Goal: Information Seeking & Learning: Check status

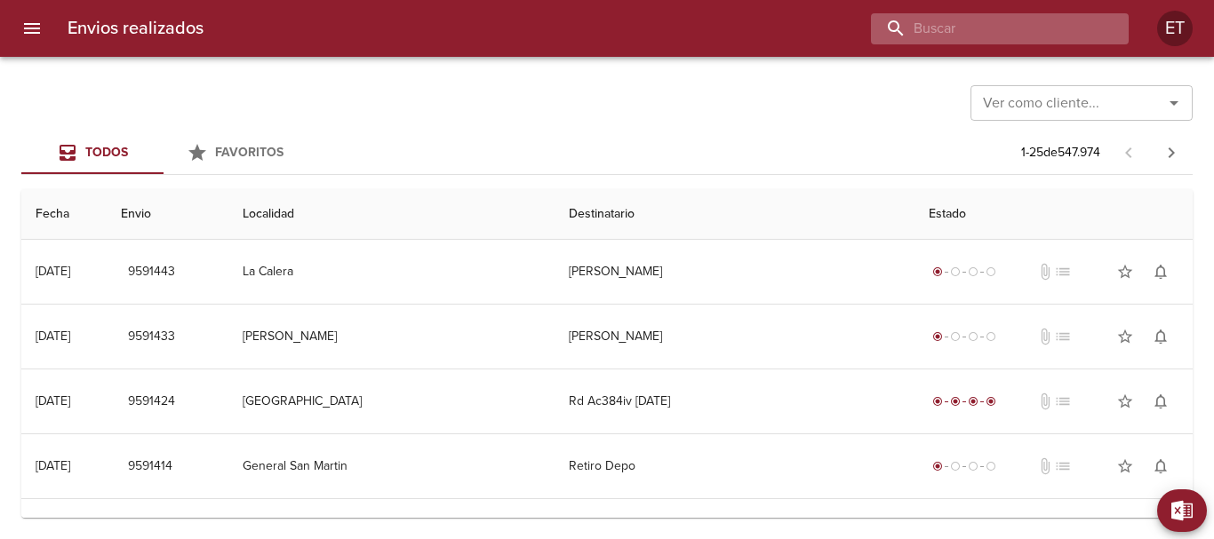
click at [1050, 29] on input "buscar" at bounding box center [984, 28] width 227 height 31
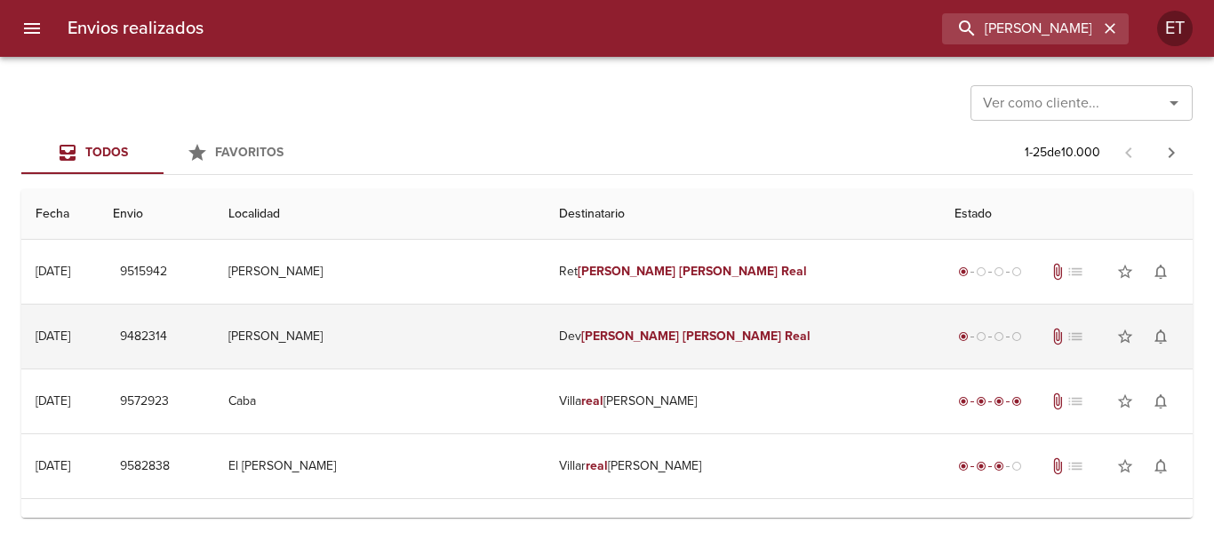
click at [725, 345] on td "Dev [PERSON_NAME]" at bounding box center [742, 337] width 395 height 64
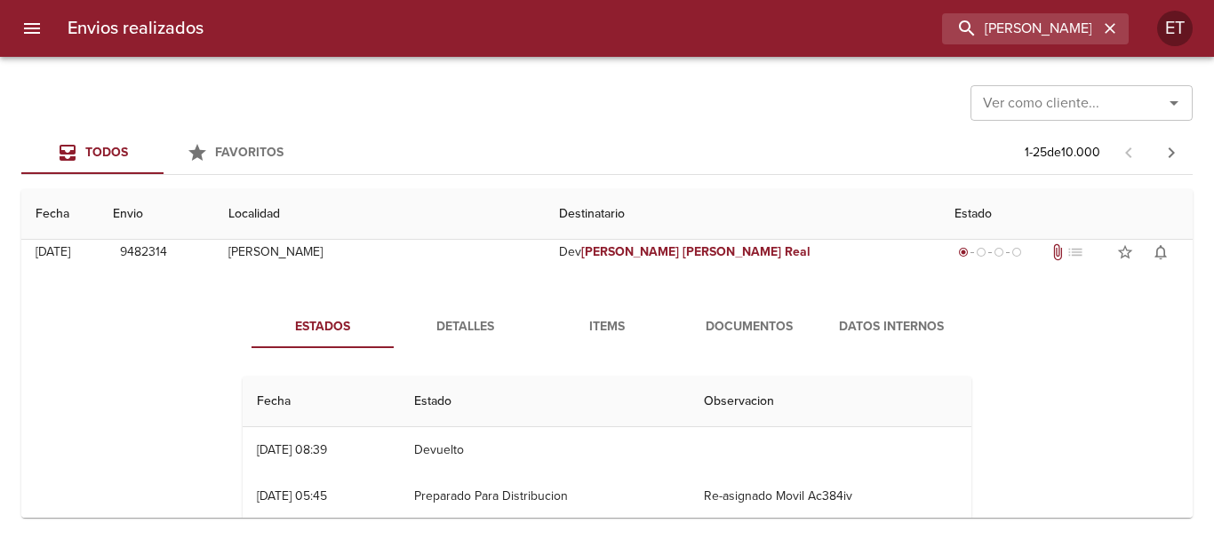
scroll to position [89, 0]
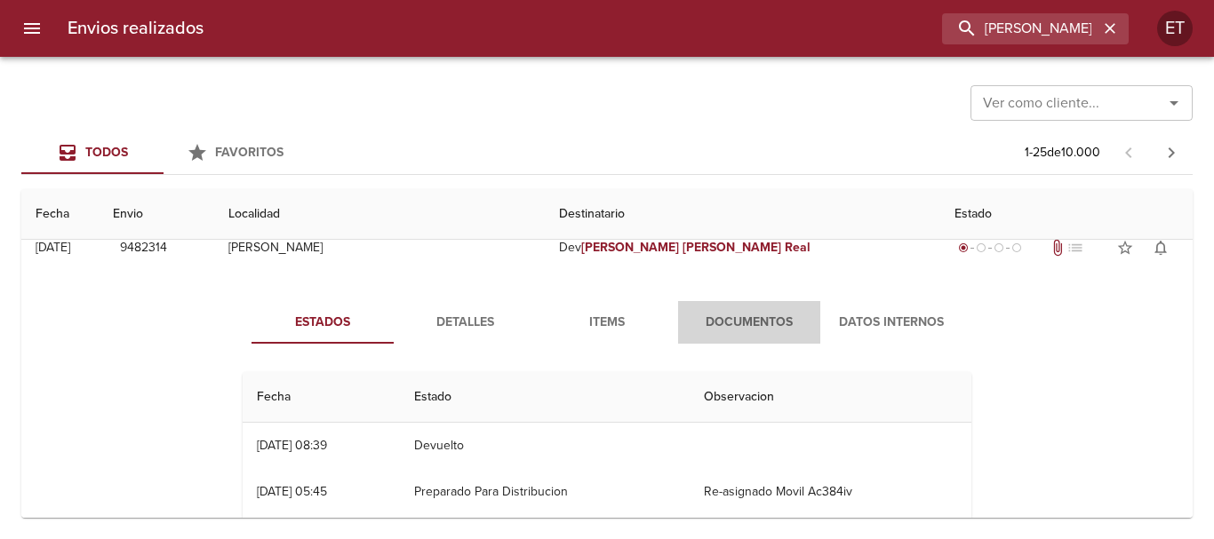
click at [741, 303] on button "Documentos" at bounding box center [749, 322] width 142 height 43
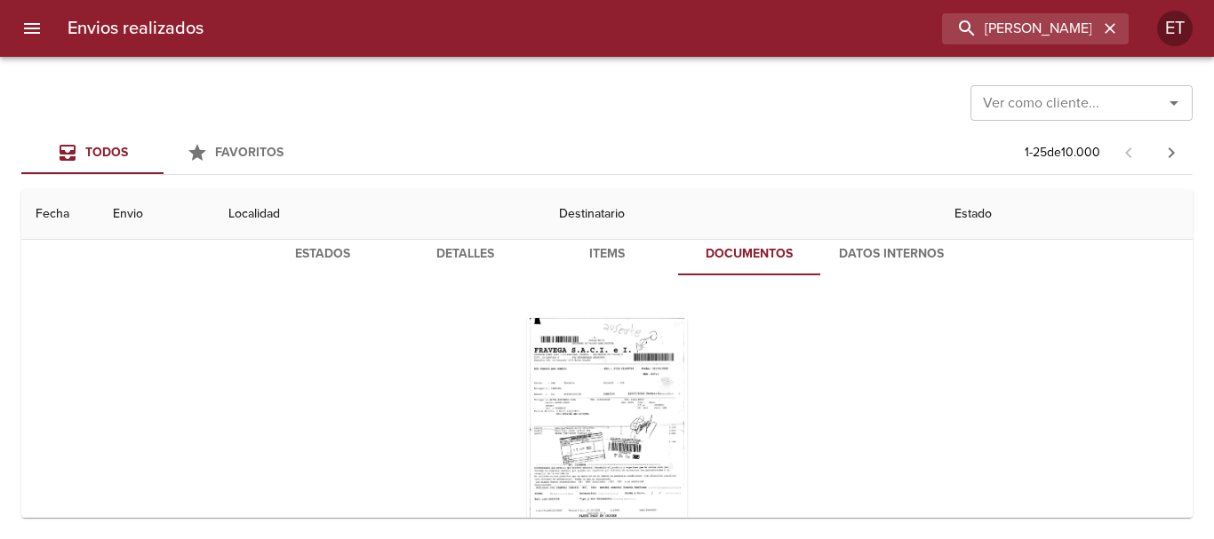
scroll to position [178, 0]
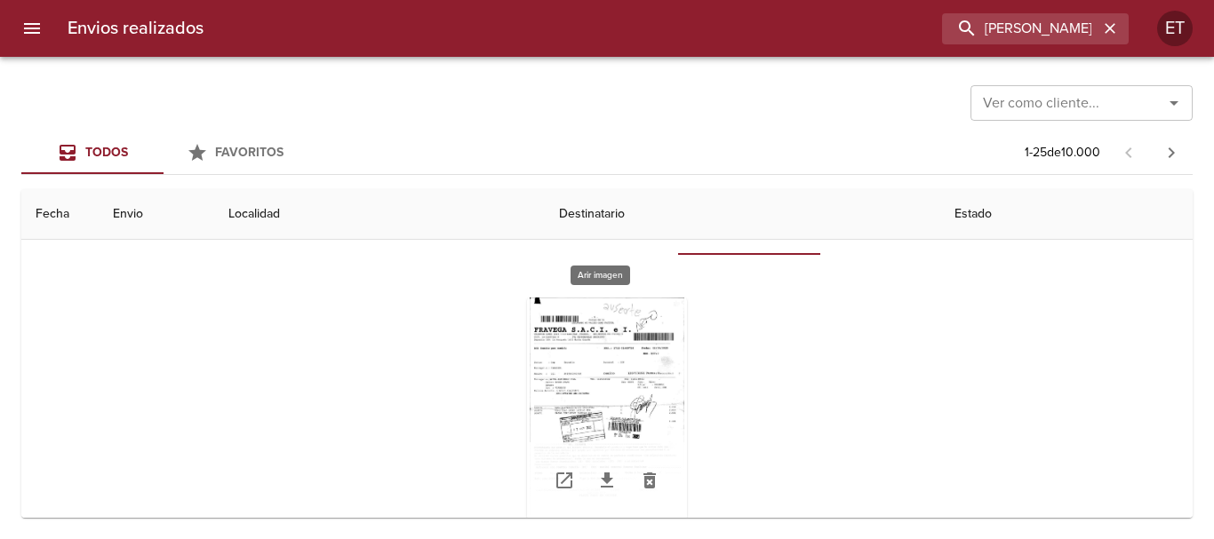
click at [637, 330] on div "Tabla de envíos del cliente" at bounding box center [607, 409] width 160 height 222
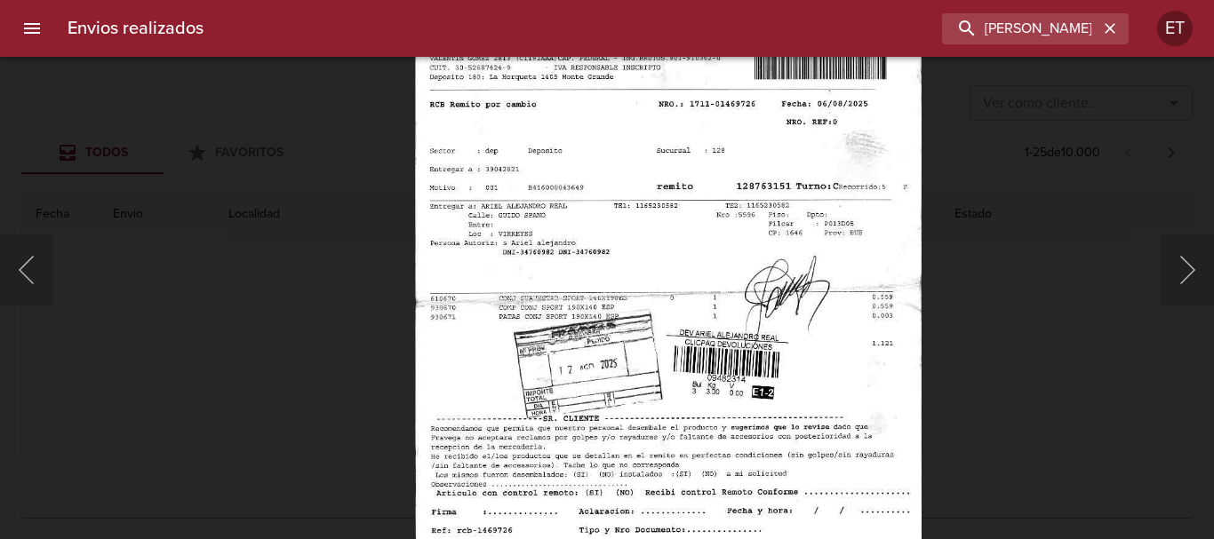
click at [1021, 403] on div "Lightbox" at bounding box center [607, 269] width 1214 height 539
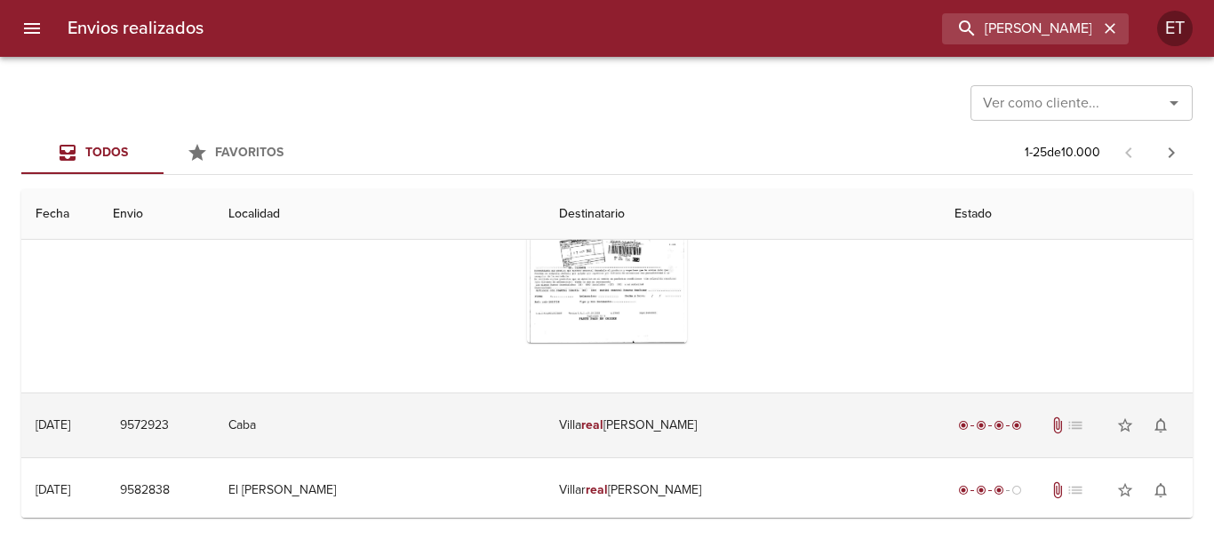
scroll to position [355, 0]
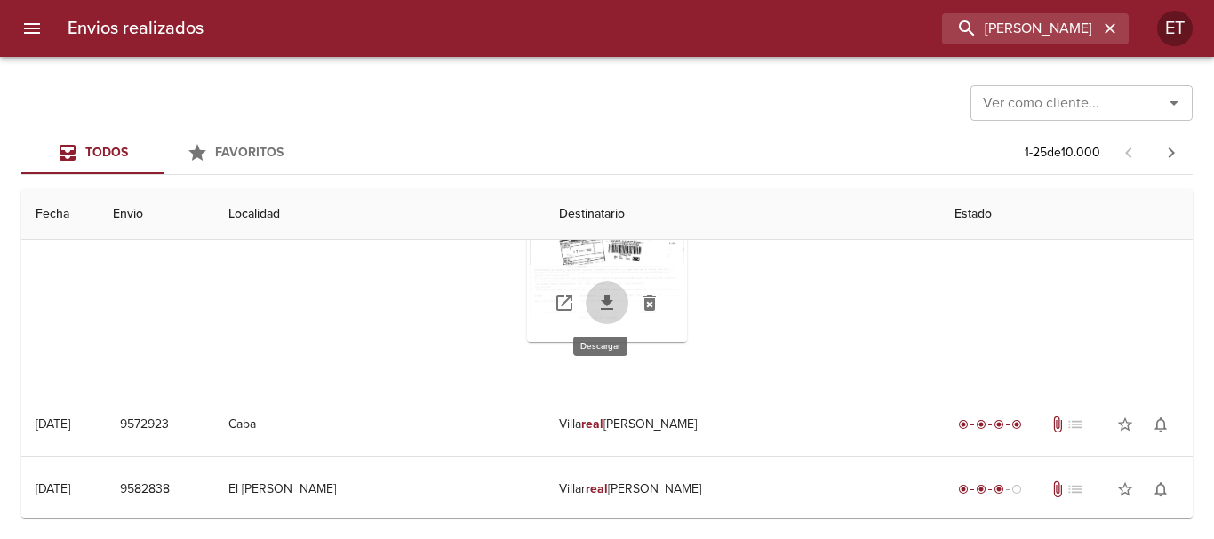
click at [596, 307] on icon "Tabla de envíos del cliente" at bounding box center [606, 302] width 21 height 21
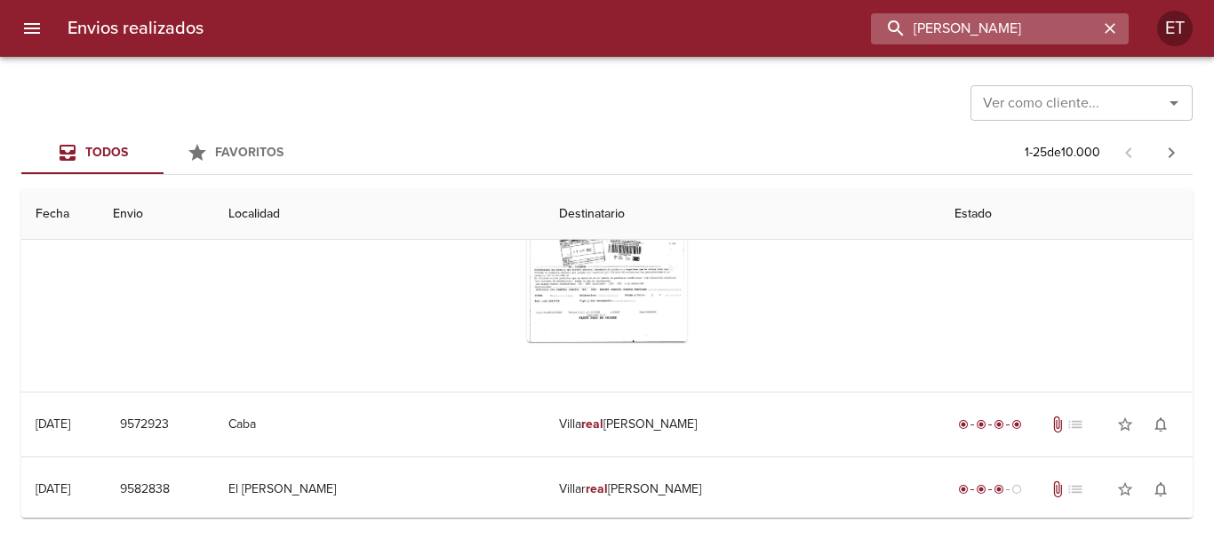
click at [1058, 19] on input "ariel alejandro real" at bounding box center [984, 28] width 227 height 31
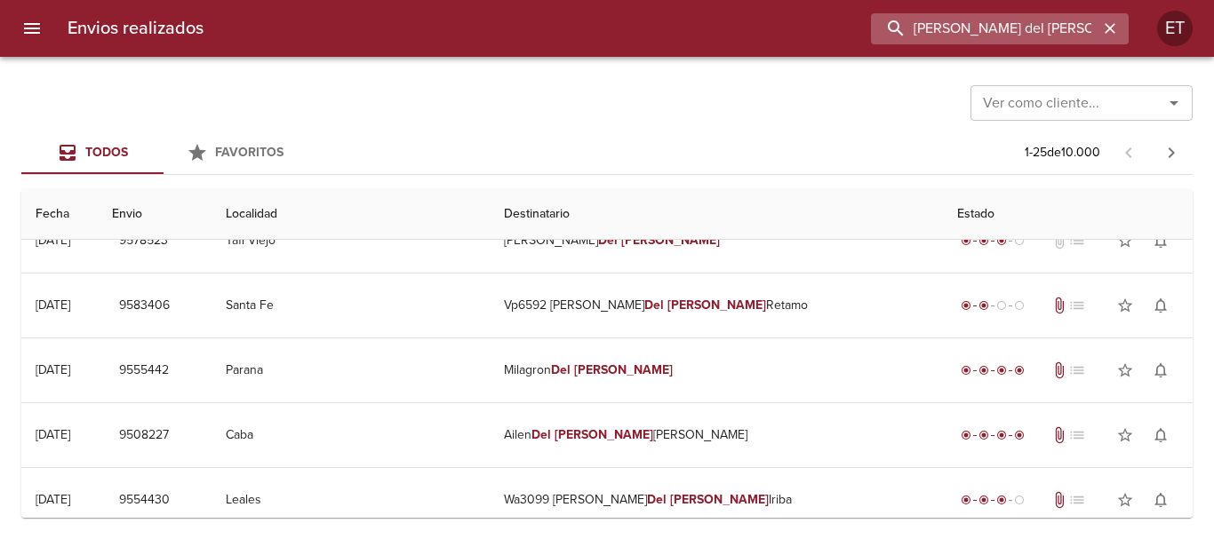
scroll to position [0, 0]
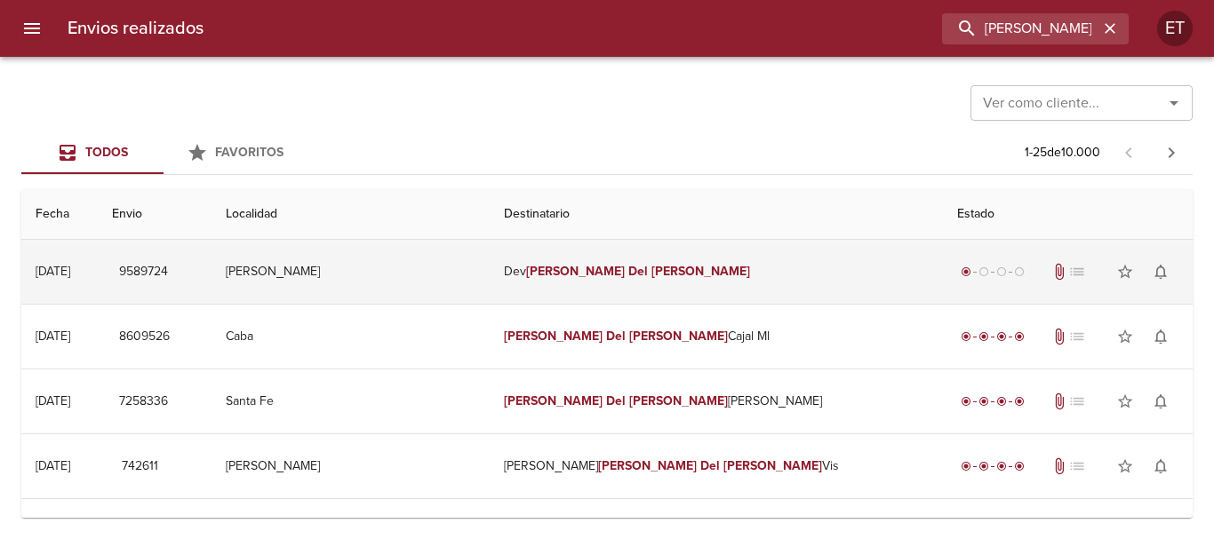
click at [808, 279] on td "Dev Angelica Del Valle" at bounding box center [716, 272] width 453 height 64
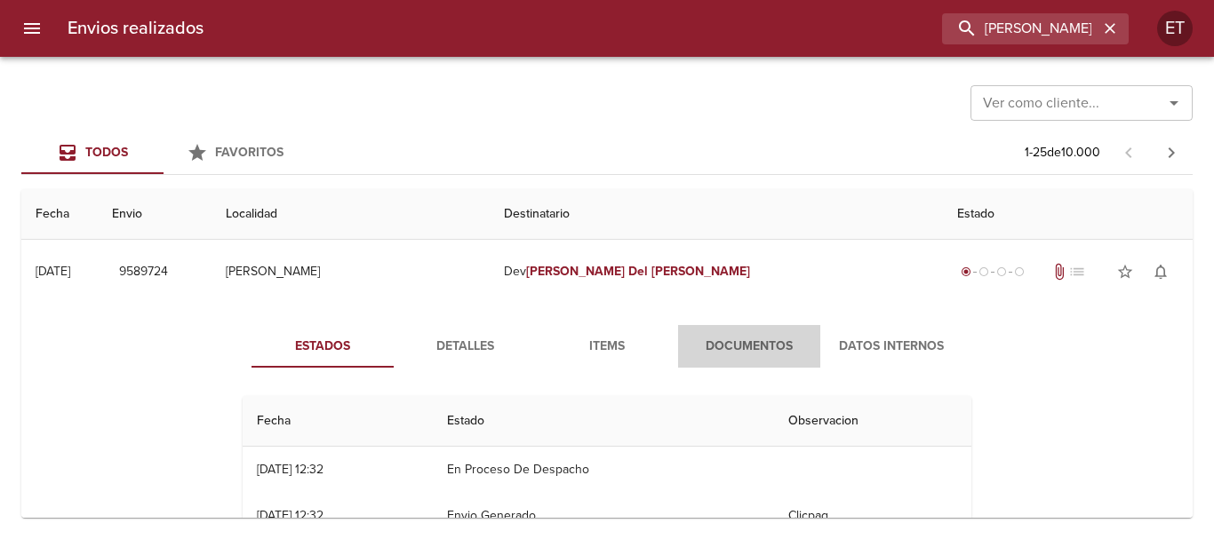
click at [731, 351] on span "Documentos" at bounding box center [749, 347] width 121 height 22
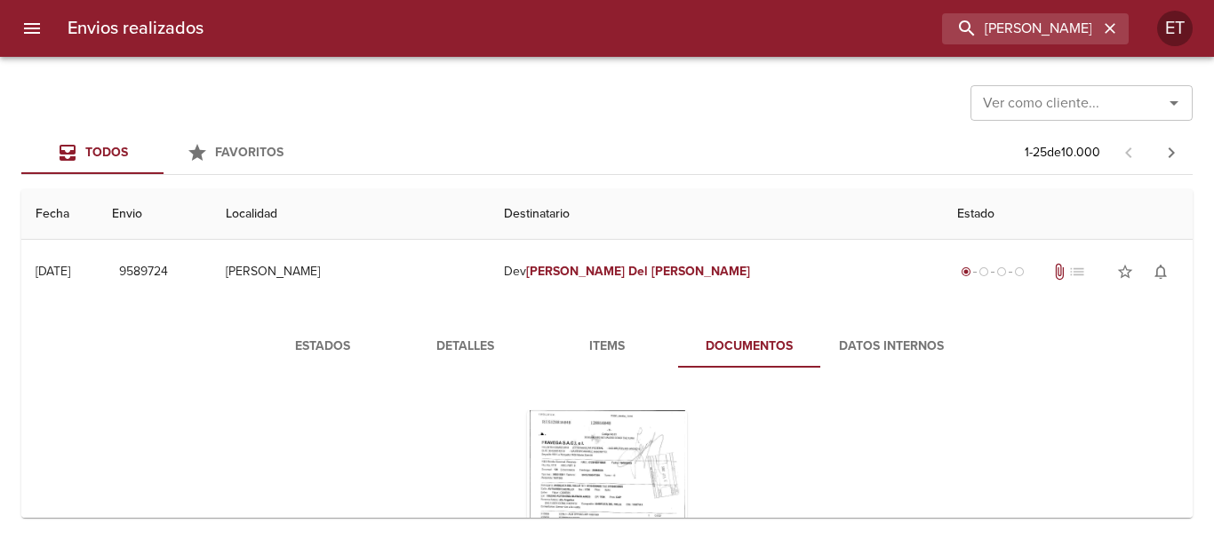
scroll to position [178, 0]
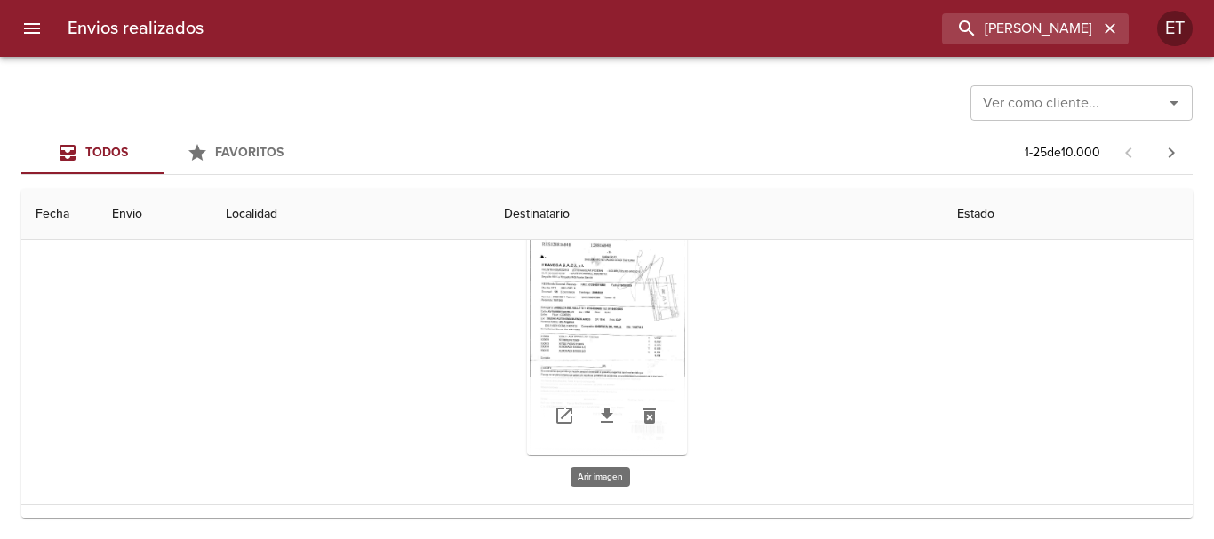
click at [578, 314] on div "Tabla de envíos del cliente" at bounding box center [607, 344] width 160 height 222
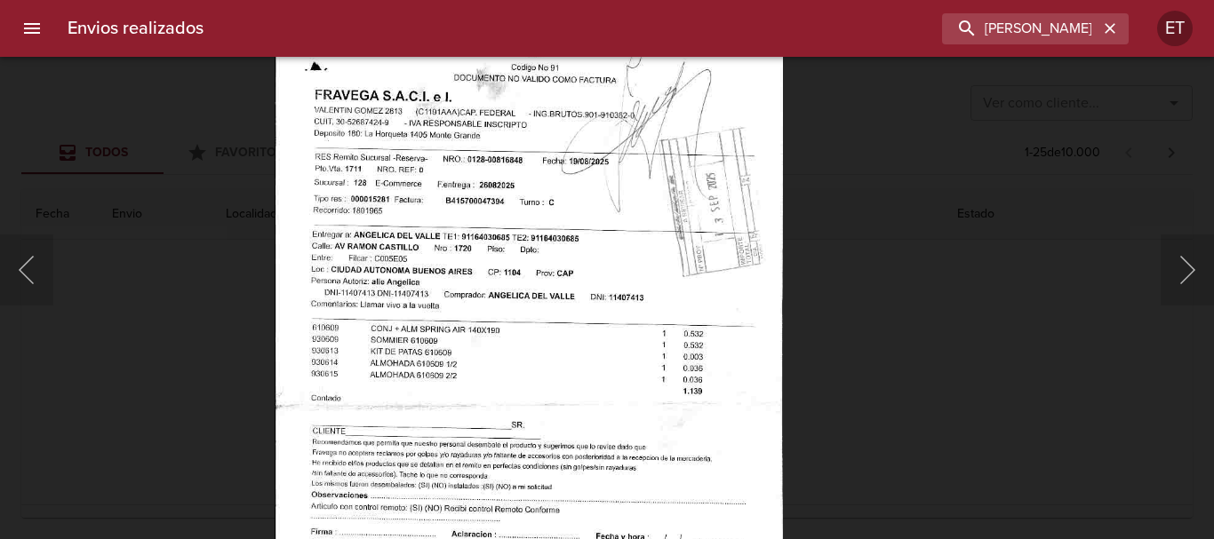
click at [523, 243] on img "Lightbox" at bounding box center [529, 351] width 508 height 727
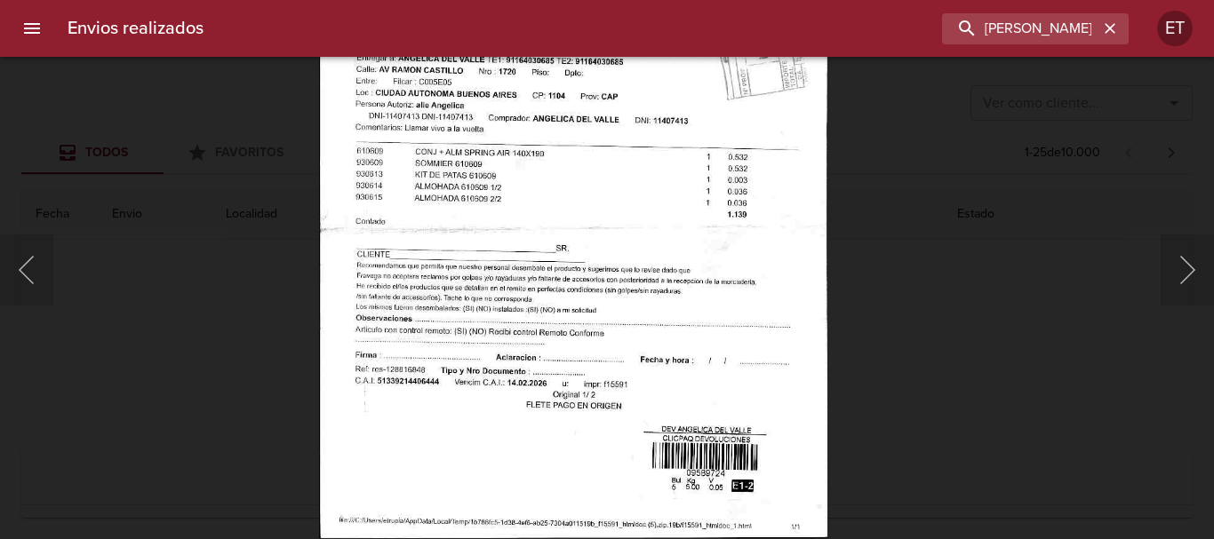
click at [653, 242] on img "Lightbox" at bounding box center [573, 175] width 508 height 727
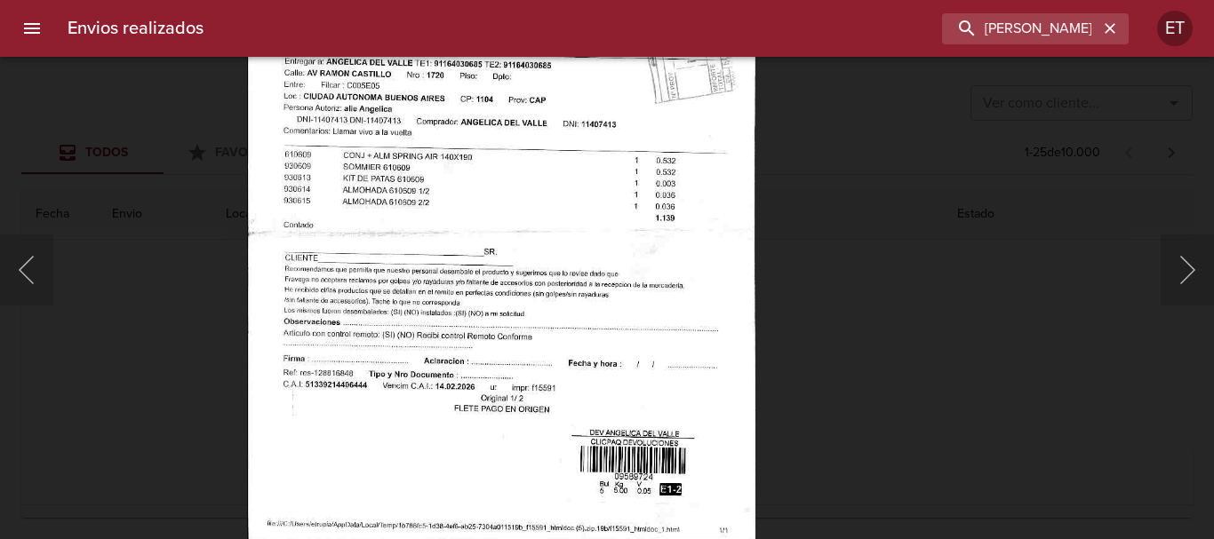
click at [623, 335] on img "Lightbox" at bounding box center [501, 178] width 508 height 727
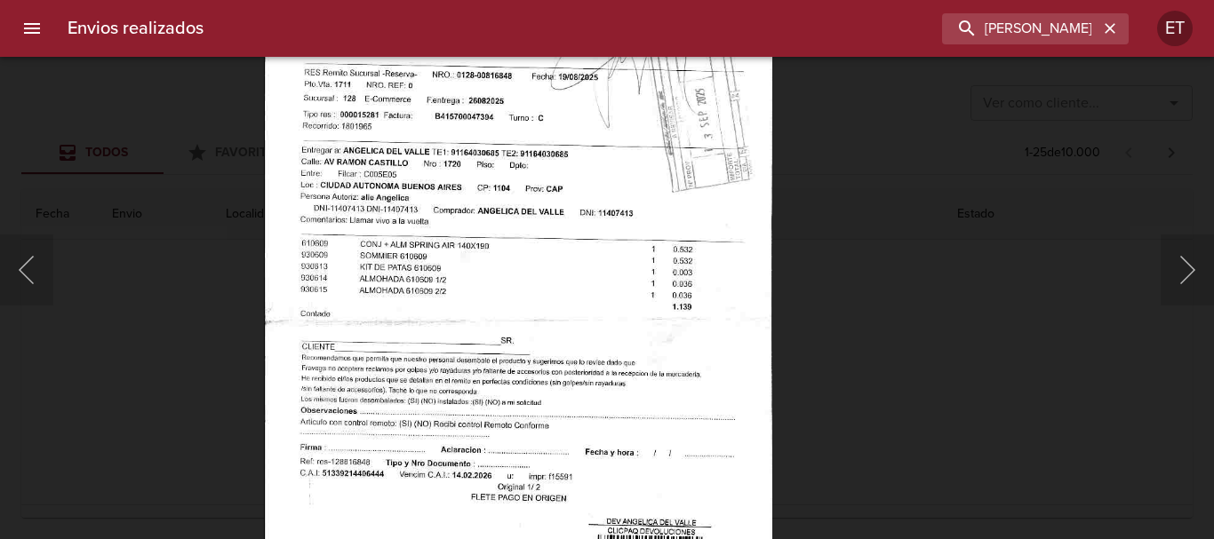
click at [562, 430] on img "Lightbox" at bounding box center [518, 267] width 508 height 727
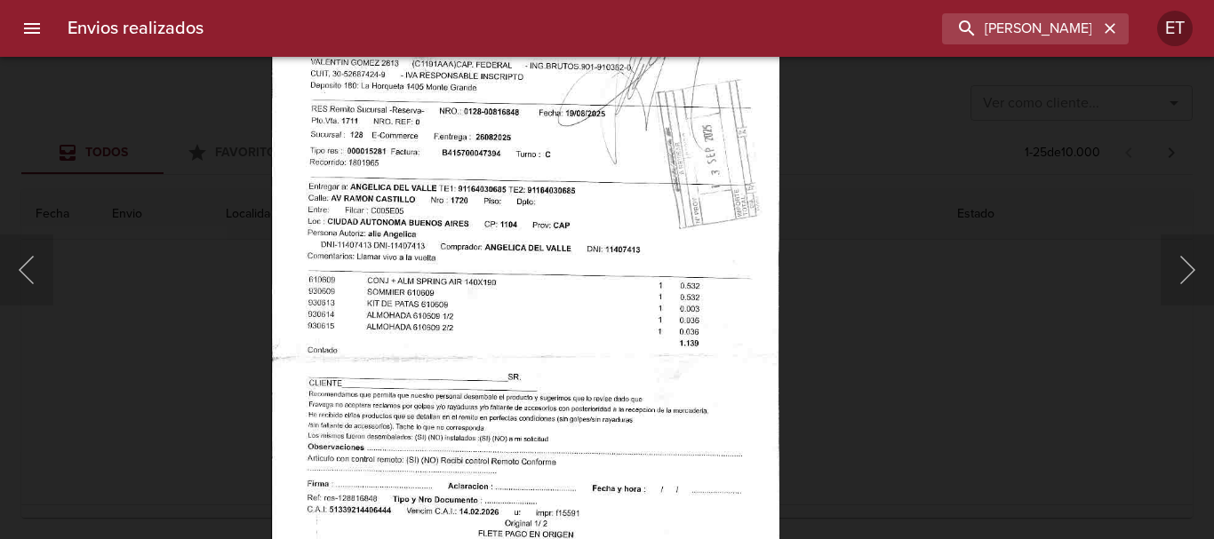
click at [955, 392] on div "Lightbox" at bounding box center [607, 269] width 1214 height 539
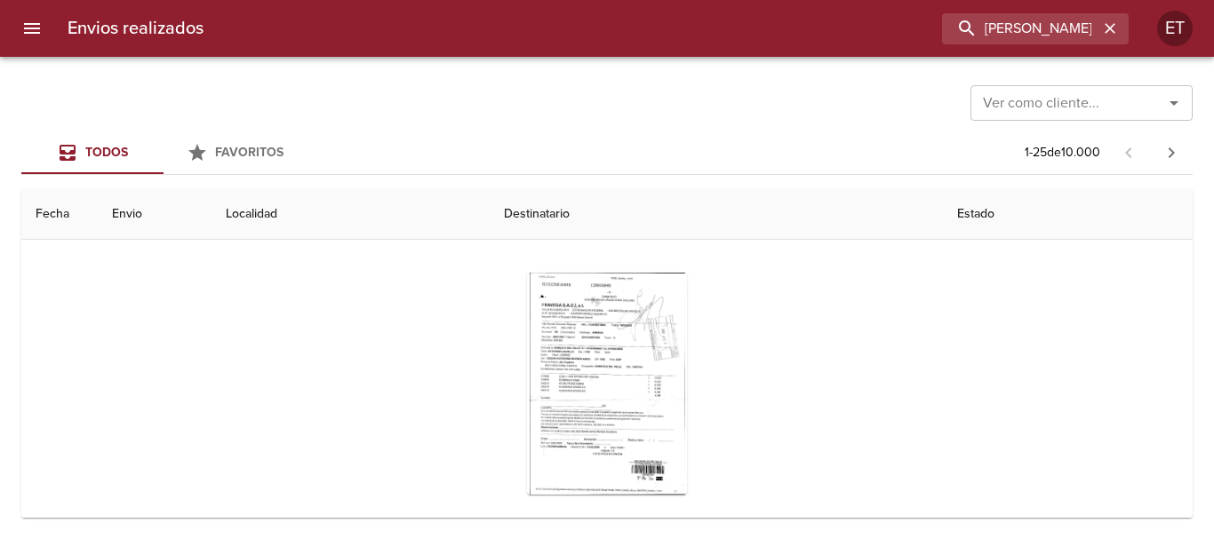
scroll to position [267, 0]
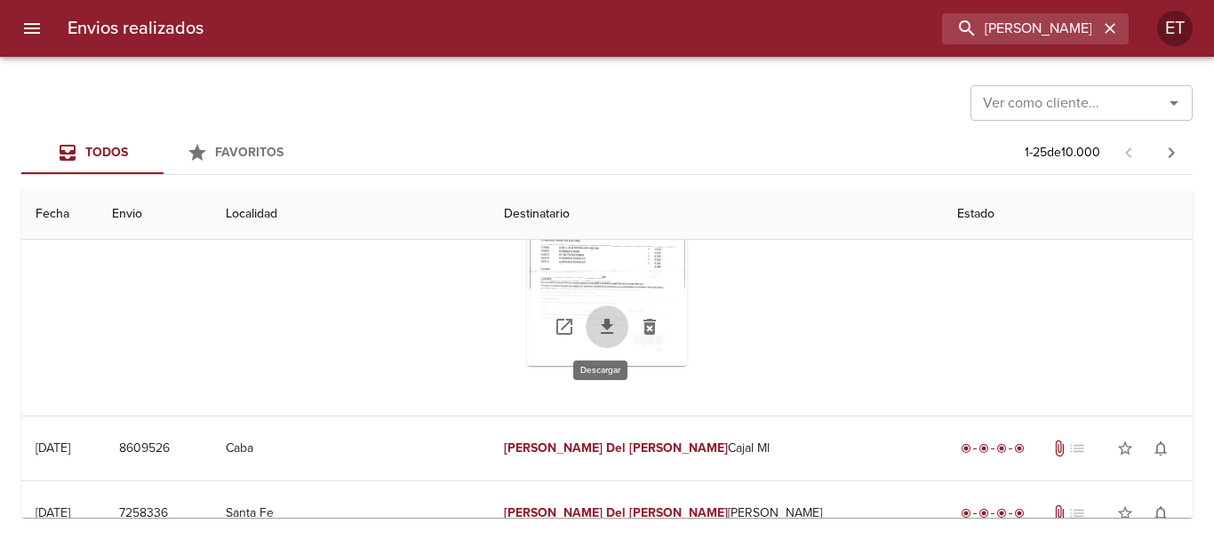
click at [601, 323] on icon "Tabla de envíos del cliente" at bounding box center [607, 326] width 12 height 15
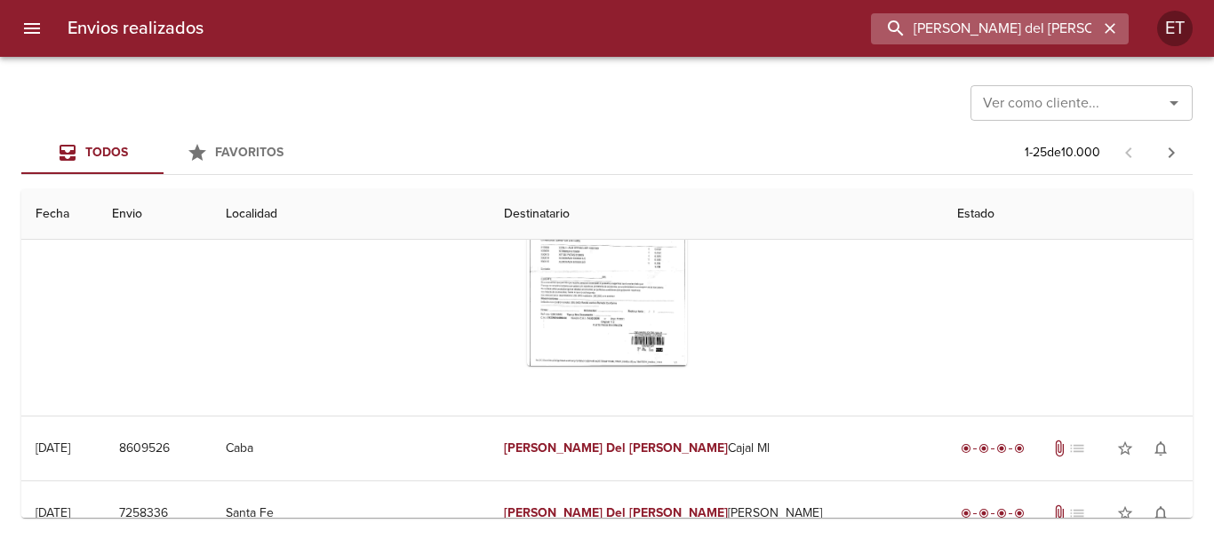
click at [1080, 26] on input "angelica del valle" at bounding box center [984, 28] width 227 height 31
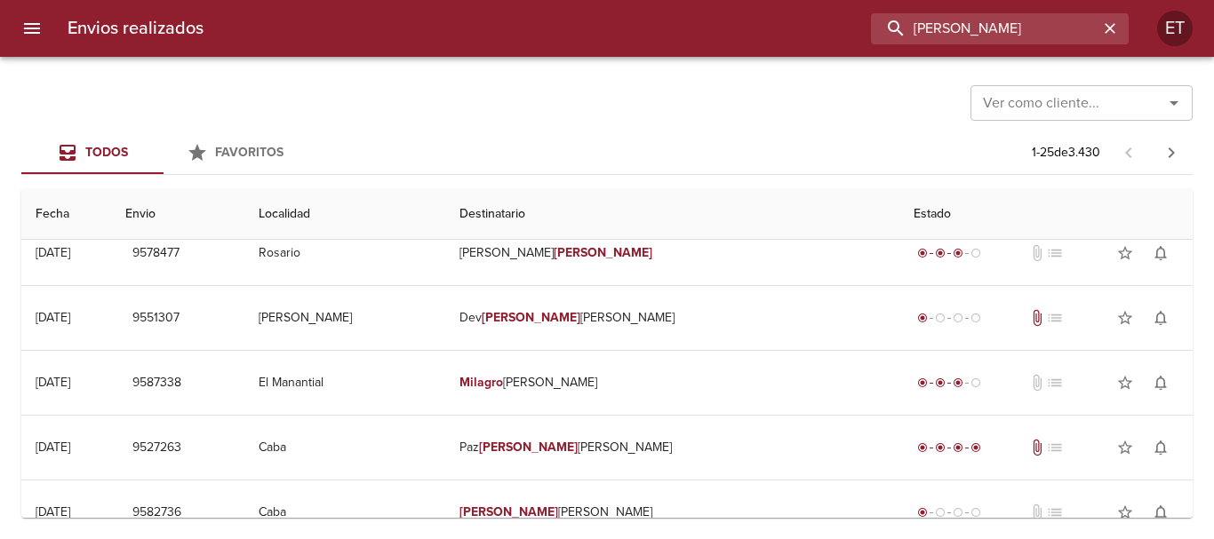
scroll to position [0, 0]
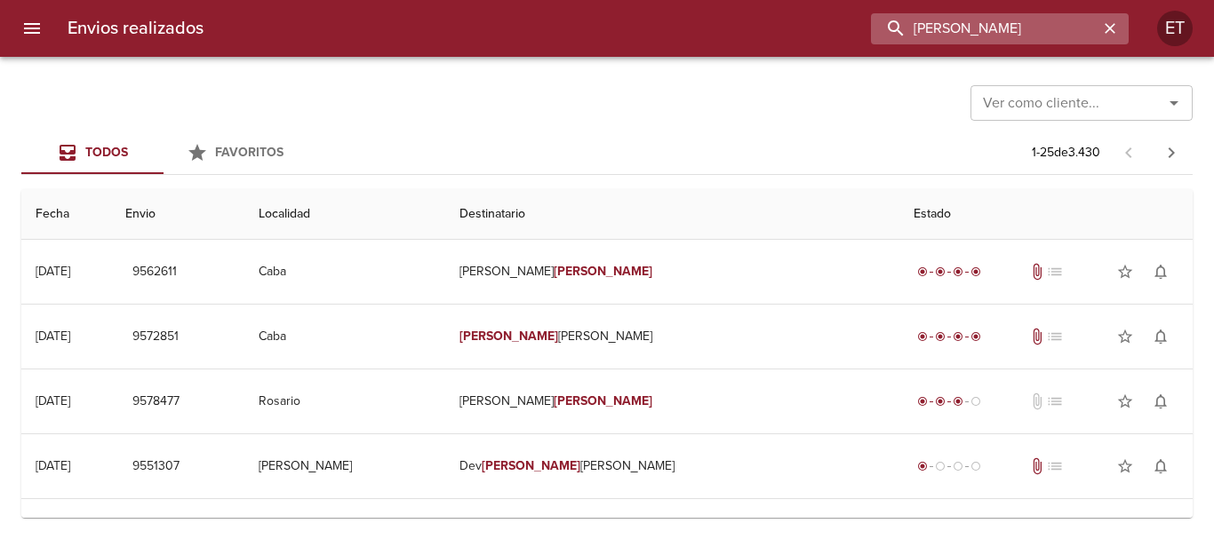
click at [1057, 22] on input "leila milagro ramirez" at bounding box center [984, 28] width 227 height 31
click at [1057, 21] on input "leila milagro ramirez" at bounding box center [984, 28] width 227 height 31
type input "alejandra eck"
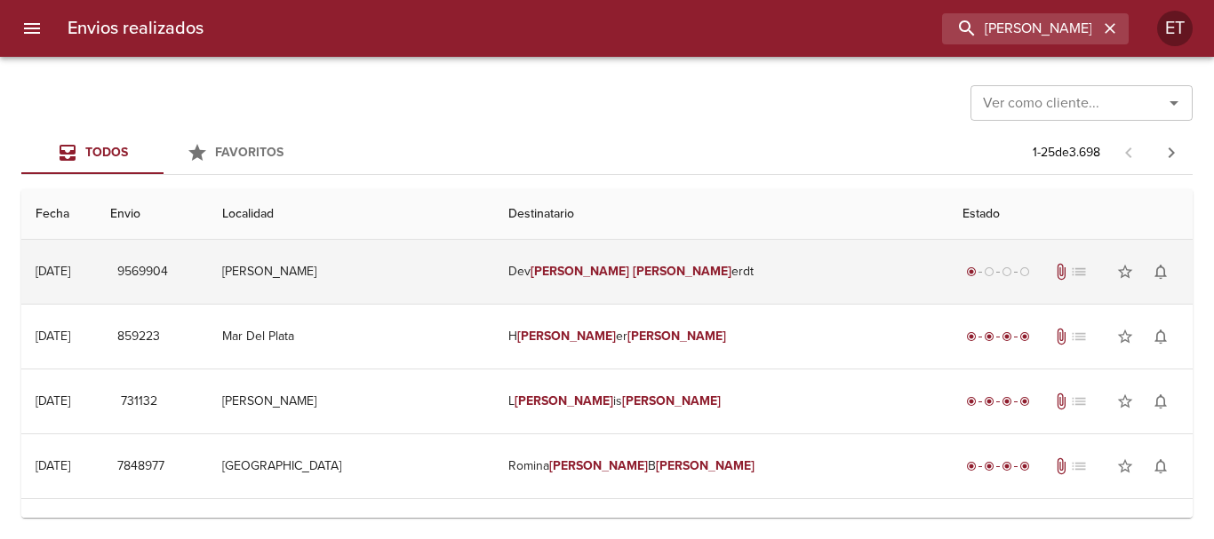
click at [787, 261] on td "Dev Alejandra Eck erdt" at bounding box center [721, 272] width 454 height 64
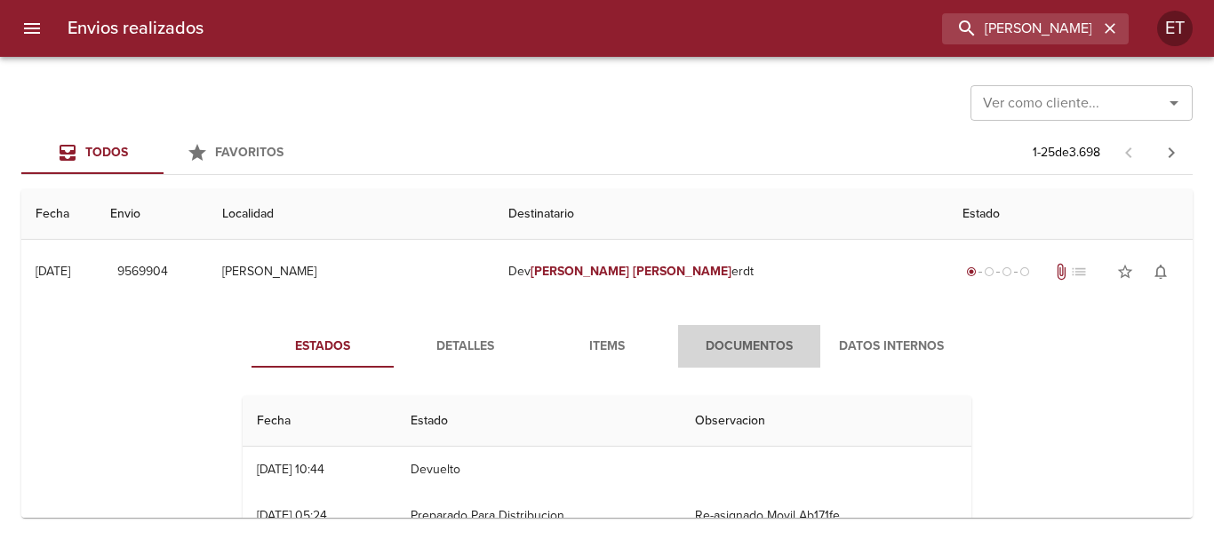
click at [752, 348] on span "Documentos" at bounding box center [749, 347] width 121 height 22
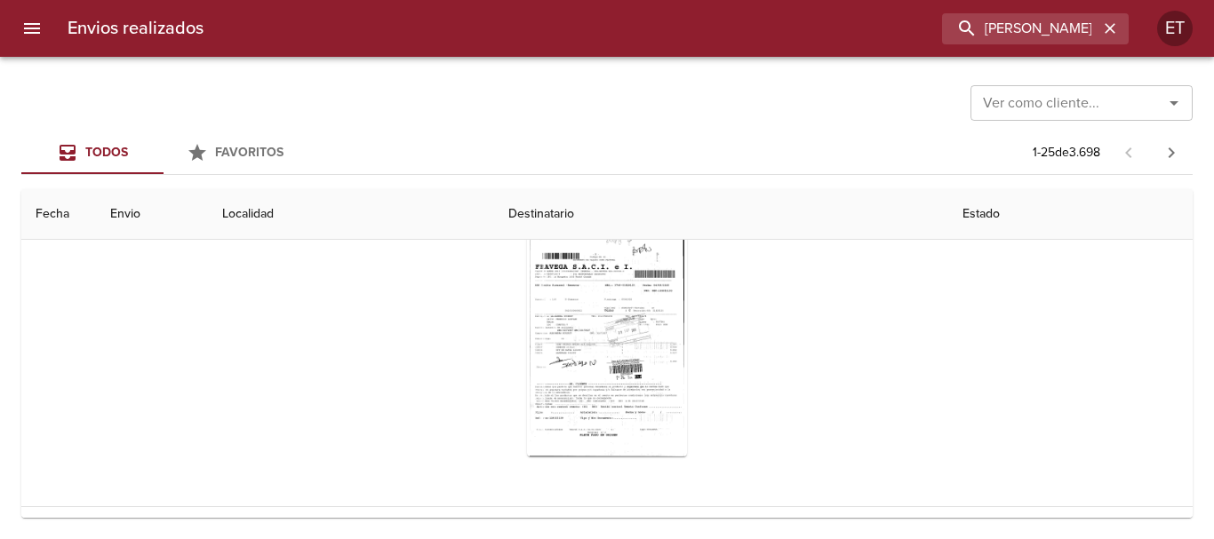
scroll to position [178, 0]
click at [632, 300] on div "Tabla de envíos del cliente" at bounding box center [607, 344] width 160 height 222
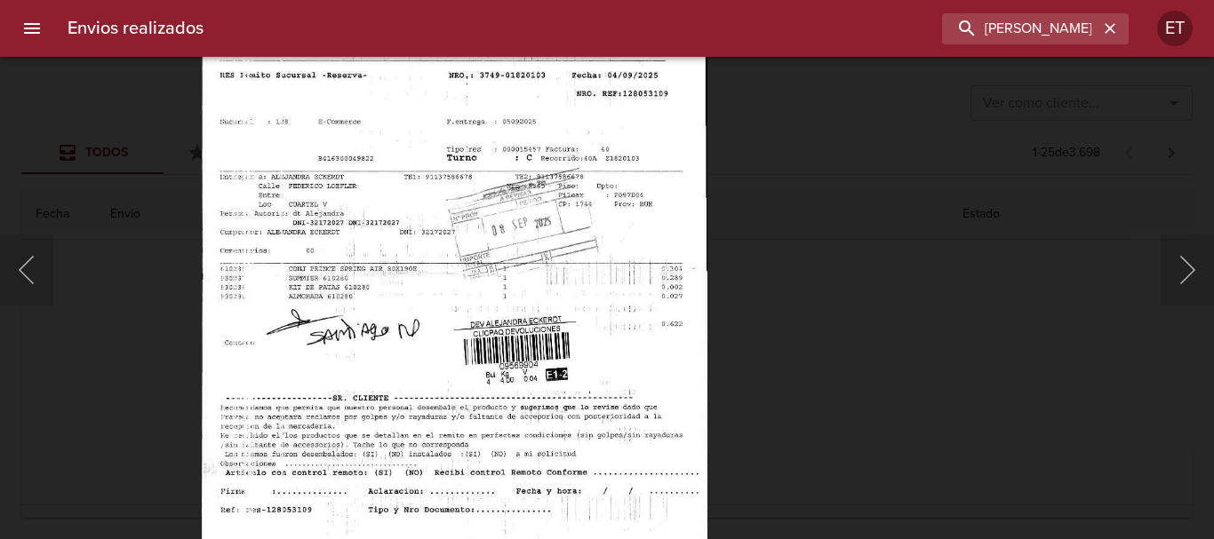
click at [569, 0] on body "Envios realizados alejandra eck ET Ver como cliente... Ver como cliente... Todo…" at bounding box center [607, 0] width 1214 height 0
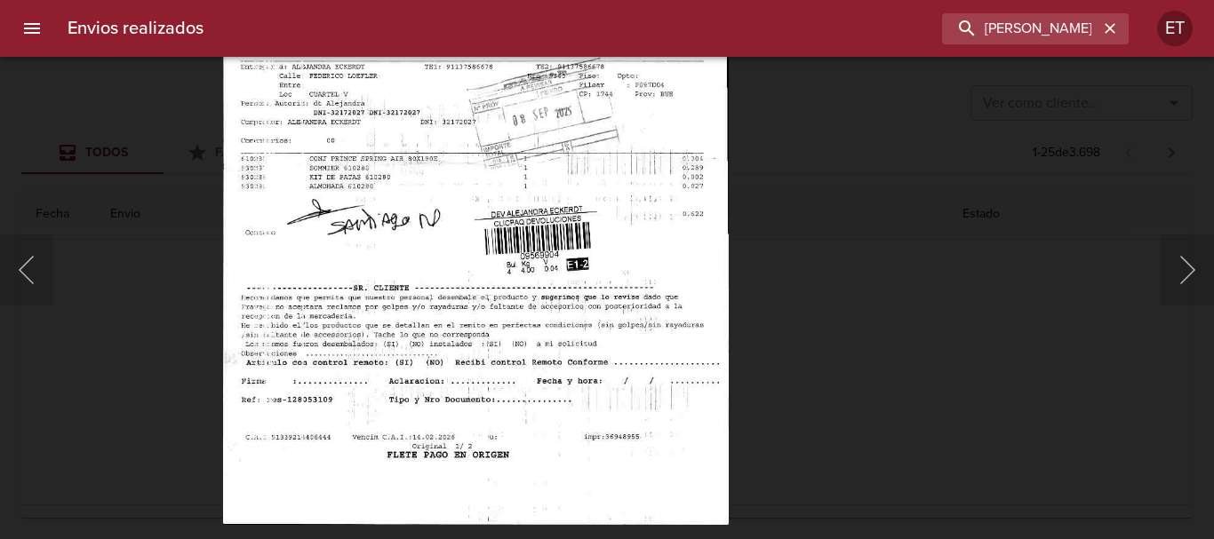
click at [600, 138] on img "Lightbox" at bounding box center [476, 161] width 506 height 727
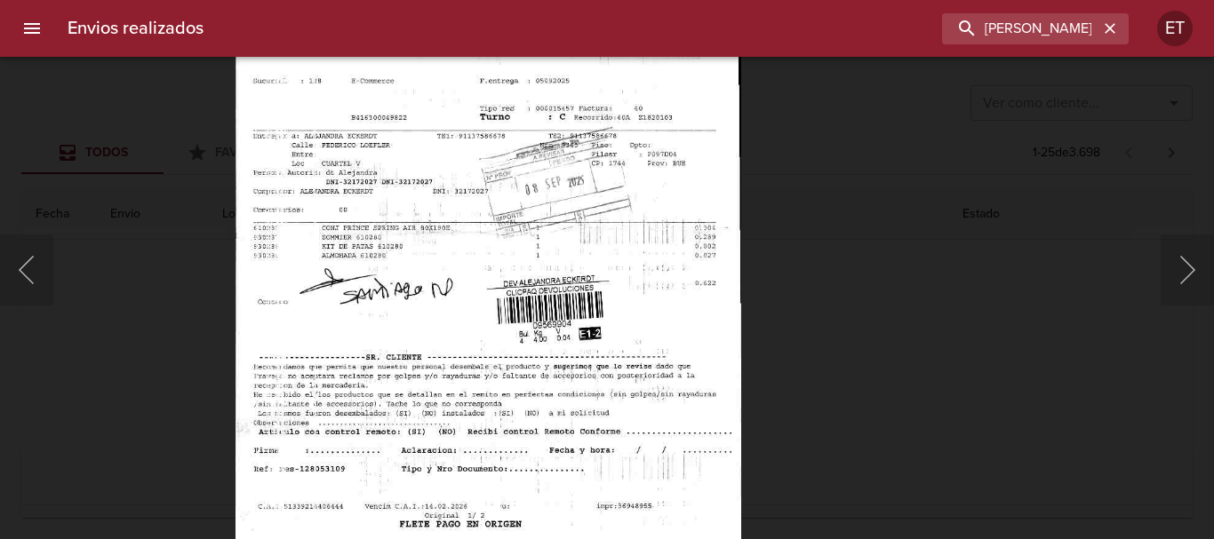
click at [514, 184] on img "Lightbox" at bounding box center [488, 231] width 506 height 727
click at [803, 269] on div "Lightbox" at bounding box center [607, 269] width 1214 height 539
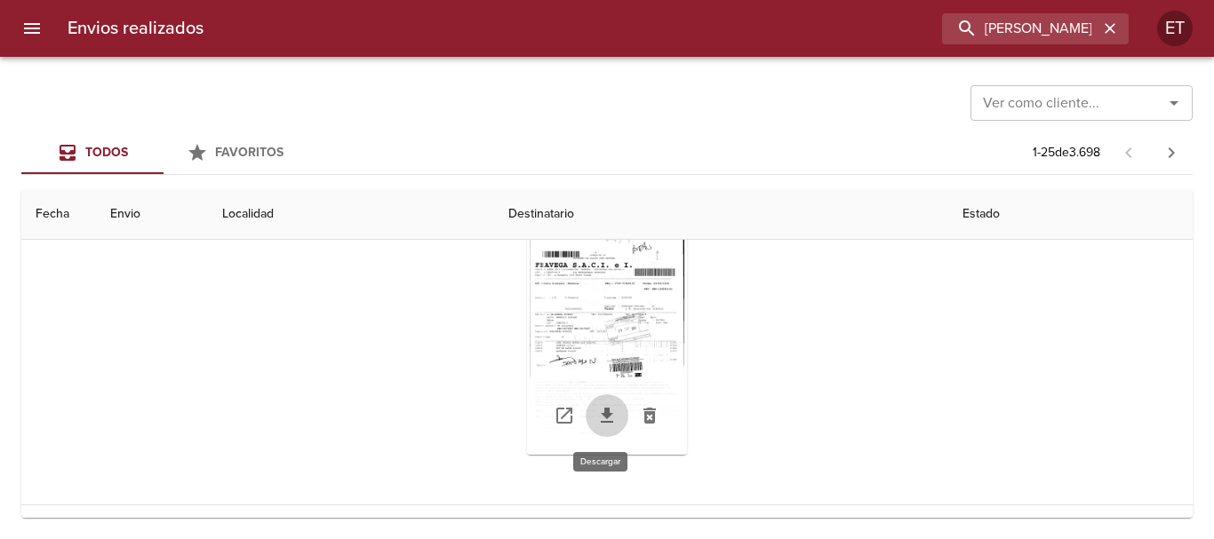
click at [604, 416] on icon "Tabla de envíos del cliente" at bounding box center [606, 415] width 21 height 21
drag, startPoint x: 1013, startPoint y: 372, endPoint x: 448, endPoint y: 536, distance: 588.3
click at [947, 394] on div "Estados Detalles Items Documentos Datos Internos" at bounding box center [607, 315] width 1143 height 379
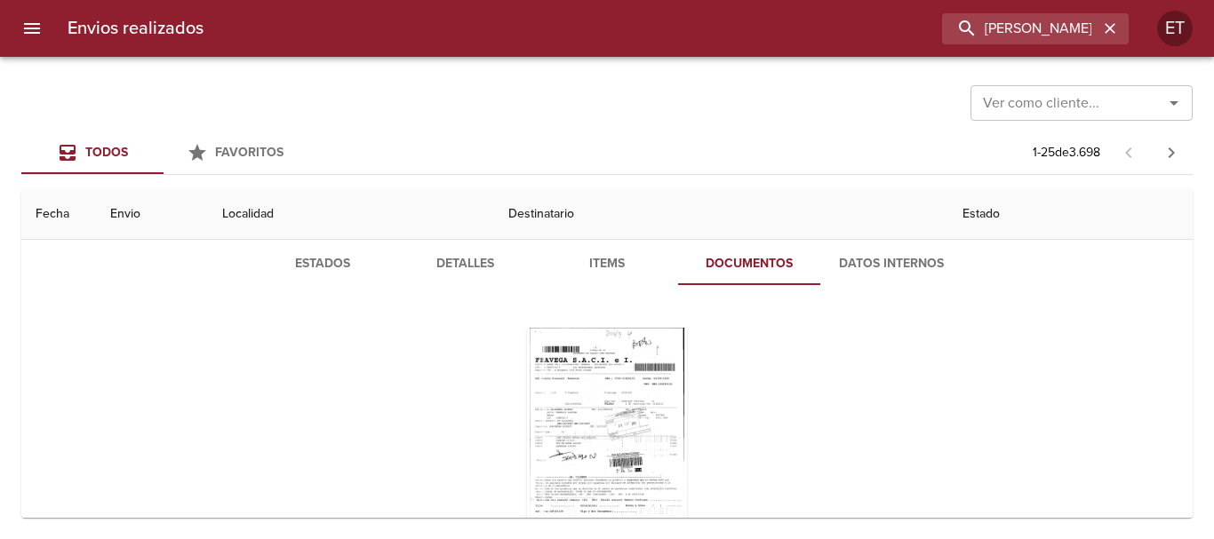
scroll to position [0, 0]
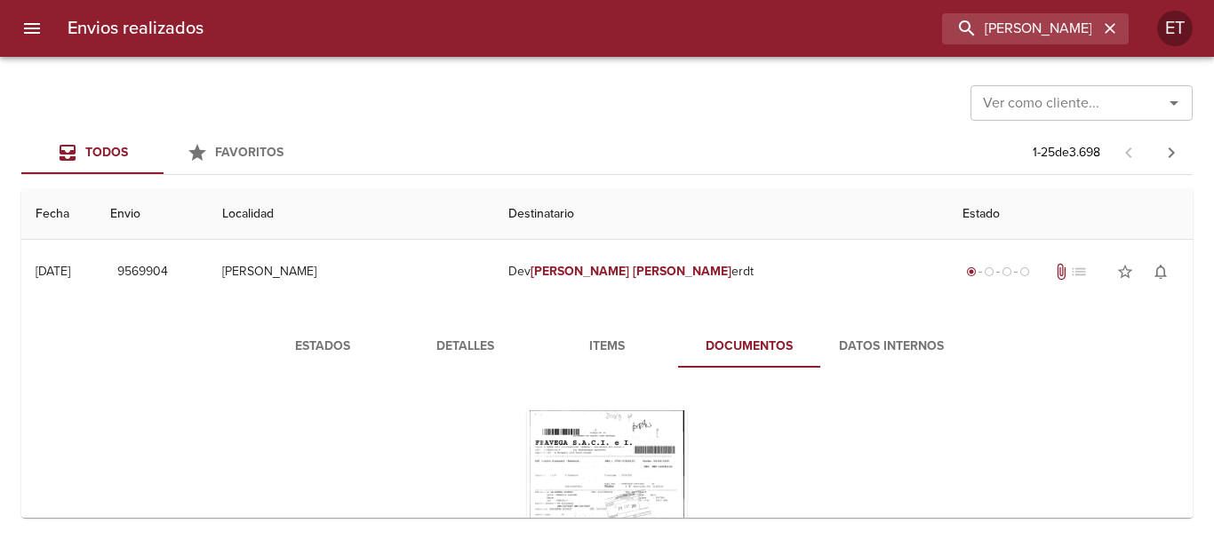
click at [660, 52] on div "Envios realizados alejandra eck ET" at bounding box center [607, 28] width 1214 height 57
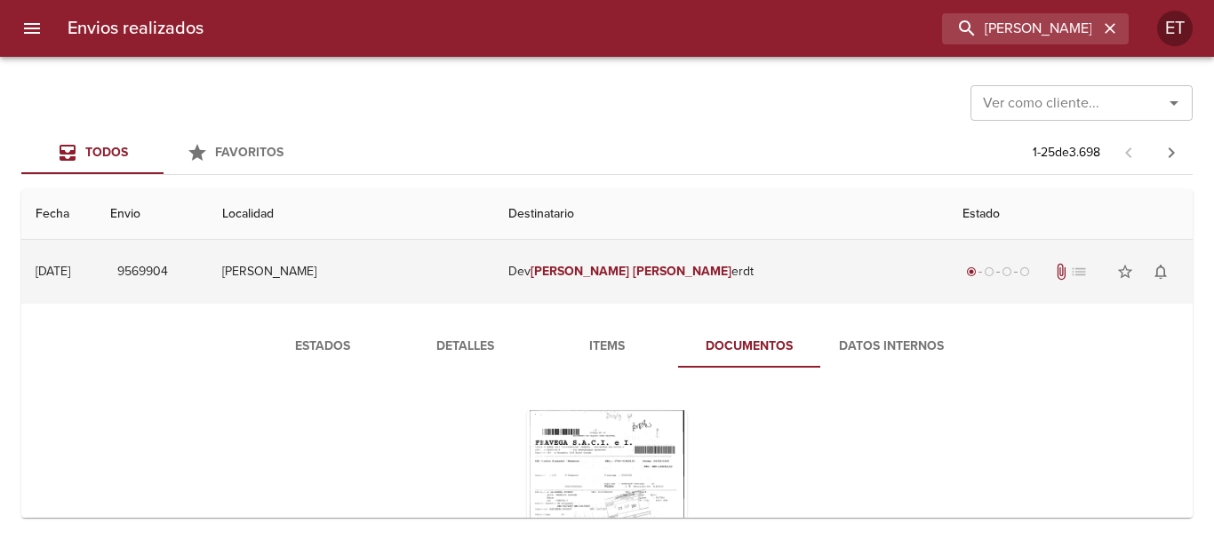
click at [745, 283] on td "Dev Alejandra Eck erdt" at bounding box center [721, 272] width 454 height 64
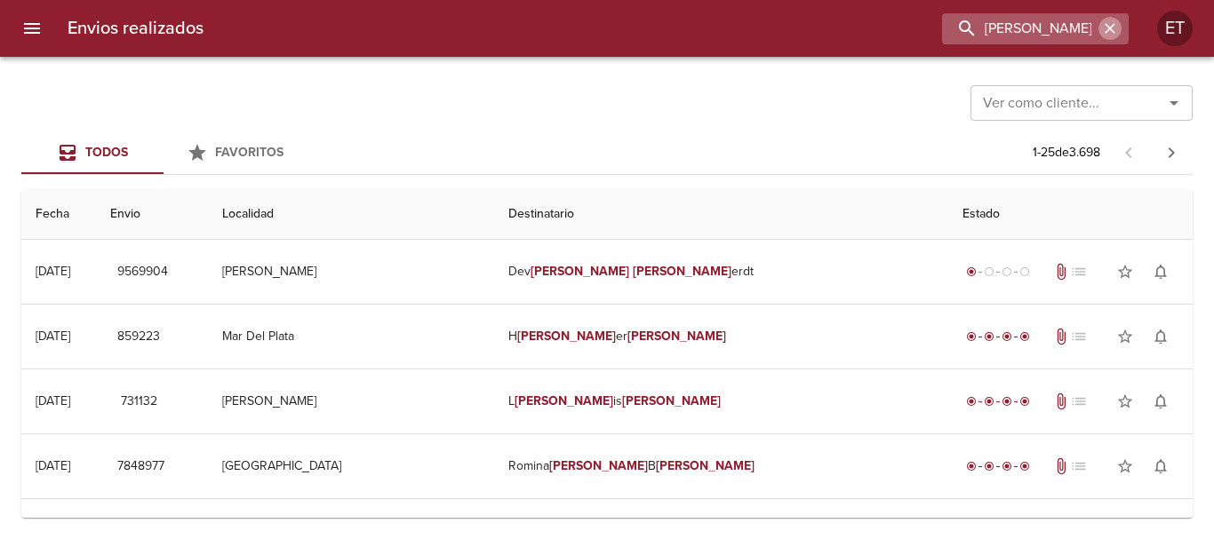
click at [1118, 29] on button "button" at bounding box center [1109, 28] width 23 height 23
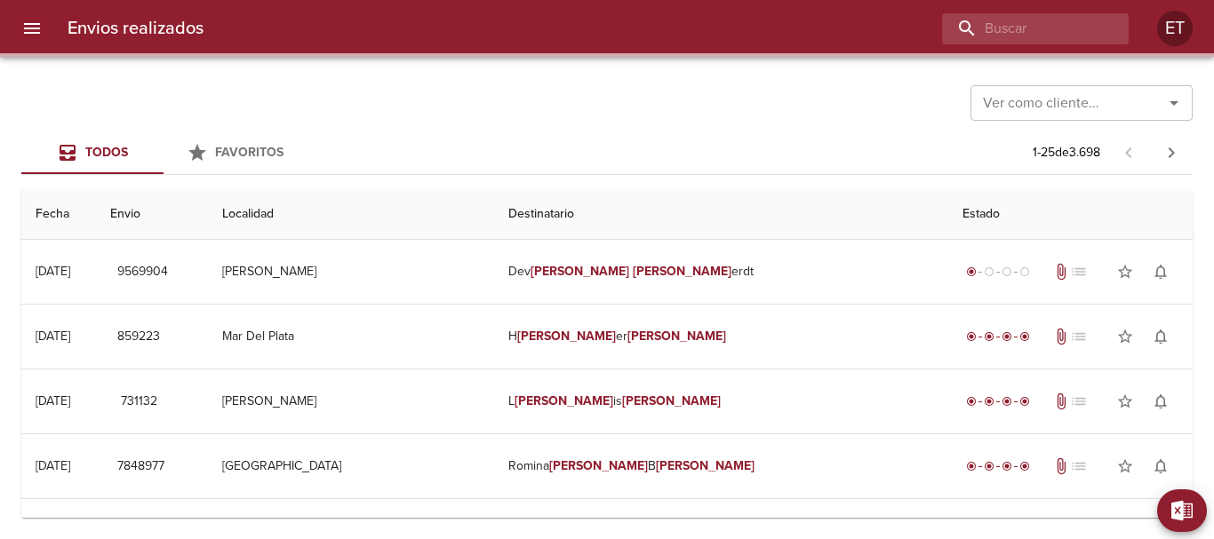
click at [753, 110] on div "Ver como cliente... Ver como cliente..." at bounding box center [606, 101] width 1171 height 46
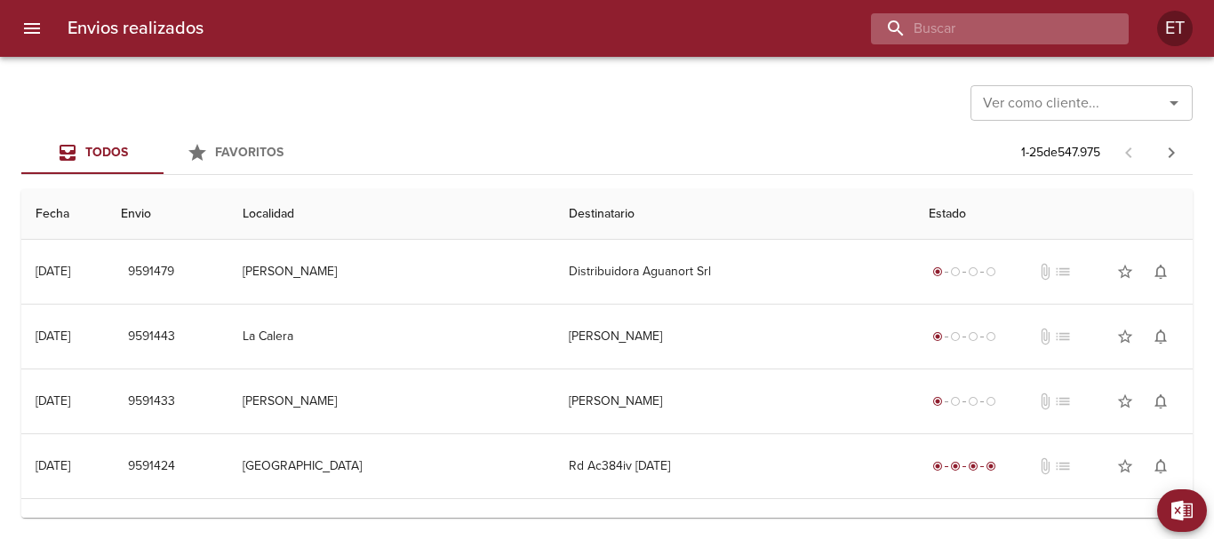
click at [1039, 35] on input "buscar" at bounding box center [984, 28] width 227 height 31
type input "[PERSON_NAME]"
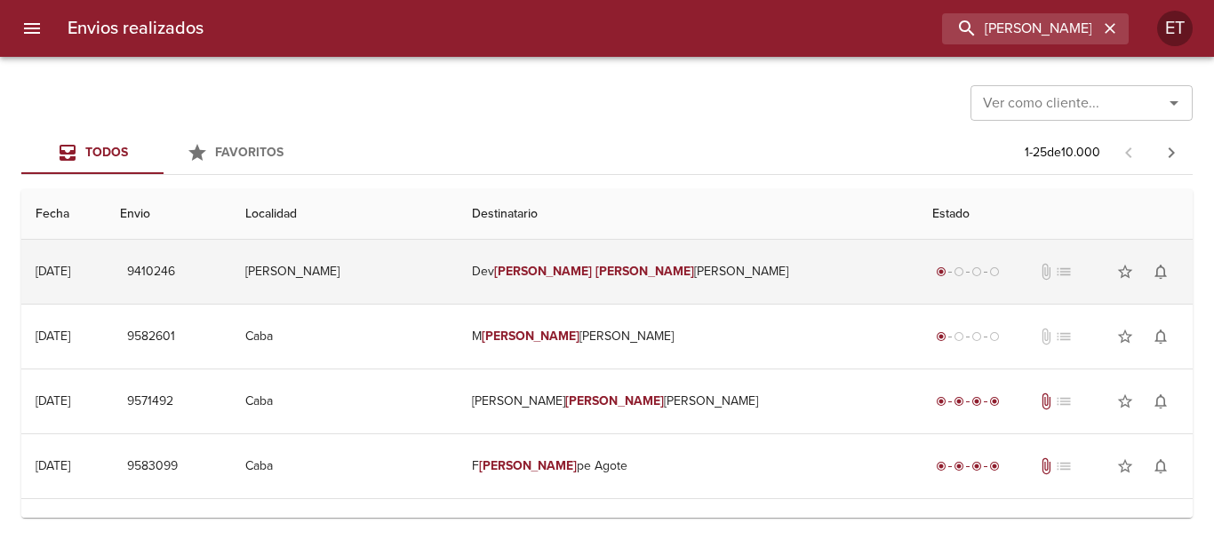
click at [684, 276] on td "Dev Stefanie Eli zabeth" at bounding box center [688, 272] width 460 height 64
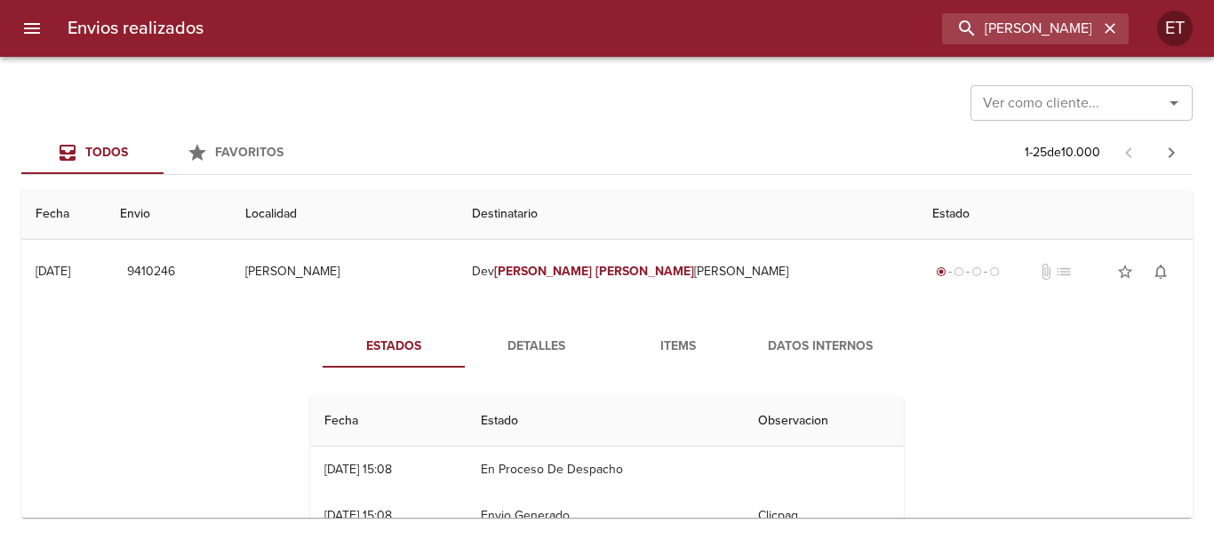
click at [514, 362] on button "Detalles" at bounding box center [536, 346] width 142 height 43
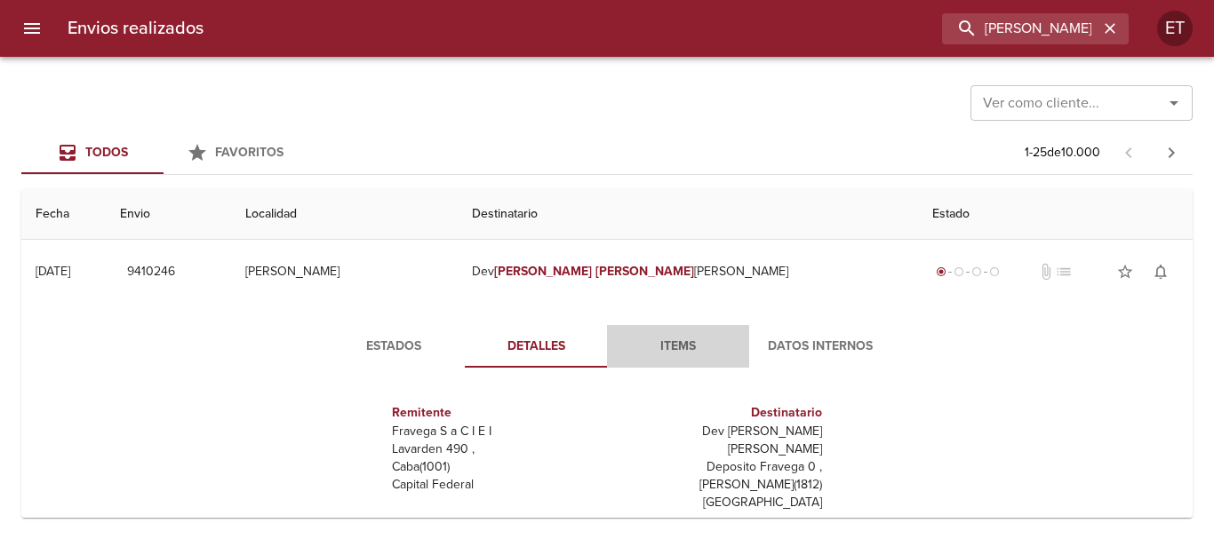
click at [655, 347] on span "Items" at bounding box center [678, 347] width 121 height 22
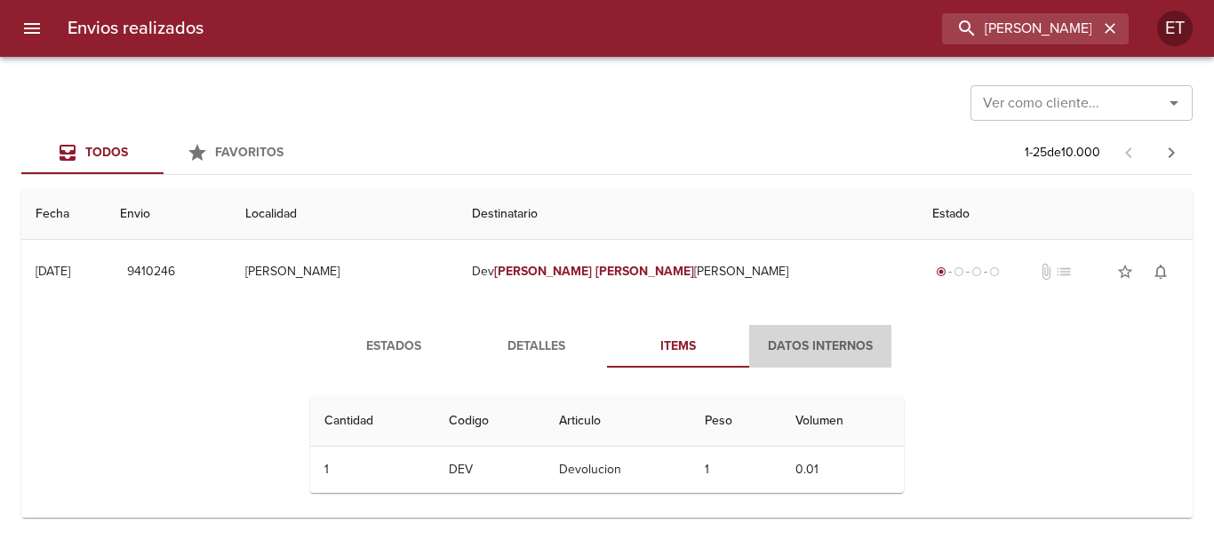
click at [791, 358] on button "Datos Internos" at bounding box center [820, 346] width 142 height 43
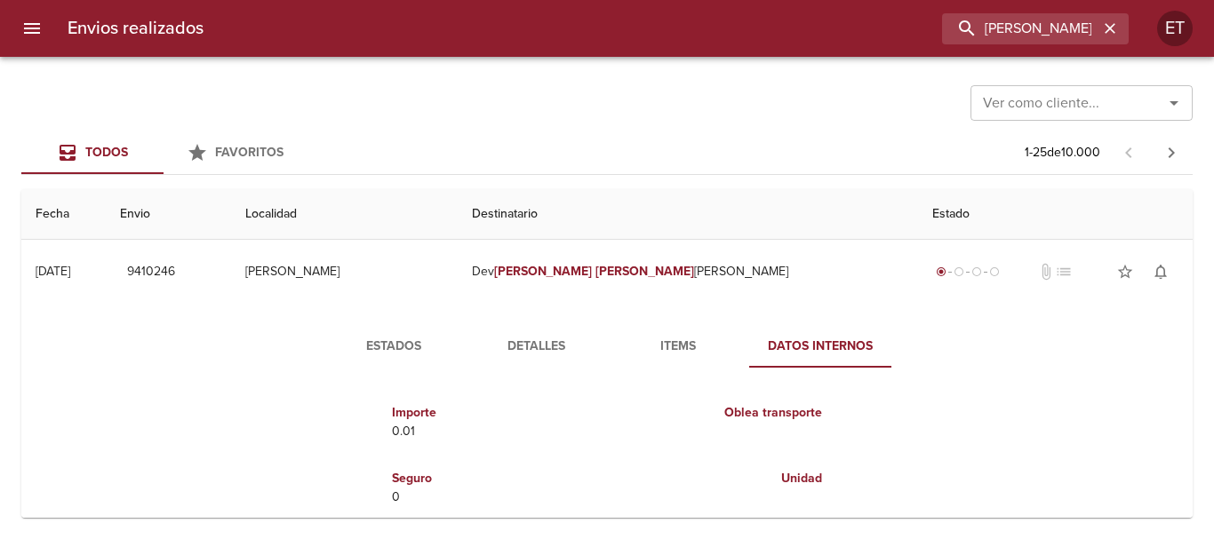
click at [597, 342] on button "Detalles" at bounding box center [536, 346] width 142 height 43
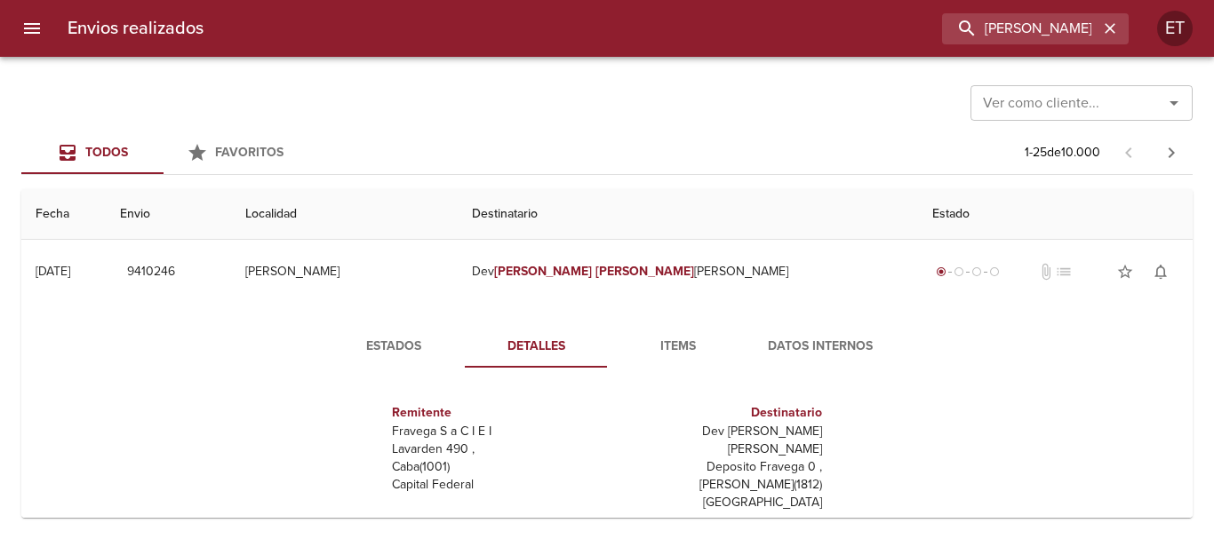
drag, startPoint x: 425, startPoint y: 331, endPoint x: 414, endPoint y: 336, distance: 11.6
click at [412, 337] on button "Estados" at bounding box center [394, 346] width 142 height 43
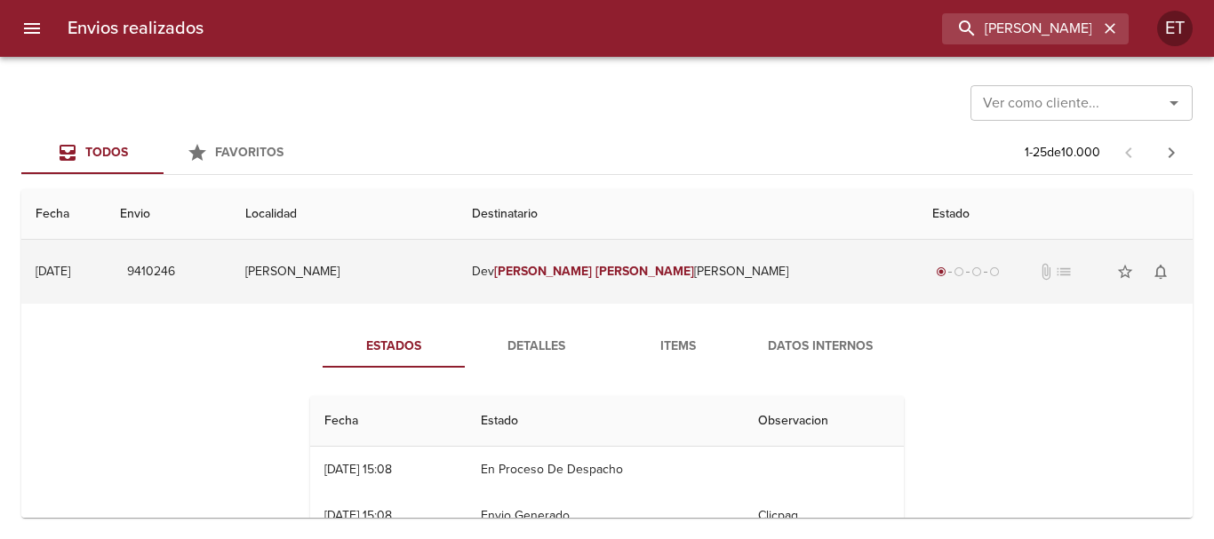
click at [729, 259] on td "Dev Stefanie Eli zabeth" at bounding box center [688, 272] width 460 height 64
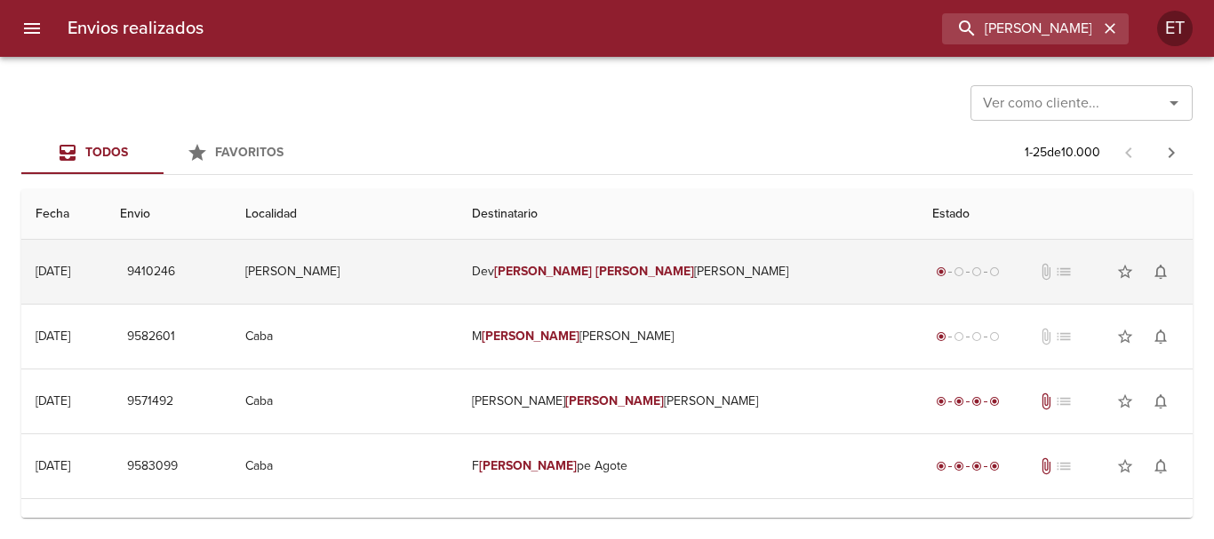
click at [593, 275] on em "[PERSON_NAME]" at bounding box center [543, 271] width 99 height 15
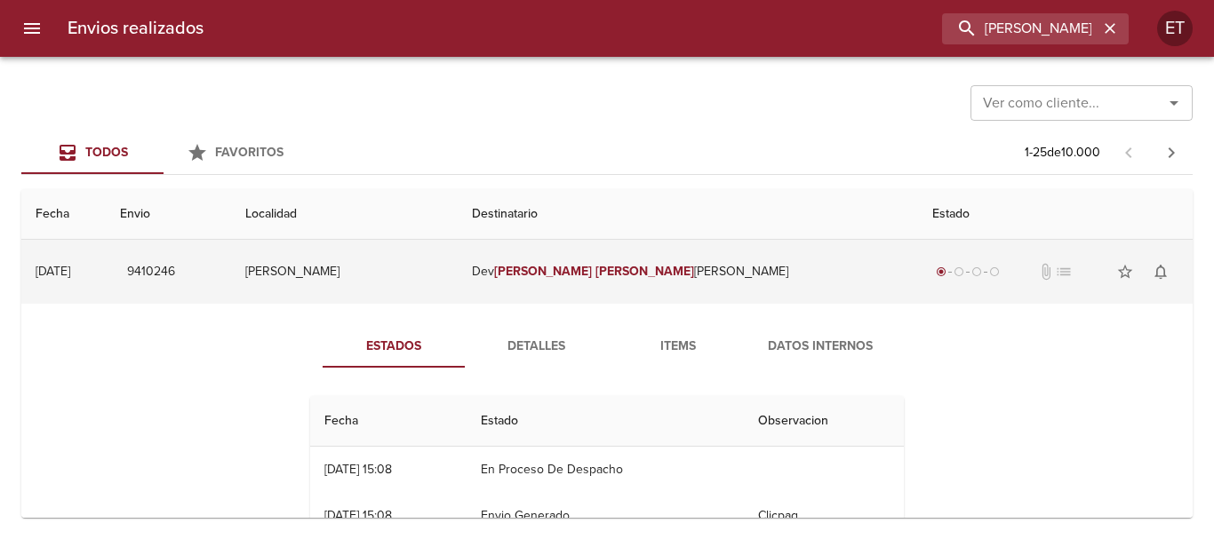
scroll to position [89, 0]
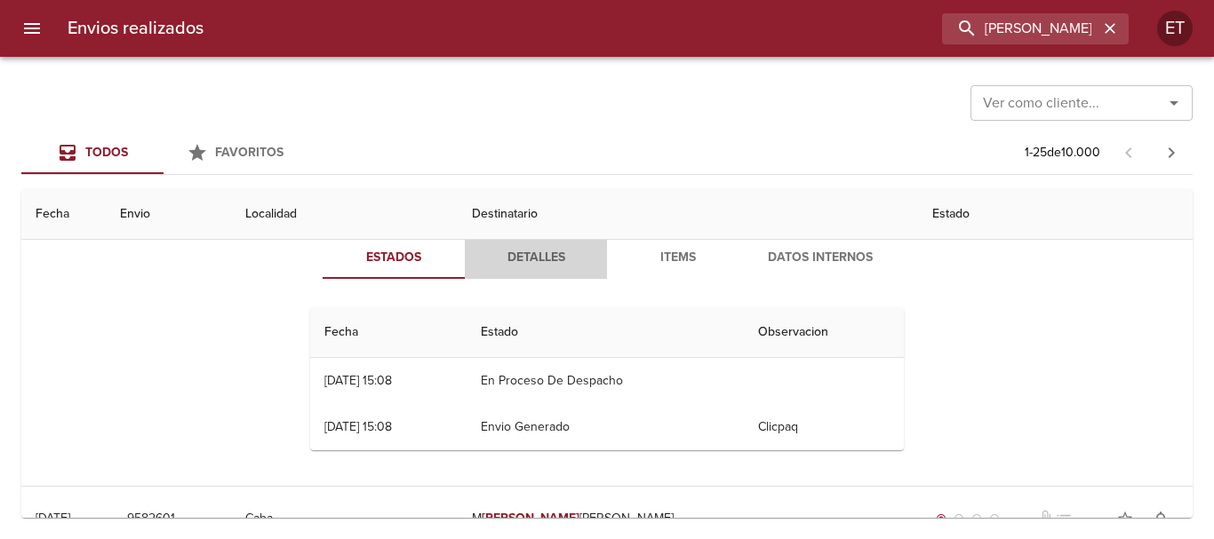
drag, startPoint x: 556, startPoint y: 257, endPoint x: 751, endPoint y: 267, distance: 194.9
click at [556, 259] on span "Detalles" at bounding box center [535, 258] width 121 height 22
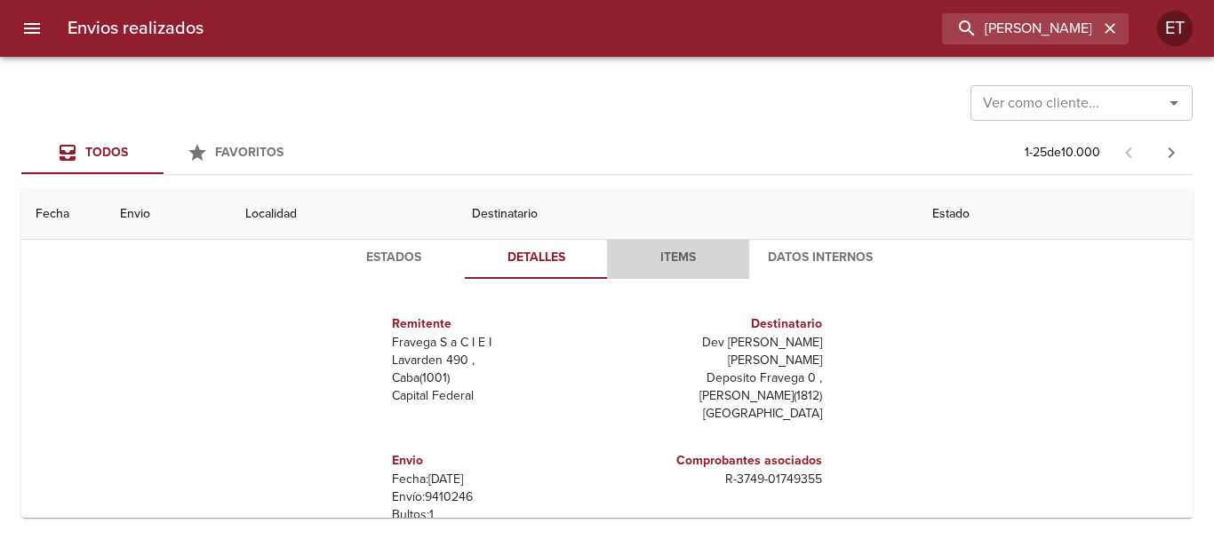
drag, startPoint x: 684, startPoint y: 262, endPoint x: 754, endPoint y: 266, distance: 70.3
click at [684, 263] on span "Items" at bounding box center [678, 258] width 121 height 22
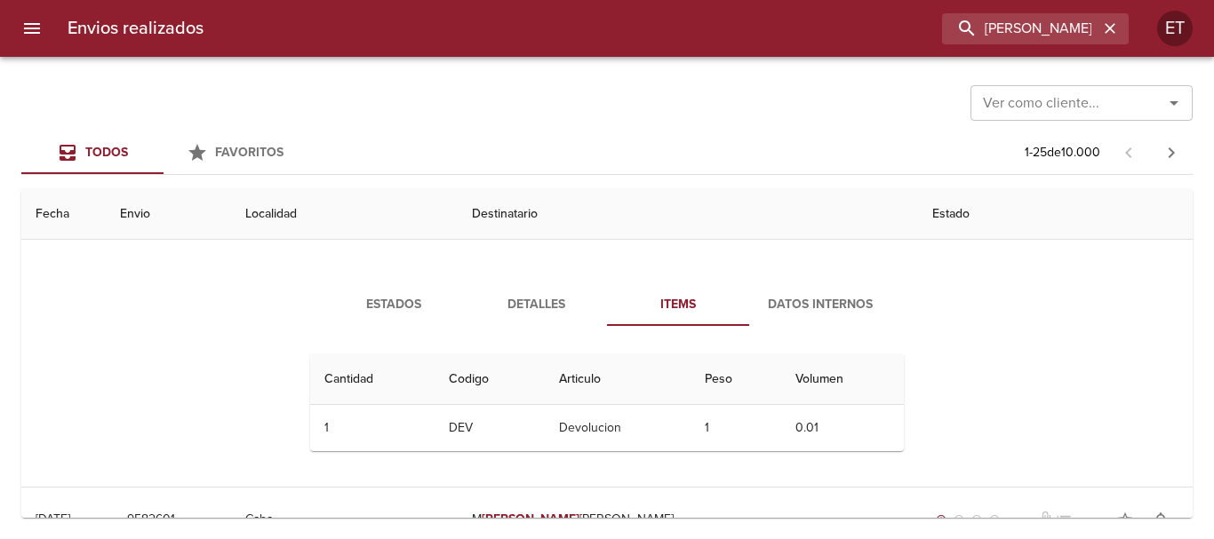
scroll to position [0, 0]
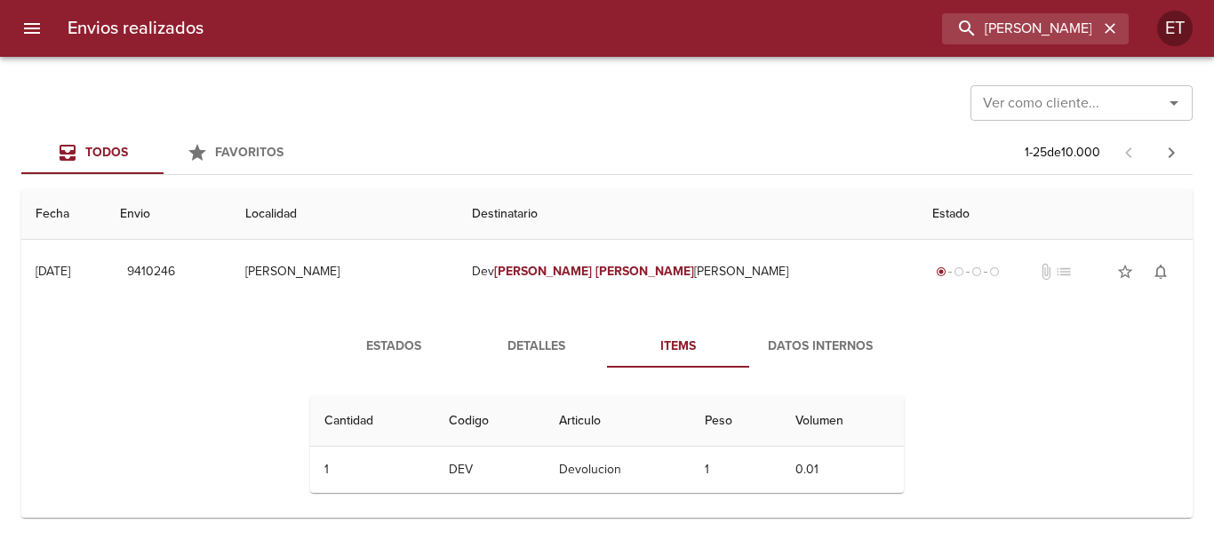
click at [791, 342] on span "Datos Internos" at bounding box center [820, 347] width 121 height 22
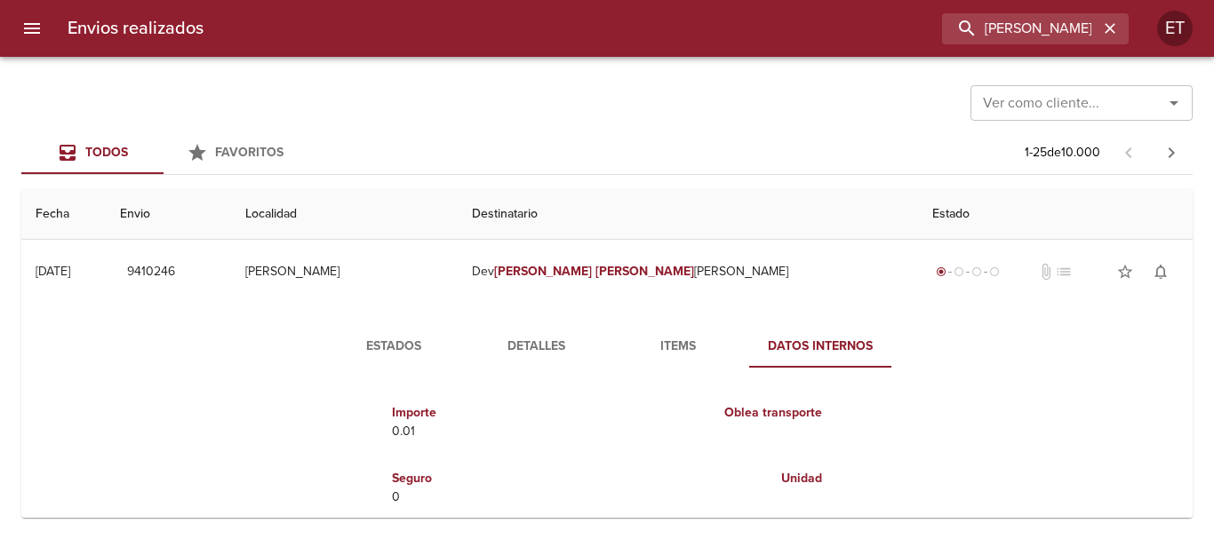
click at [521, 332] on button "Detalles" at bounding box center [536, 346] width 142 height 43
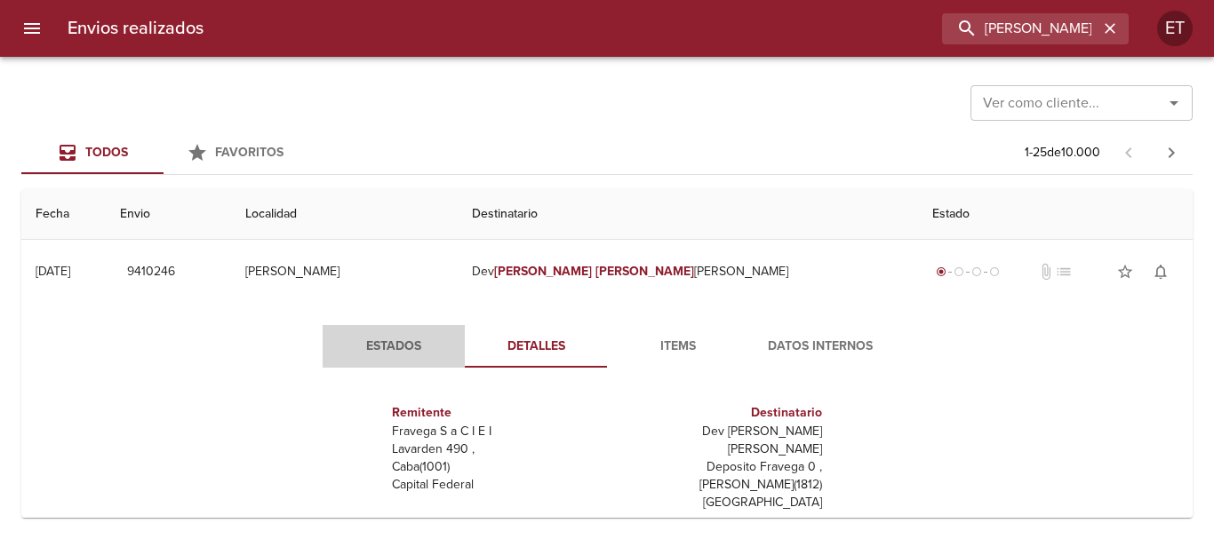
click at [408, 354] on span "Estados" at bounding box center [393, 347] width 121 height 22
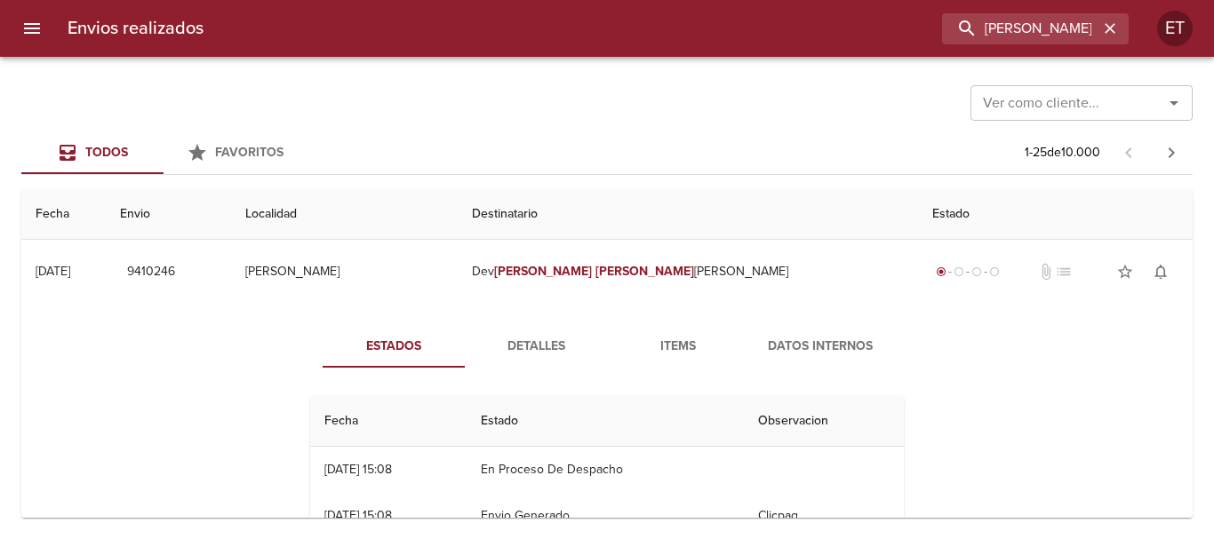
click at [633, 339] on span "Items" at bounding box center [678, 347] width 121 height 22
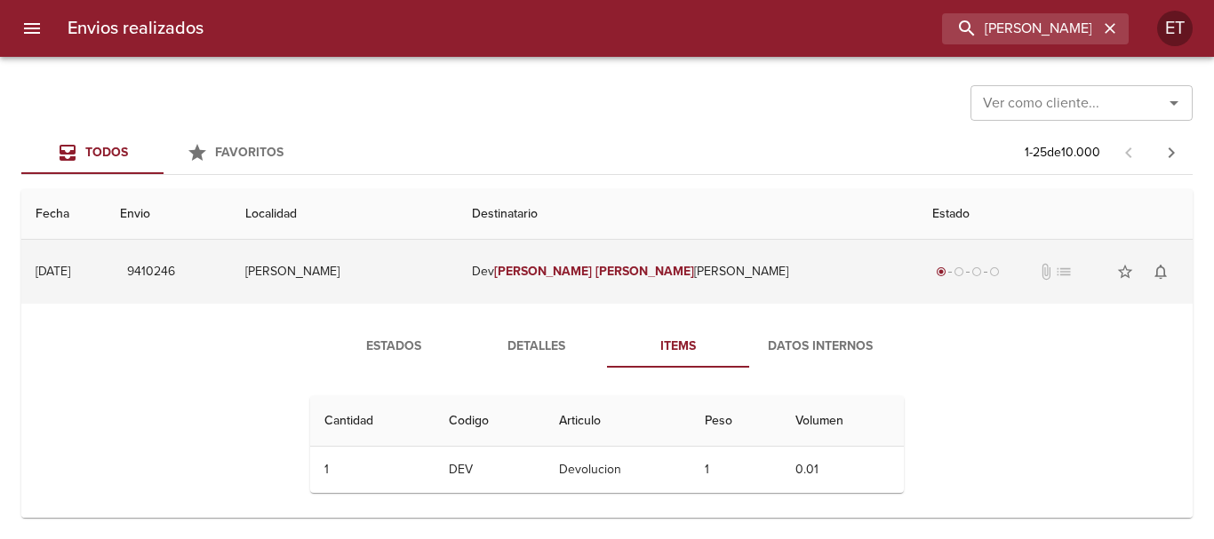
click at [732, 267] on td "Dev Stefanie Eli zabeth" at bounding box center [688, 272] width 460 height 64
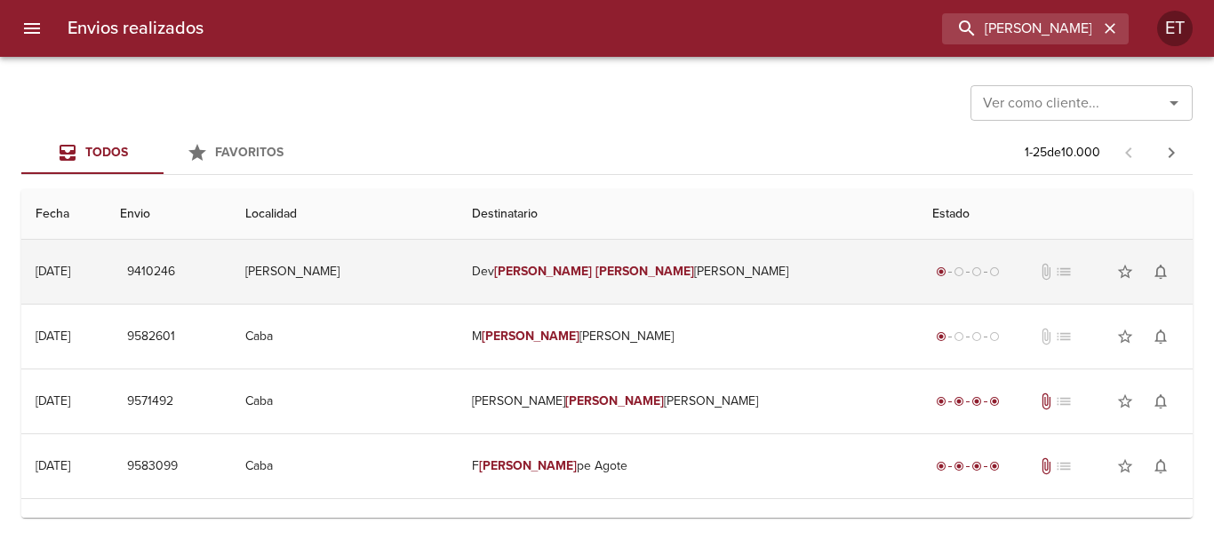
click at [731, 267] on td "Dev Stefanie Eli zabeth" at bounding box center [688, 272] width 460 height 64
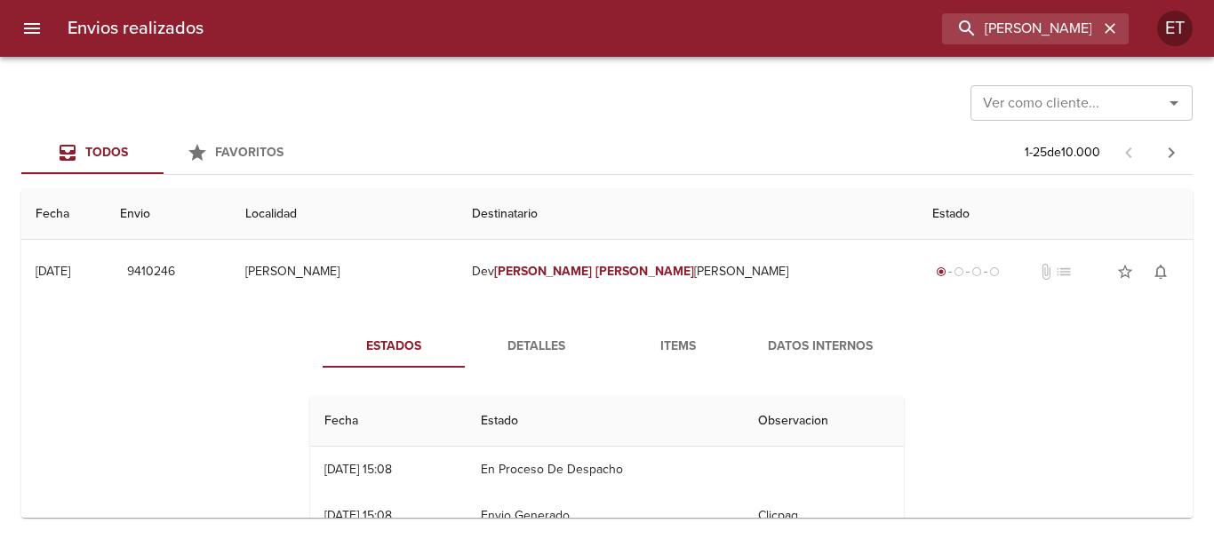
click at [532, 339] on span "Detalles" at bounding box center [535, 347] width 121 height 22
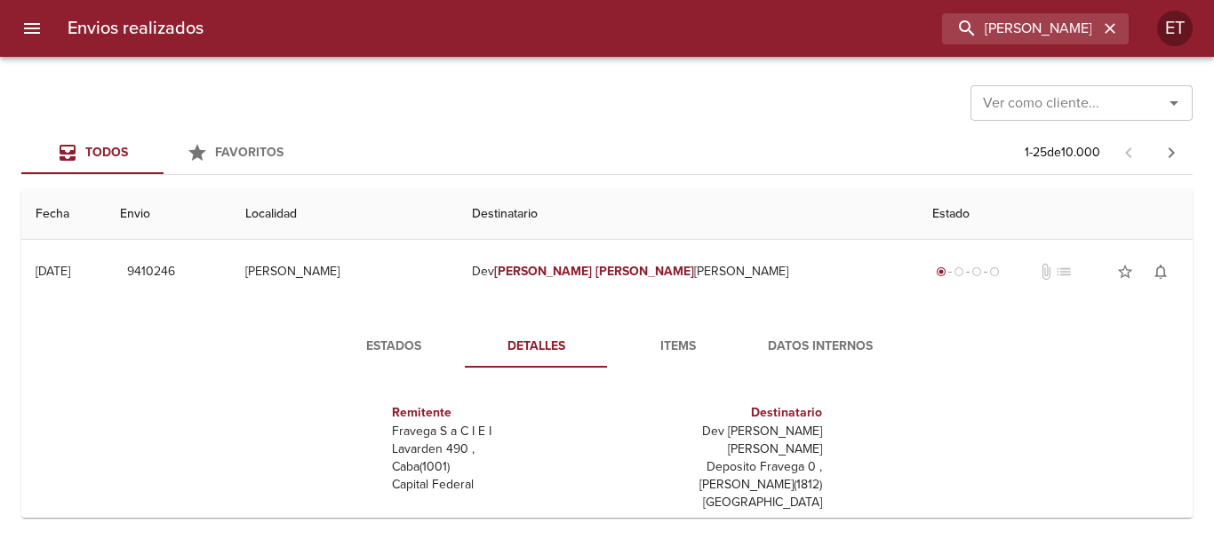
click at [695, 336] on span "Items" at bounding box center [678, 347] width 121 height 22
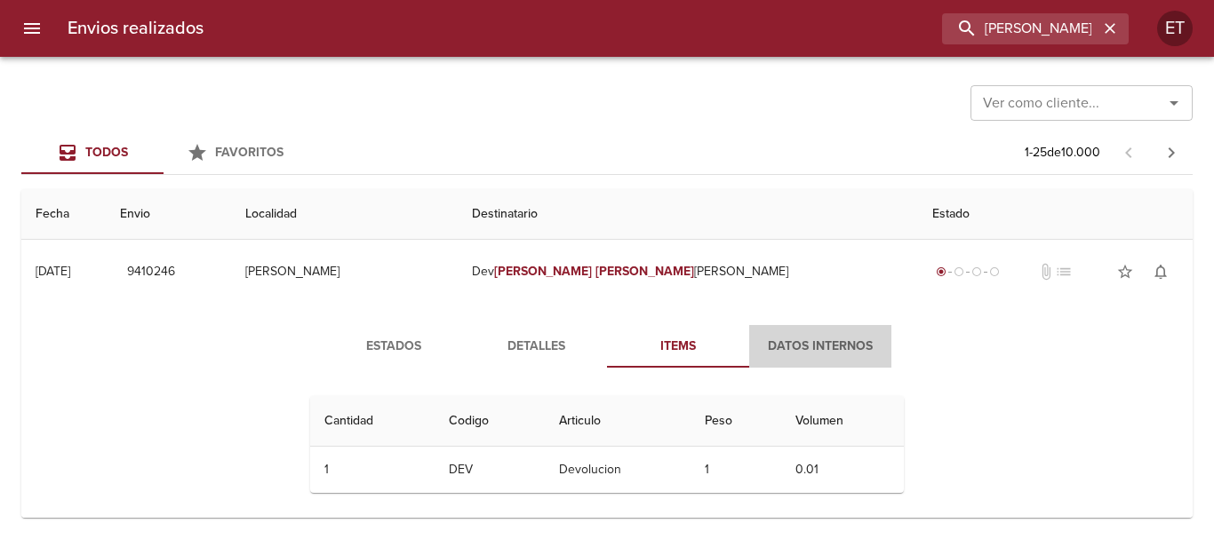
click at [818, 343] on span "Datos Internos" at bounding box center [820, 347] width 121 height 22
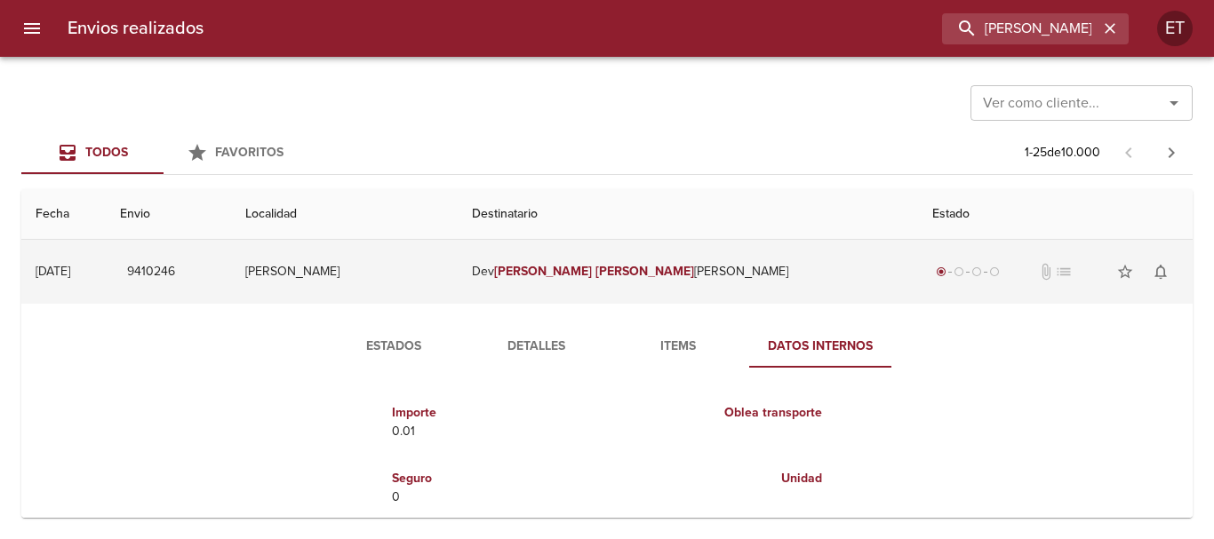
click at [635, 287] on td "Dev Stefanie Eli zabeth" at bounding box center [688, 272] width 460 height 64
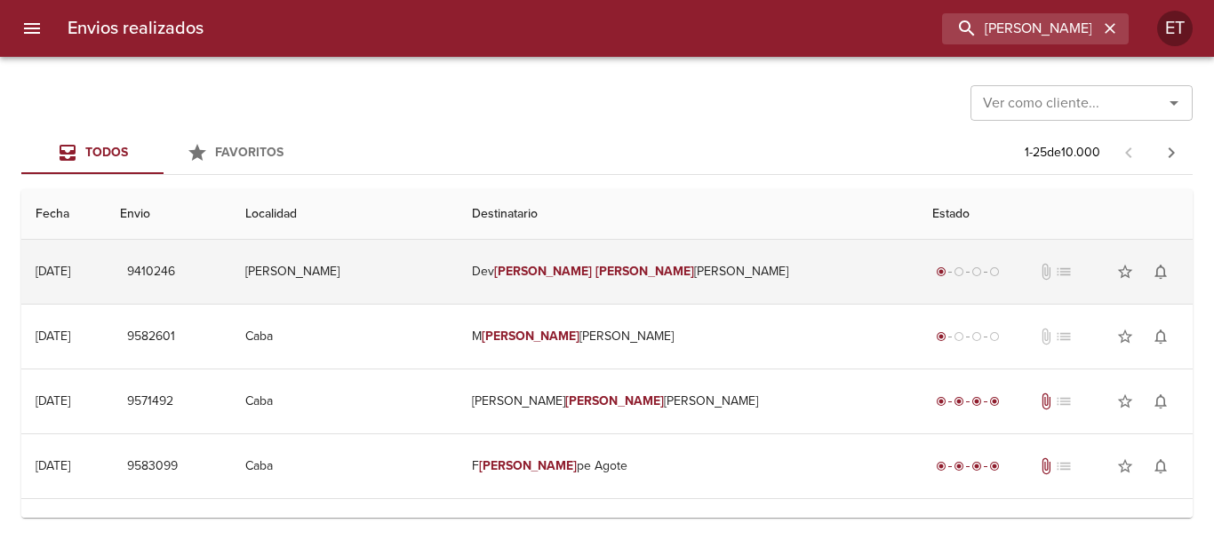
click at [697, 267] on td "Dev Stefanie Eli zabeth" at bounding box center [688, 272] width 460 height 64
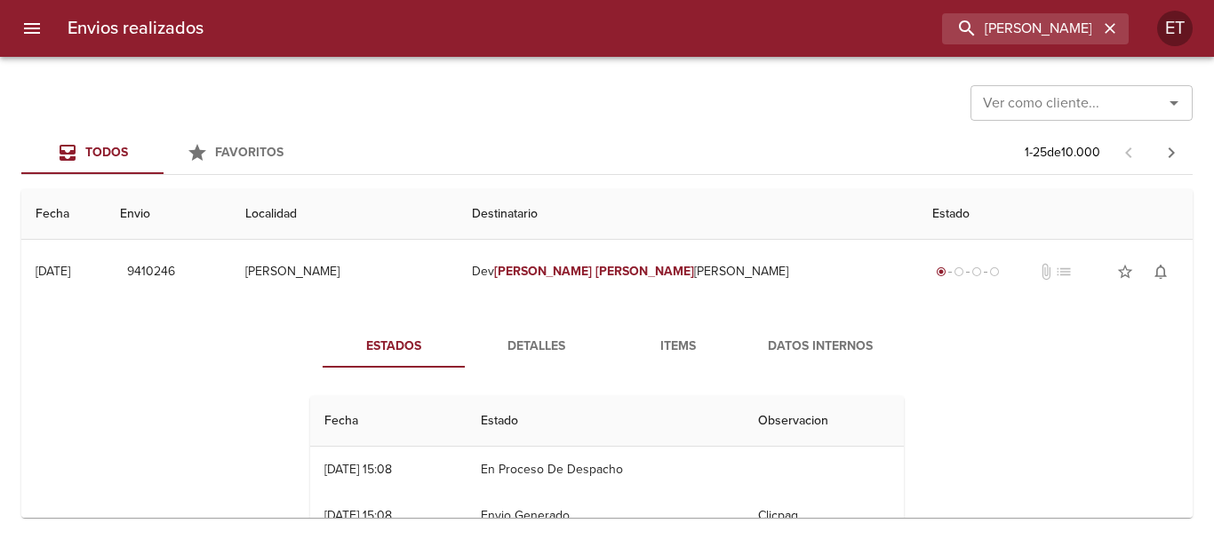
click at [552, 371] on div "Estados Detalles Items Datos Internos Fecha Estado Observacion 21/07 21/07/2025…" at bounding box center [607, 439] width 640 height 228
click at [657, 345] on span "Items" at bounding box center [678, 347] width 121 height 22
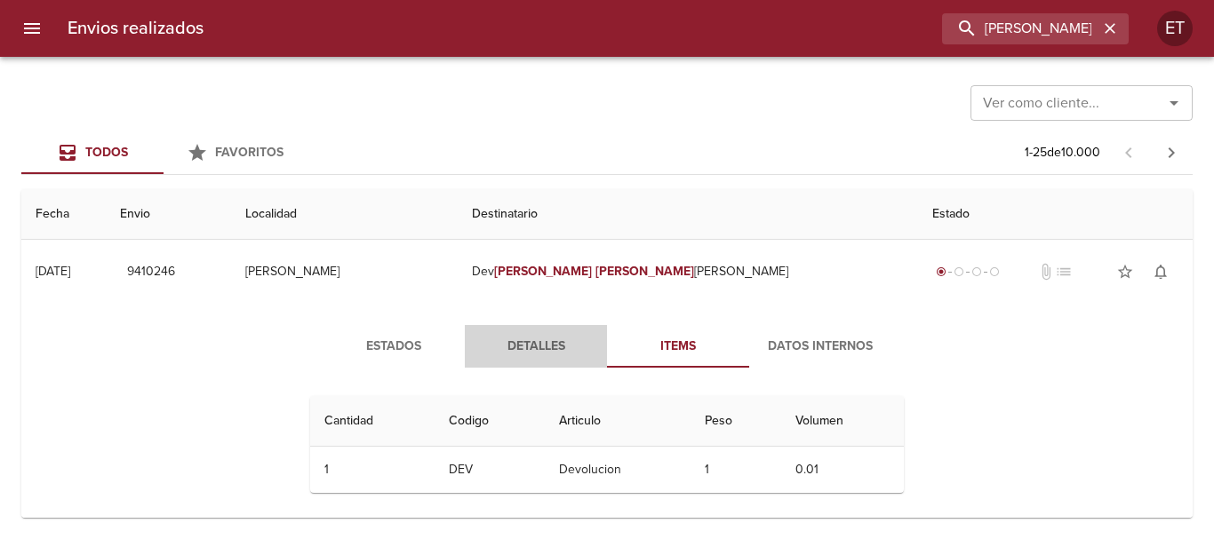
drag, startPoint x: 528, startPoint y: 358, endPoint x: 841, endPoint y: 315, distance: 316.5
click at [553, 355] on button "Detalles" at bounding box center [536, 346] width 142 height 43
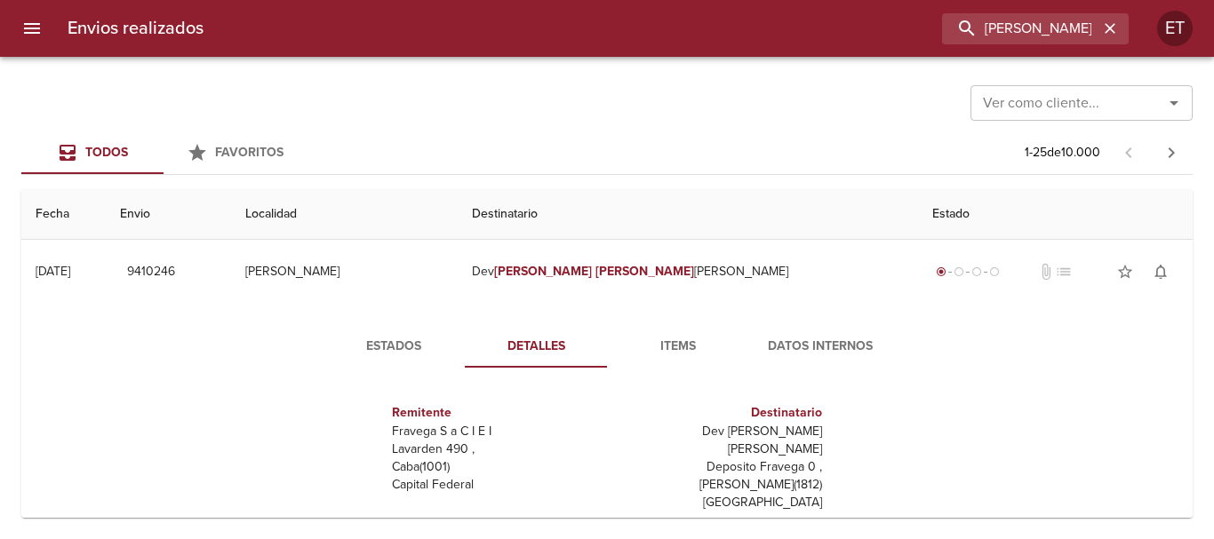
click at [820, 347] on span "Datos Internos" at bounding box center [820, 347] width 121 height 22
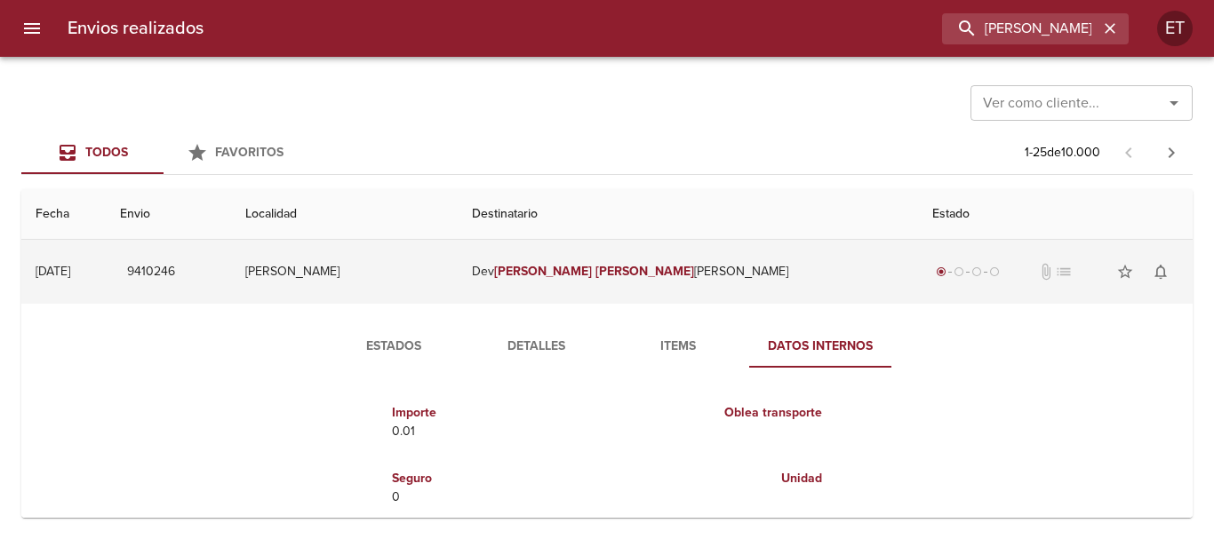
click at [593, 266] on em "[PERSON_NAME]" at bounding box center [543, 271] width 99 height 15
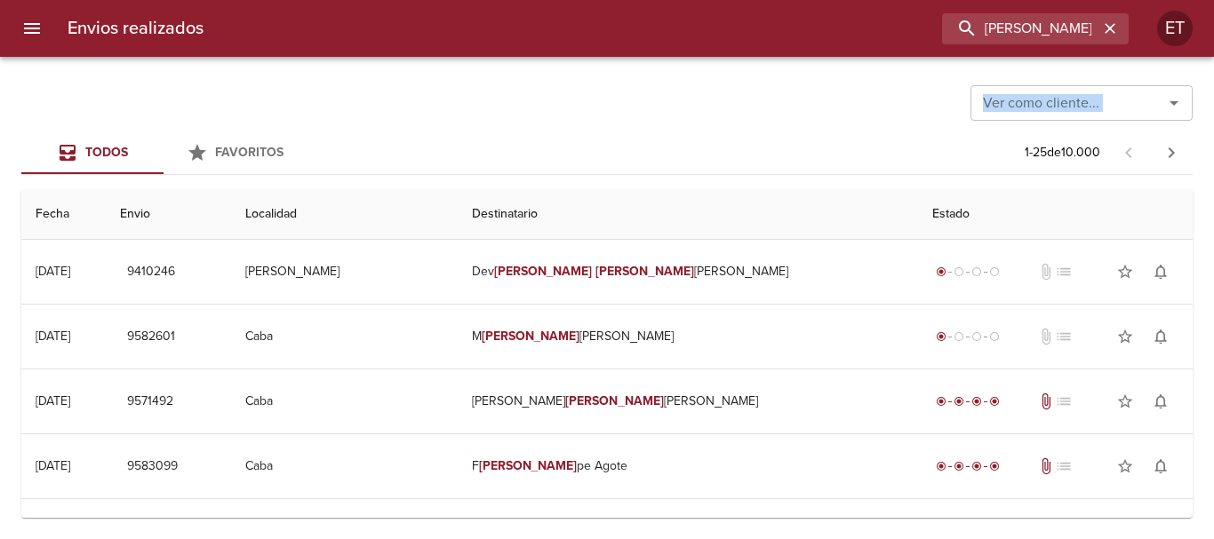
drag, startPoint x: 657, startPoint y: 124, endPoint x: 673, endPoint y: 135, distance: 19.7
click at [669, 134] on div "Ver como cliente... Ver como cliente... Todos Favoritos 1 - 25 de 10.000 Fecha …" at bounding box center [607, 298] width 1214 height 482
click at [918, 189] on th "Estado" at bounding box center [1055, 214] width 275 height 51
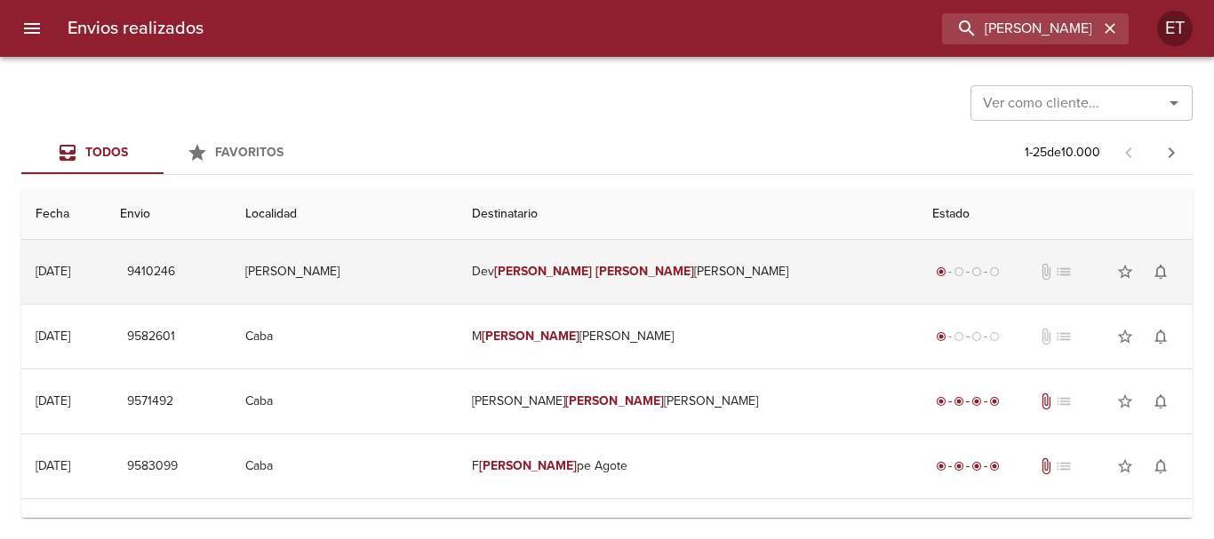
click at [623, 282] on td "Dev Stefanie Eli zabeth" at bounding box center [688, 272] width 460 height 64
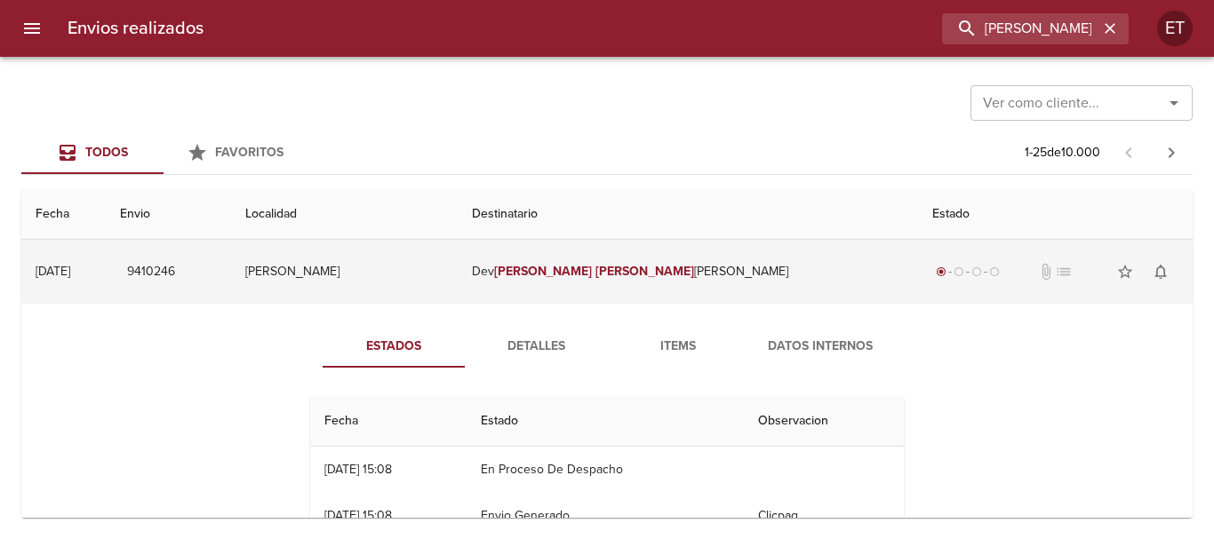
click at [675, 277] on td "Dev Stefanie Eli zabeth" at bounding box center [688, 272] width 460 height 64
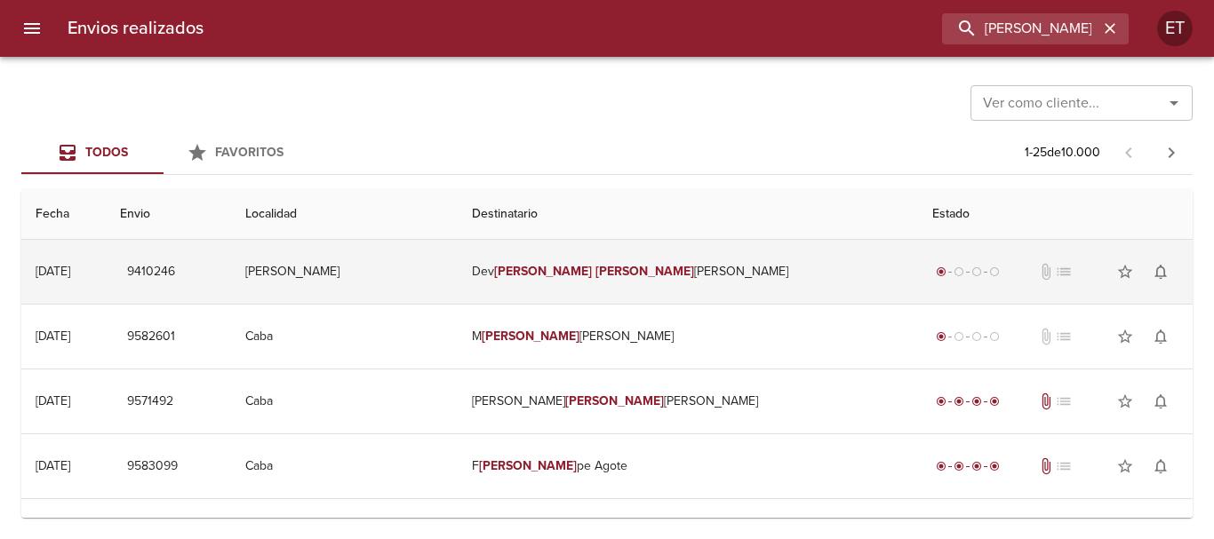
click at [584, 269] on td "Dev Stefanie Eli zabeth" at bounding box center [688, 272] width 460 height 64
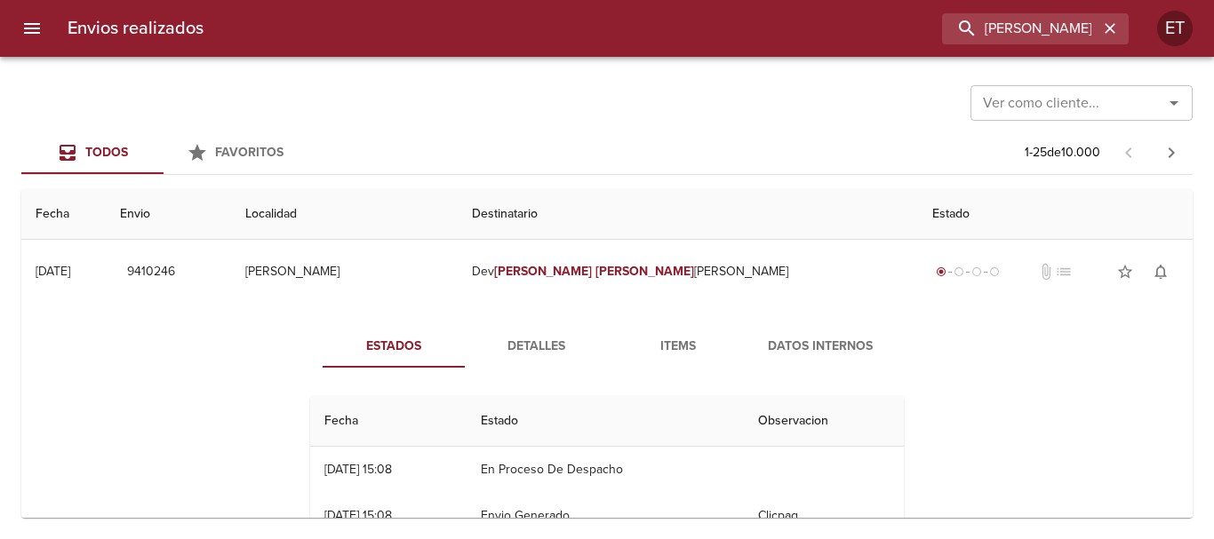
click at [514, 350] on span "Detalles" at bounding box center [535, 347] width 121 height 22
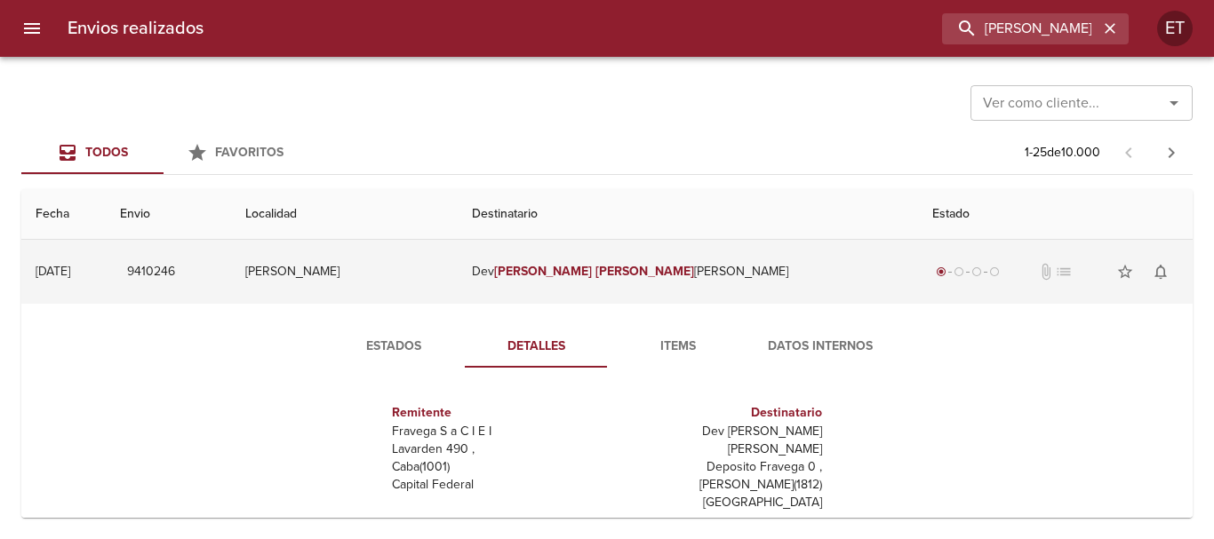
click at [655, 267] on em "Eli" at bounding box center [644, 271] width 99 height 15
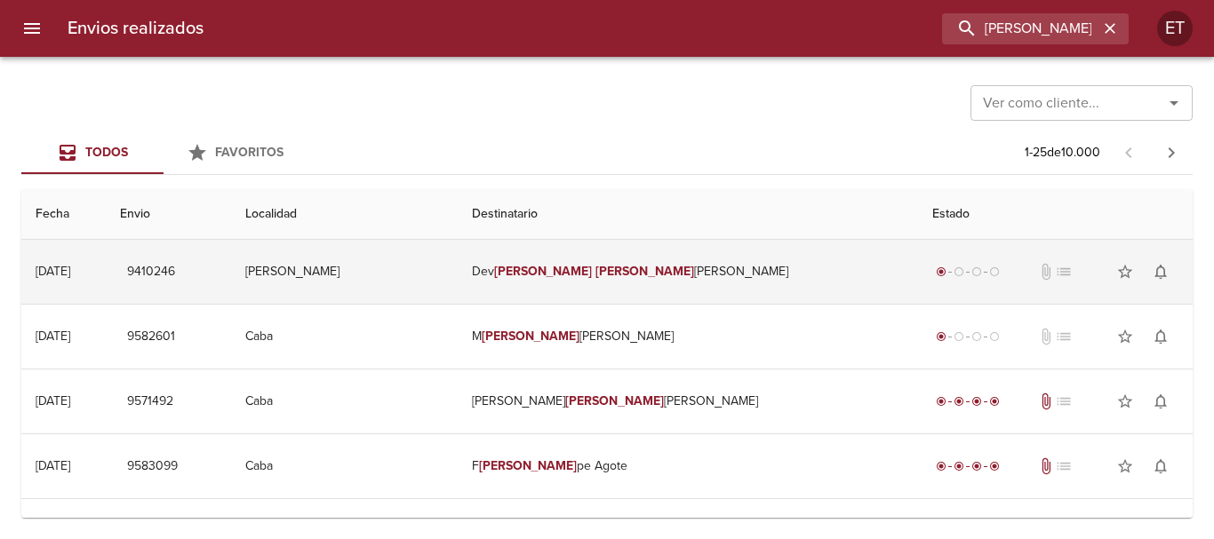
click at [593, 270] on em "[PERSON_NAME]" at bounding box center [543, 271] width 99 height 15
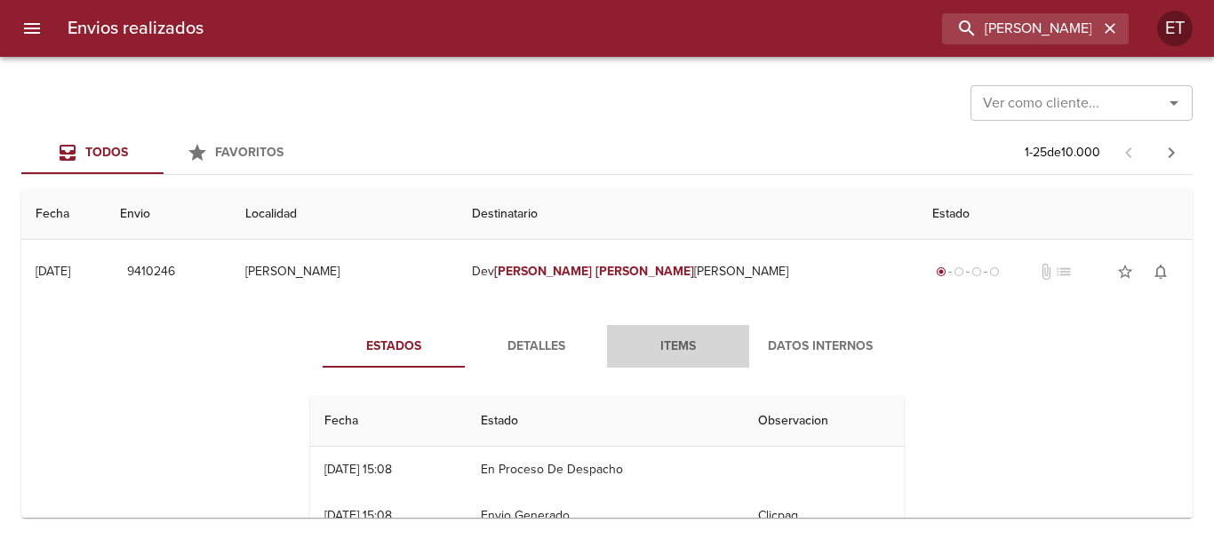
click at [689, 333] on button "Items" at bounding box center [678, 346] width 142 height 43
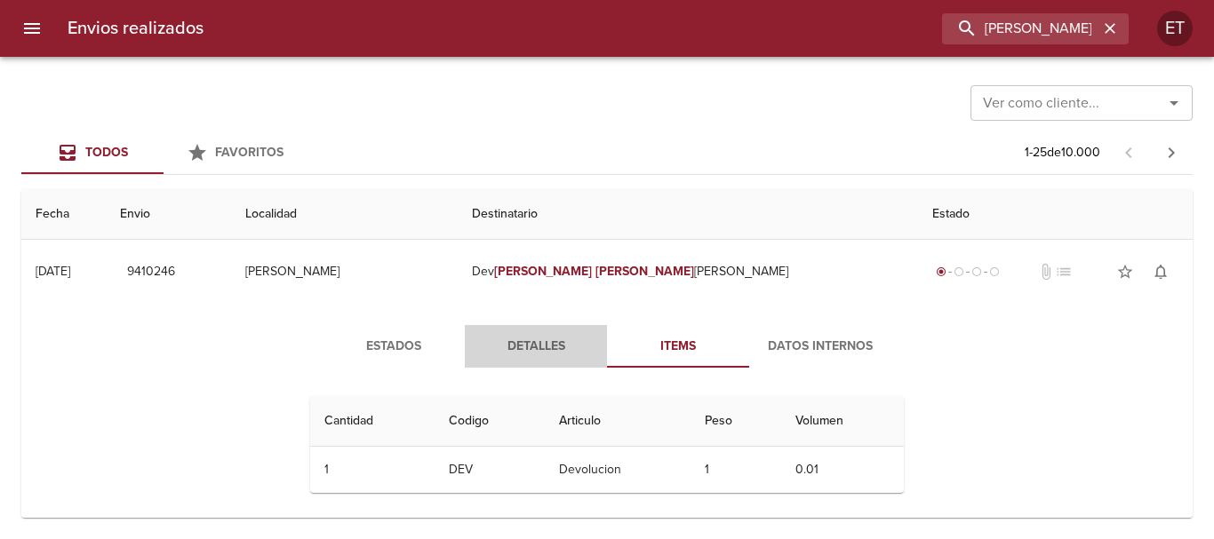
click at [517, 344] on span "Detalles" at bounding box center [535, 347] width 121 height 22
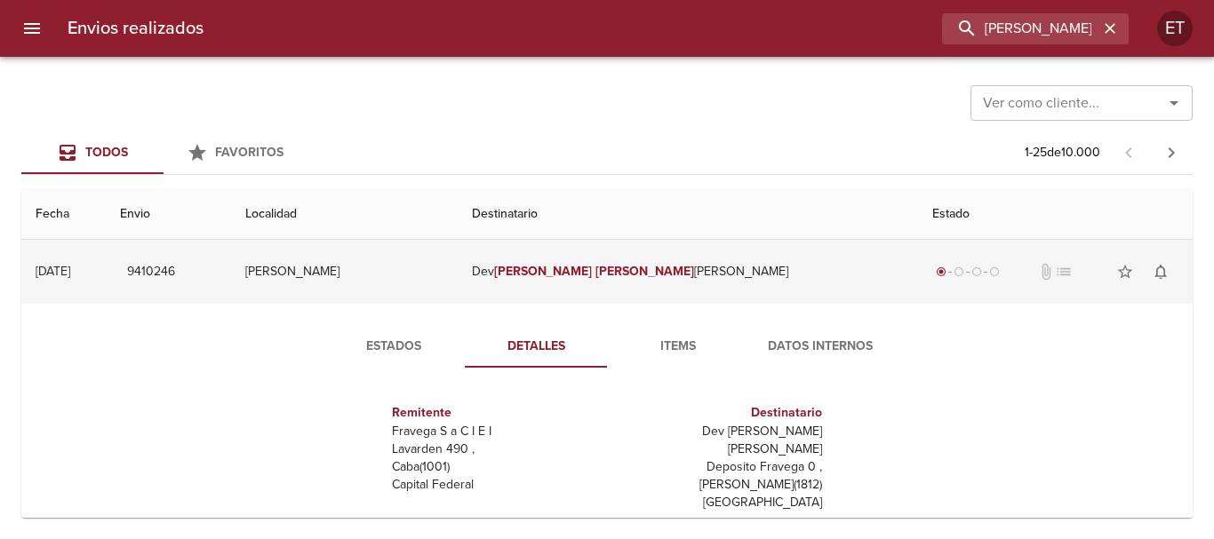
click at [571, 295] on td "Dev Stefanie Eli zabeth" at bounding box center [688, 272] width 460 height 64
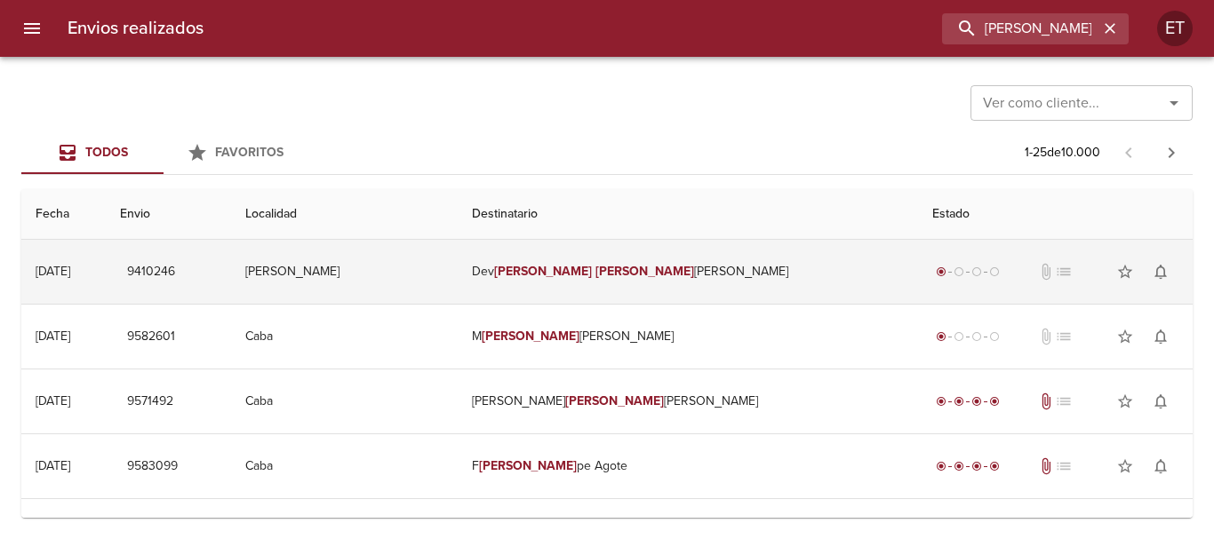
click at [457, 283] on td "[PERSON_NAME]" at bounding box center [344, 272] width 226 height 64
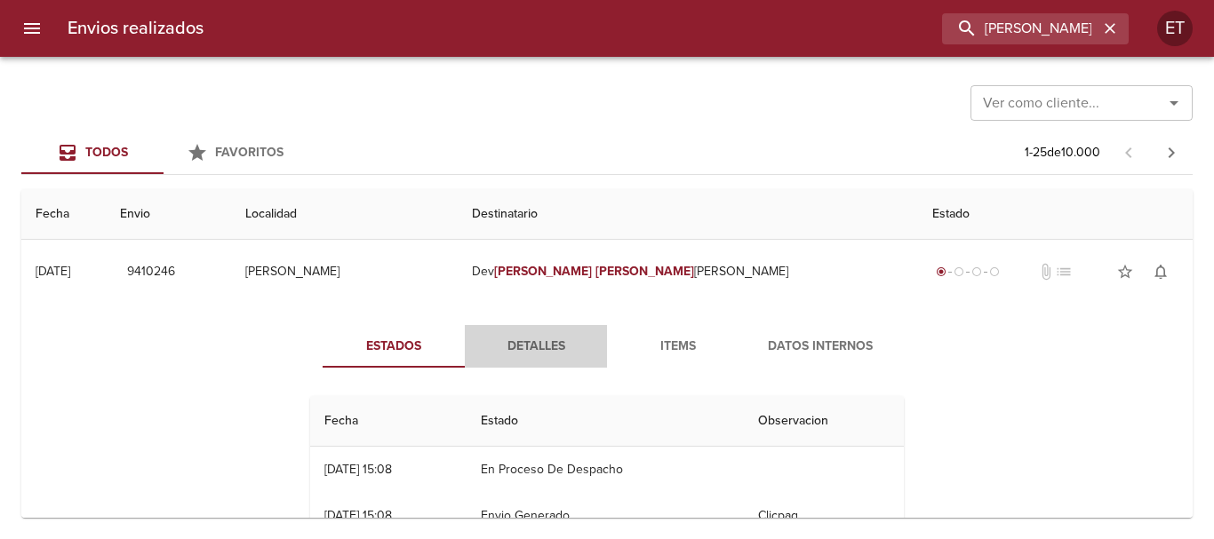
click at [536, 339] on span "Detalles" at bounding box center [535, 347] width 121 height 22
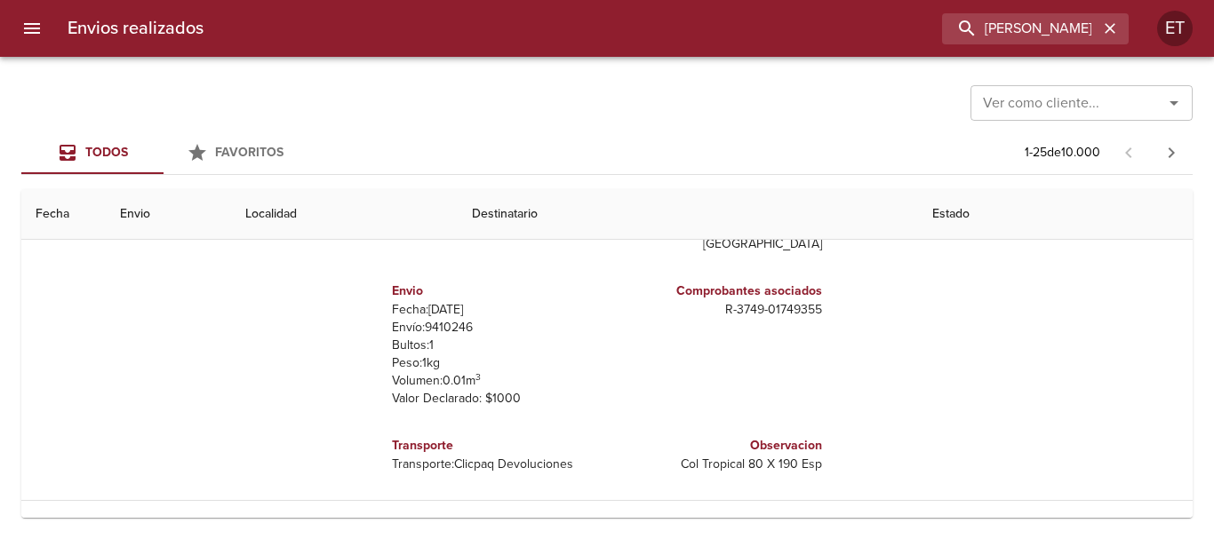
scroll to position [267, 0]
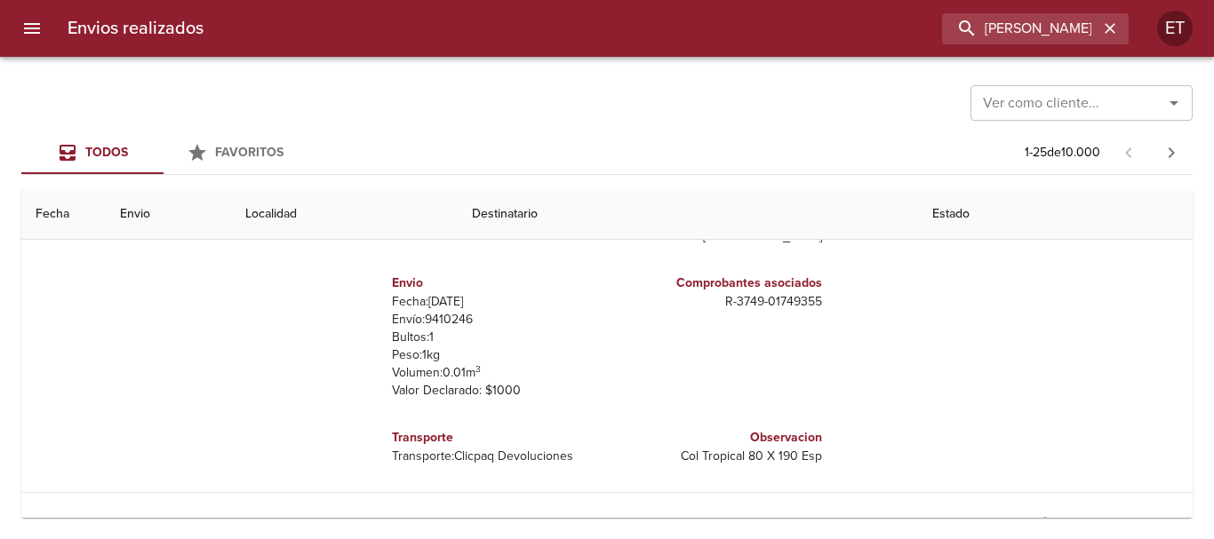
click at [449, 311] on p "Envío: 9410246" at bounding box center [496, 320] width 208 height 18
copy p "9410246"
click at [669, 162] on div "Todos Favoritos 1 - 25 de 10.000" at bounding box center [606, 153] width 1171 height 43
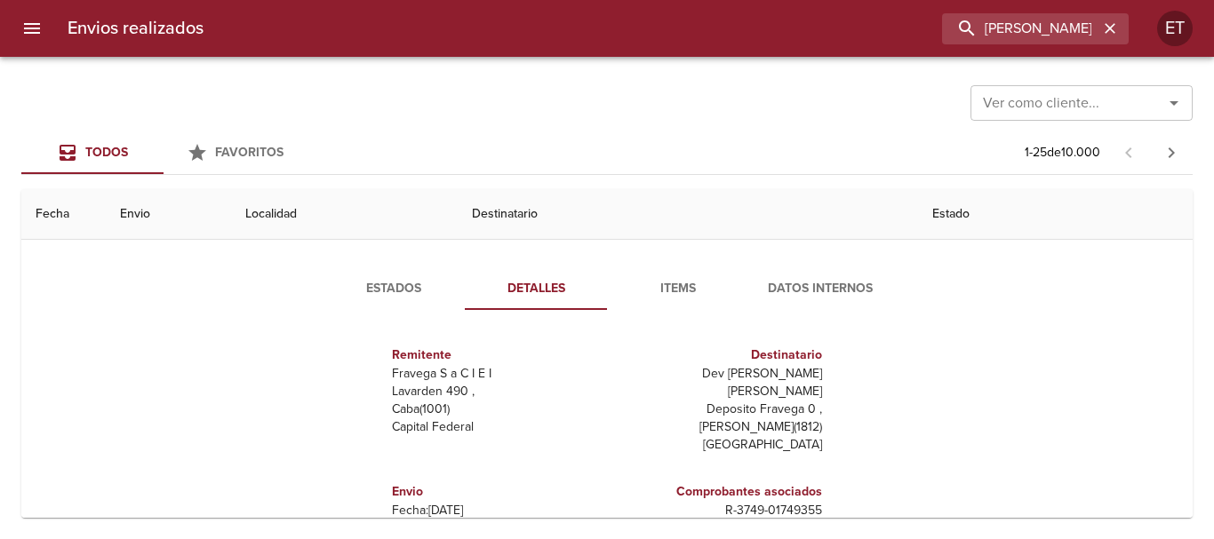
scroll to position [0, 0]
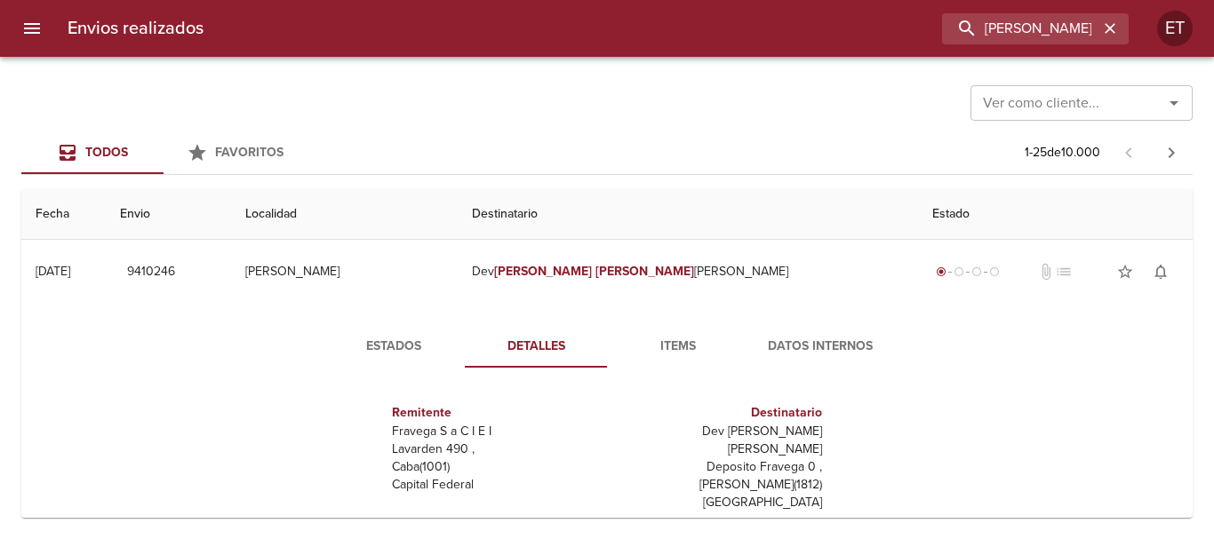
click at [820, 455] on div "Destinatario Dev Stefanie Elizabeth Deposito Fravega 0 , Carlos Spegazzini ( 18…" at bounding box center [718, 457] width 222 height 137
drag, startPoint x: 766, startPoint y: 252, endPoint x: 821, endPoint y: 224, distance: 62.0
click at [766, 251] on td "Dev Stefanie Eli zabeth" at bounding box center [688, 272] width 460 height 64
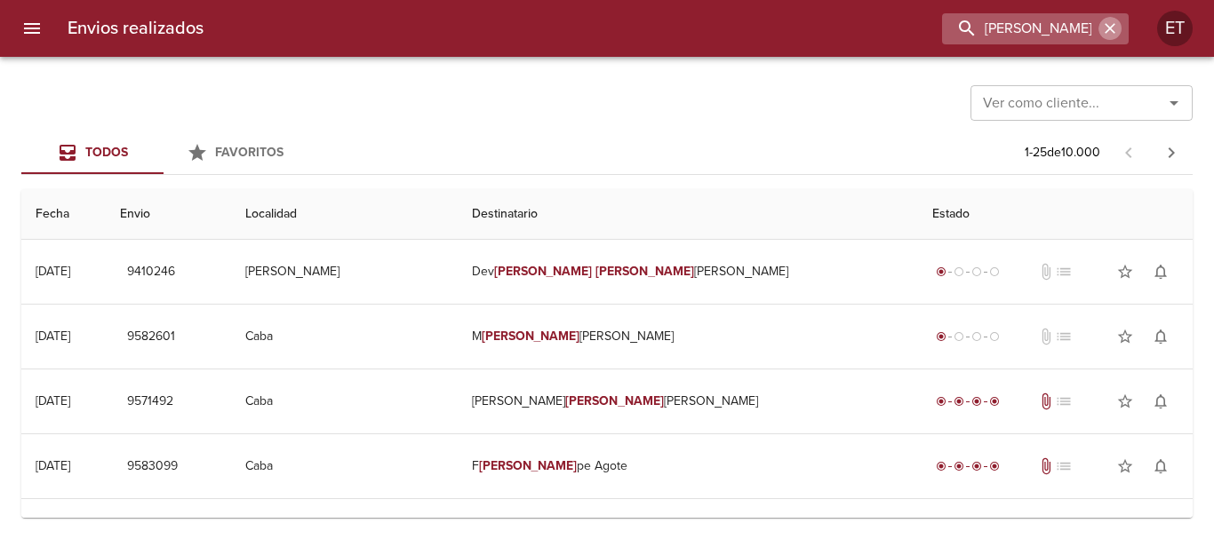
click at [1109, 33] on icon "button" at bounding box center [1110, 29] width 18 height 18
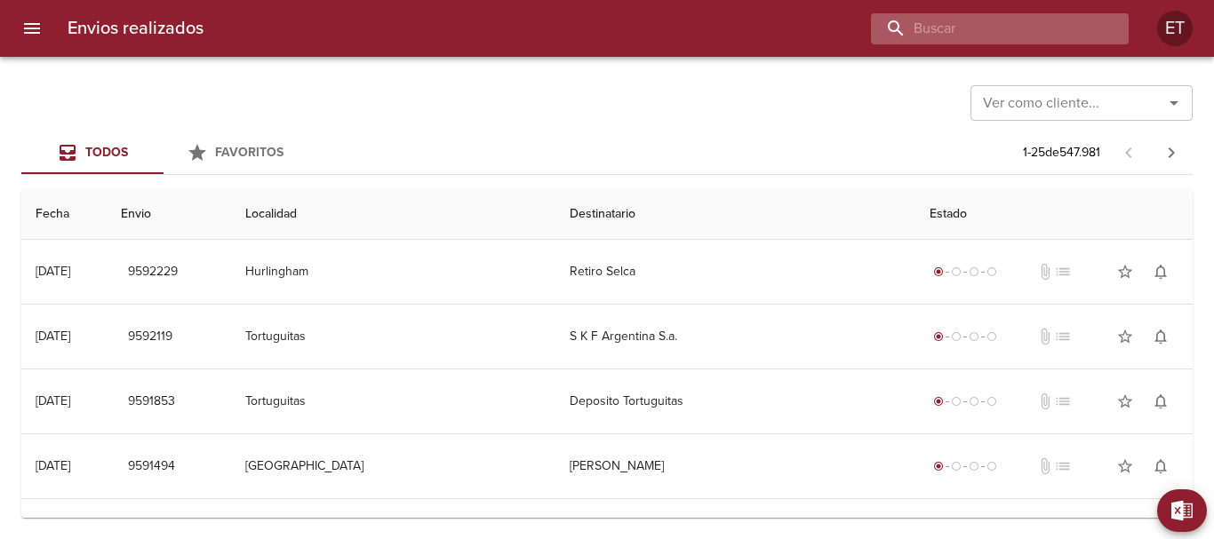
click at [1095, 24] on input "buscar" at bounding box center [984, 28] width 227 height 31
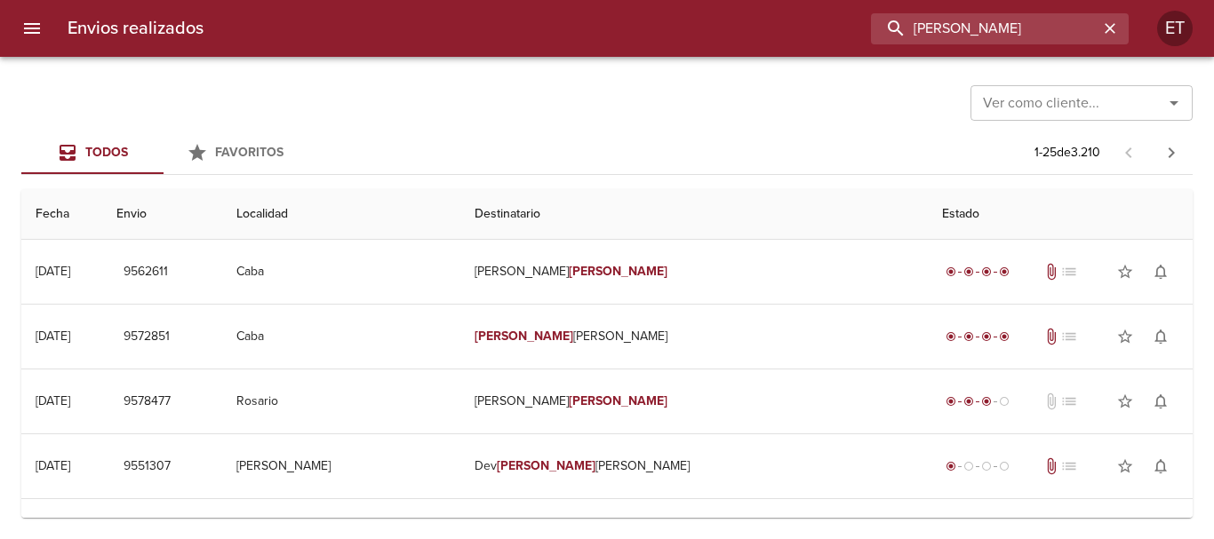
drag, startPoint x: 1065, startPoint y: 37, endPoint x: 724, endPoint y: -61, distance: 355.2
click at [724, 0] on html "Envios realizados leila milagros ramirez ET Ver como cliente... Ver como client…" at bounding box center [607, 0] width 1214 height 0
type input "leonela loyola"
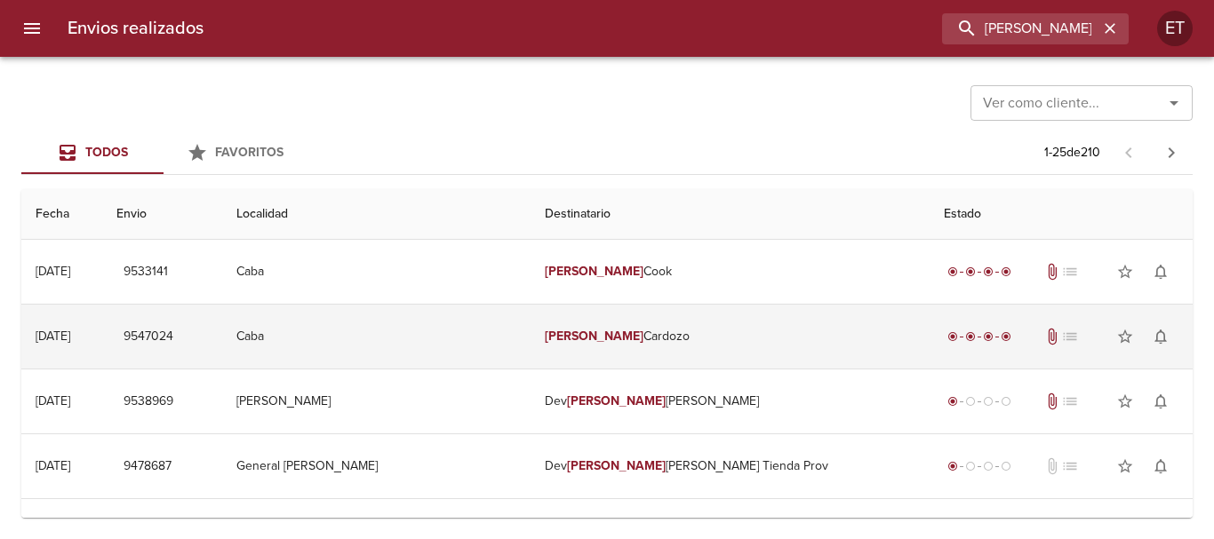
click at [682, 363] on td "Leonela Cardozo" at bounding box center [729, 337] width 399 height 64
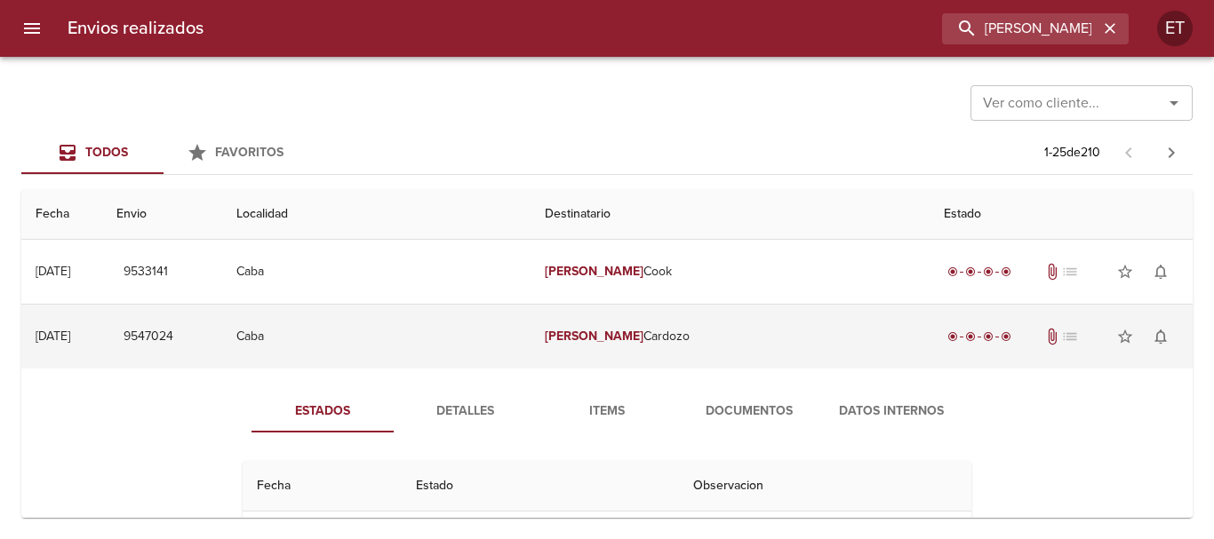
click at [690, 360] on td "Leonela Cardozo" at bounding box center [729, 337] width 399 height 64
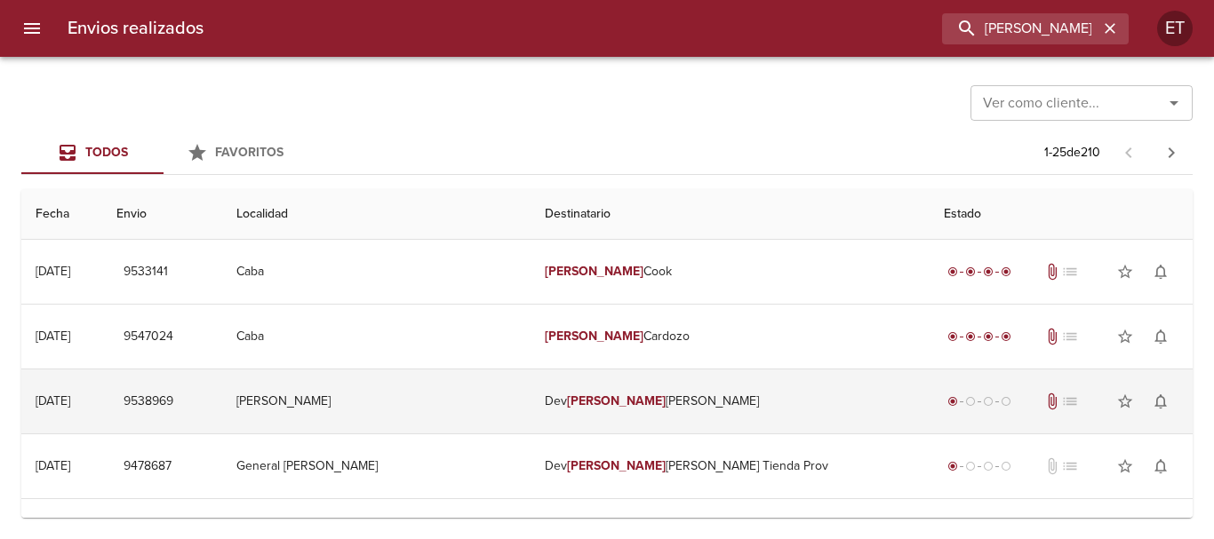
drag, startPoint x: 679, startPoint y: 388, endPoint x: 682, endPoint y: 422, distance: 34.0
click at [679, 389] on td "Dev [PERSON_NAME] [PERSON_NAME]" at bounding box center [729, 402] width 399 height 64
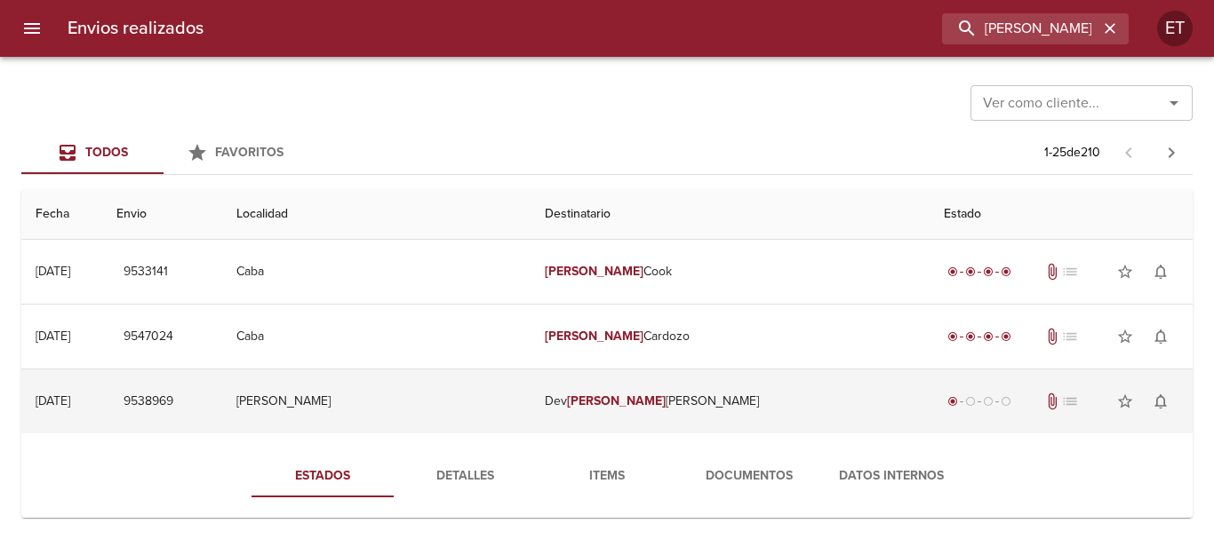
scroll to position [178, 0]
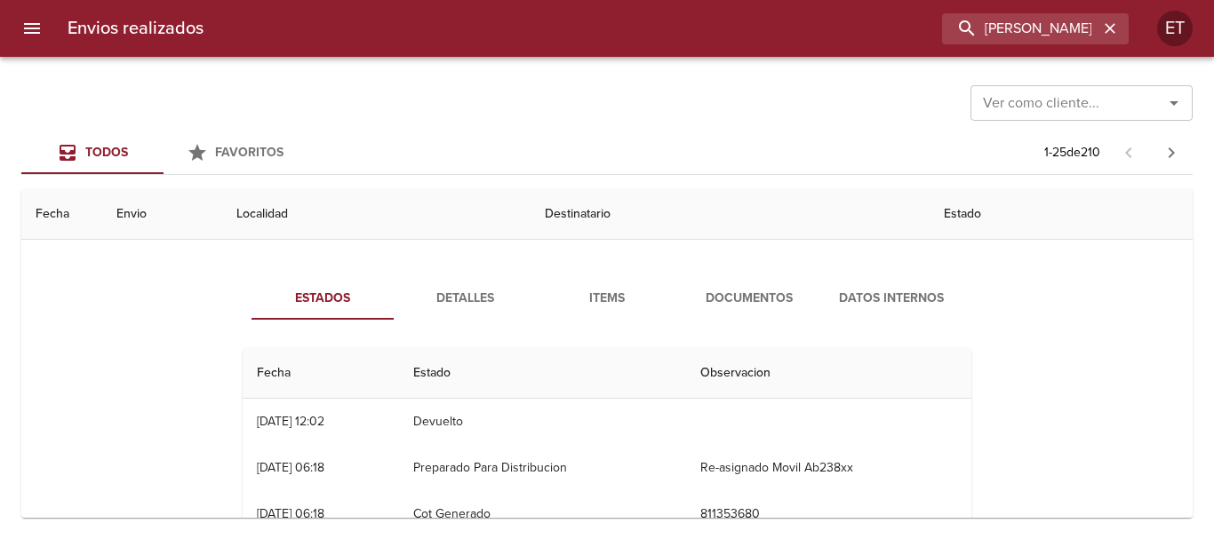
click at [718, 294] on span "Documentos" at bounding box center [749, 299] width 121 height 22
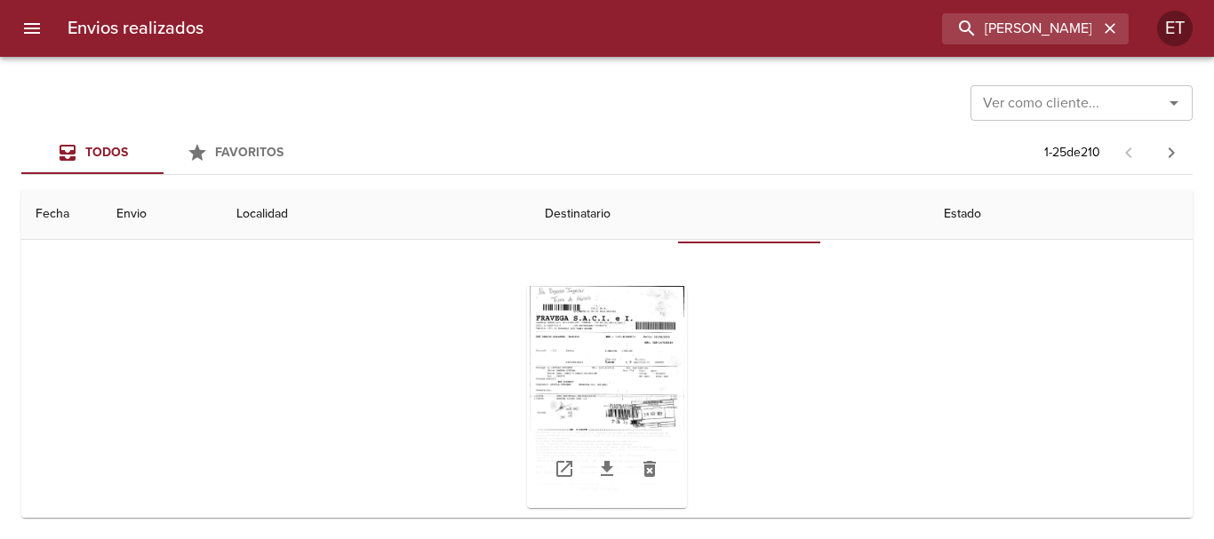
scroll to position [267, 0]
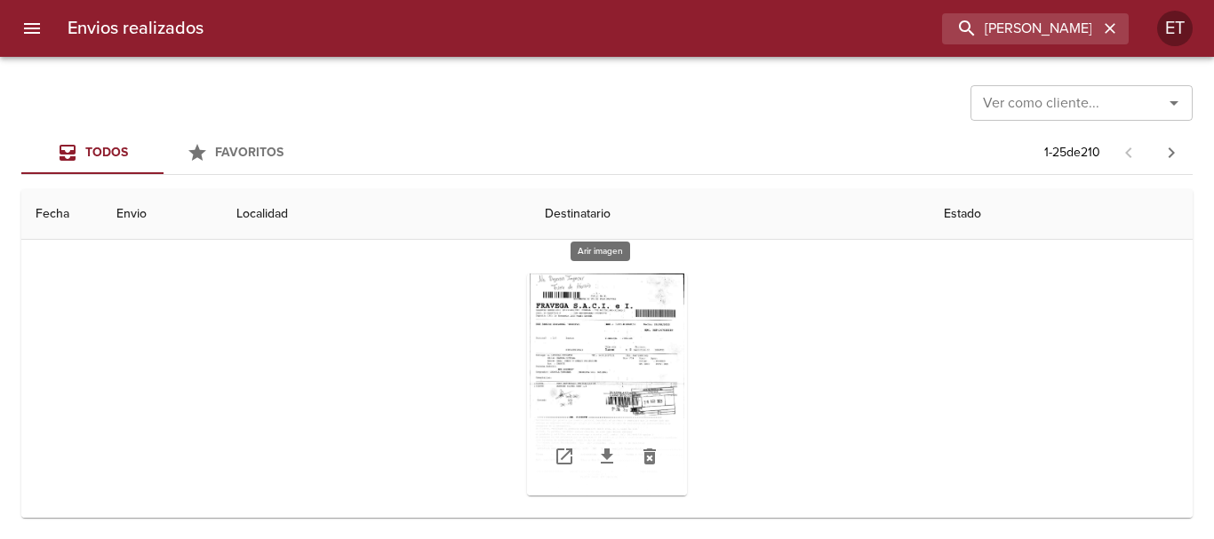
click at [584, 309] on div "Tabla de envíos del cliente" at bounding box center [607, 385] width 160 height 222
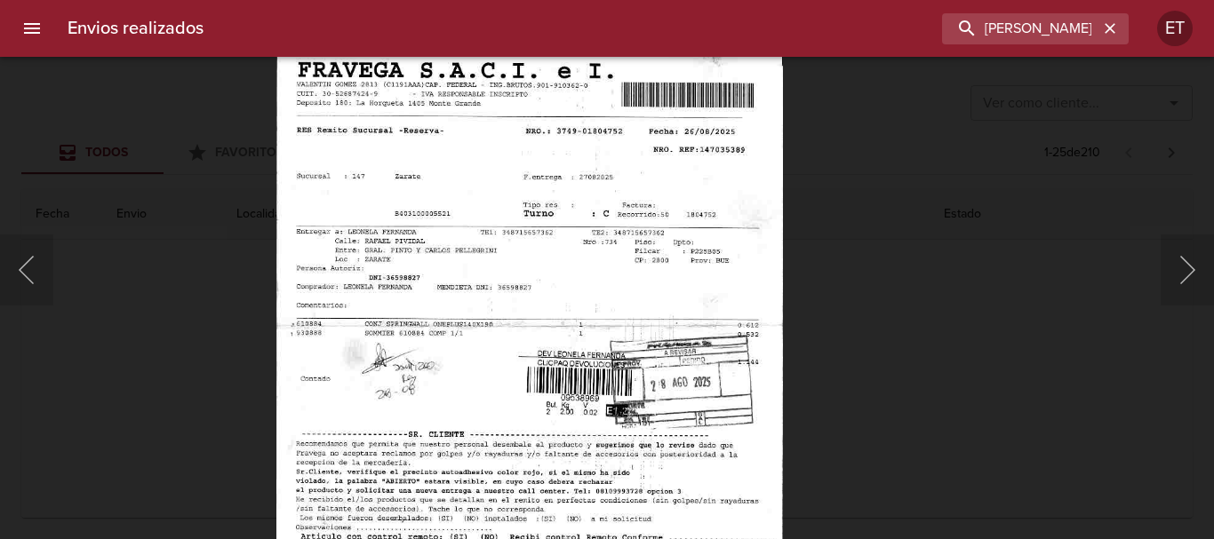
click at [677, 271] on img "Lightbox" at bounding box center [529, 327] width 506 height 727
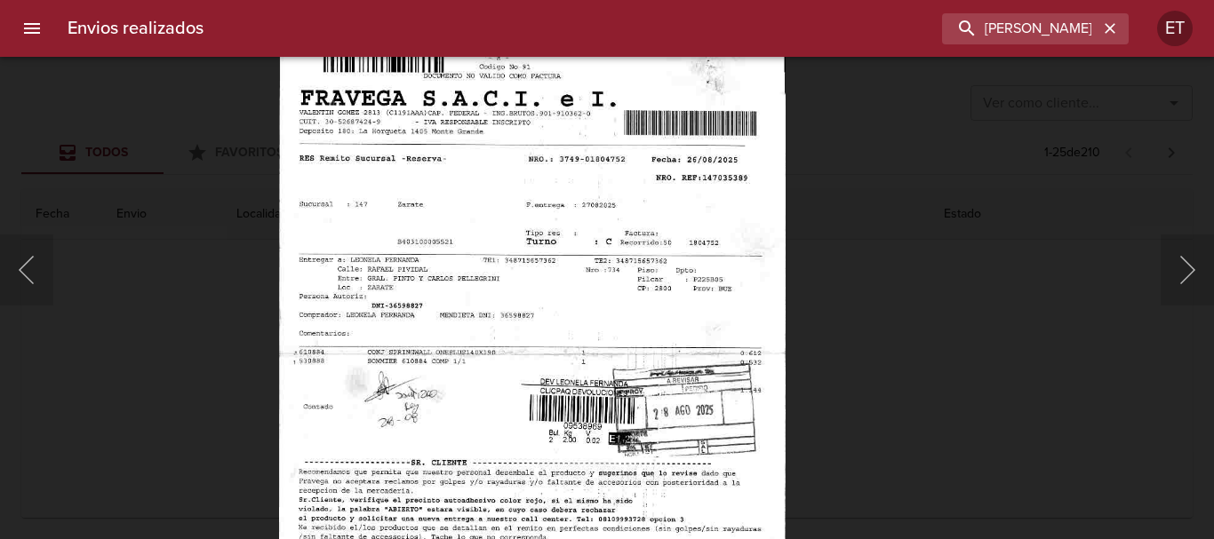
click at [922, 406] on div "Lightbox" at bounding box center [607, 269] width 1214 height 539
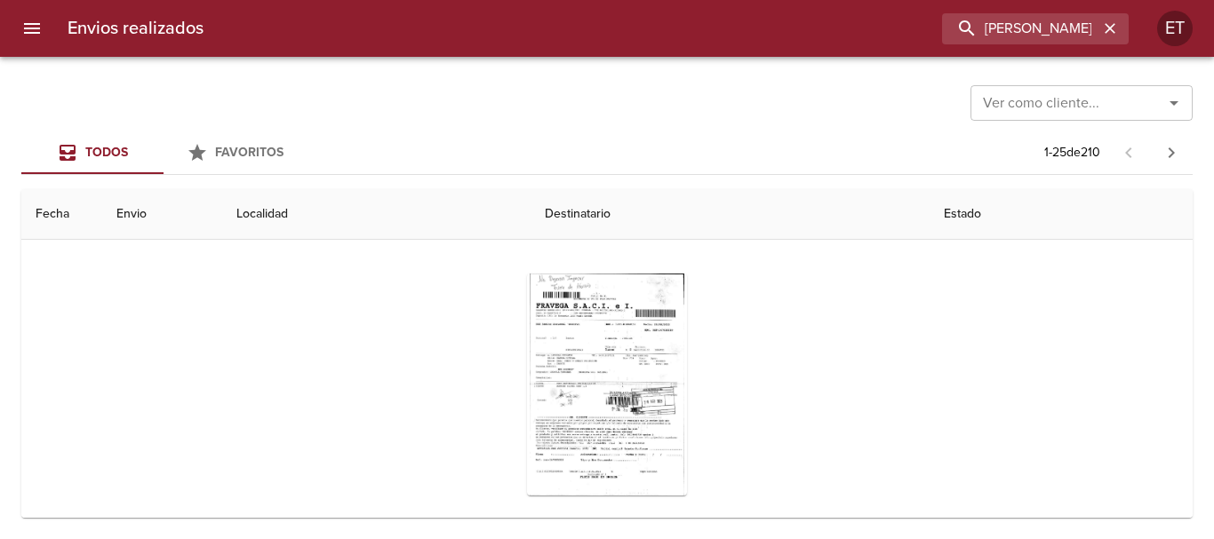
scroll to position [89, 0]
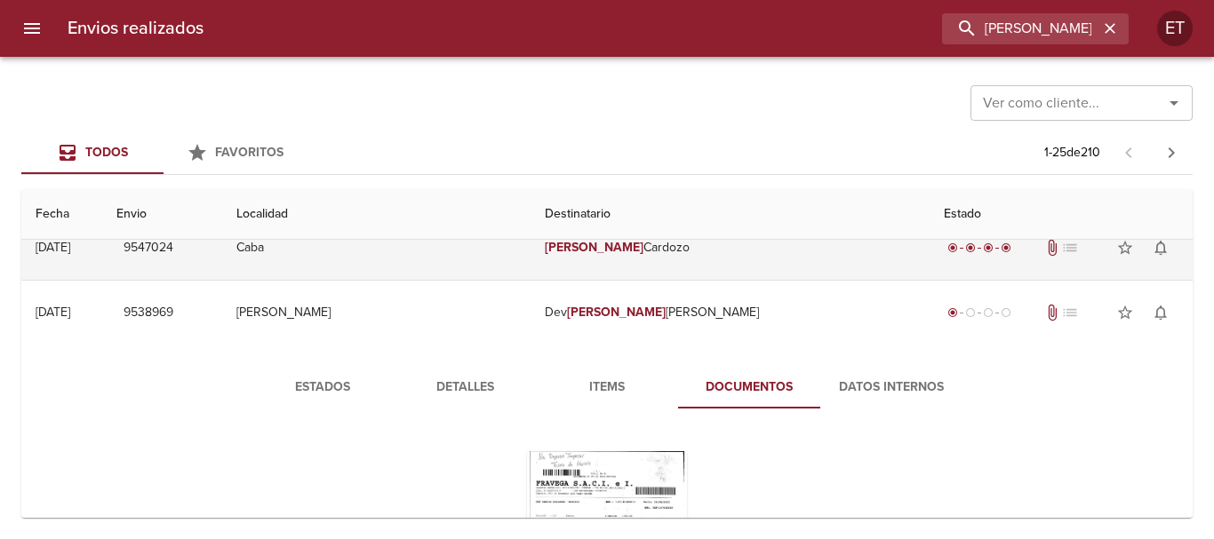
drag, startPoint x: 667, startPoint y: 270, endPoint x: 665, endPoint y: 299, distance: 28.6
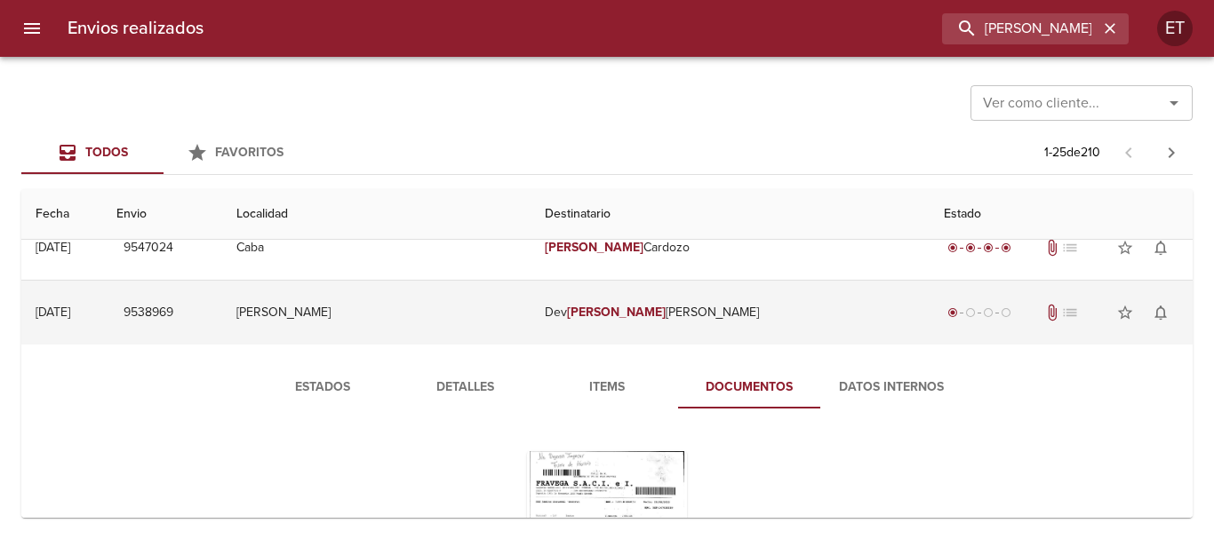
click at [665, 307] on td "Dev [PERSON_NAME] [PERSON_NAME]" at bounding box center [729, 313] width 399 height 64
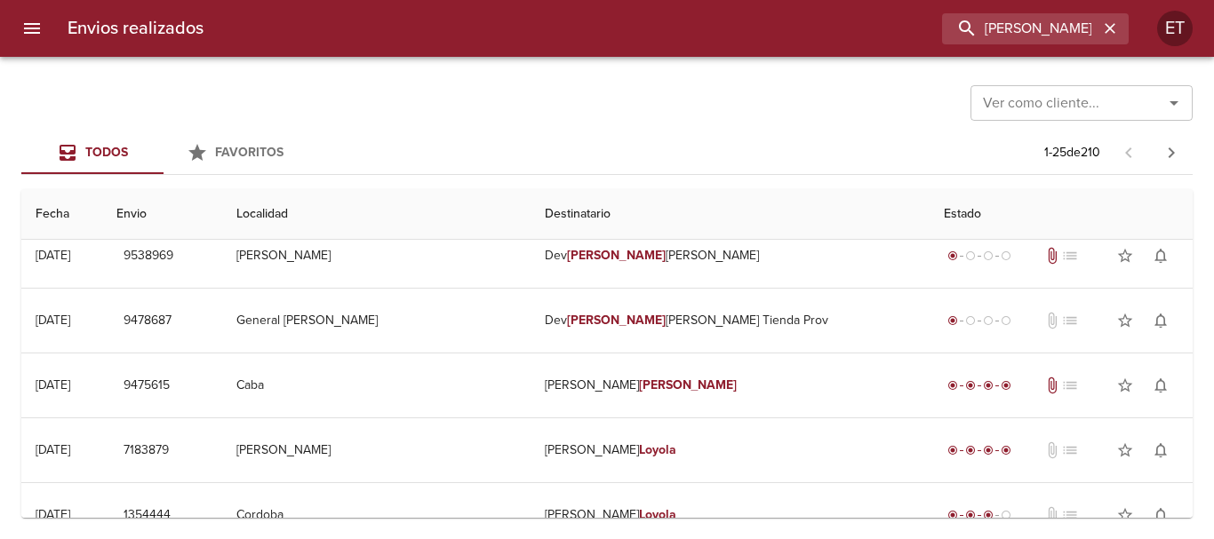
scroll to position [178, 0]
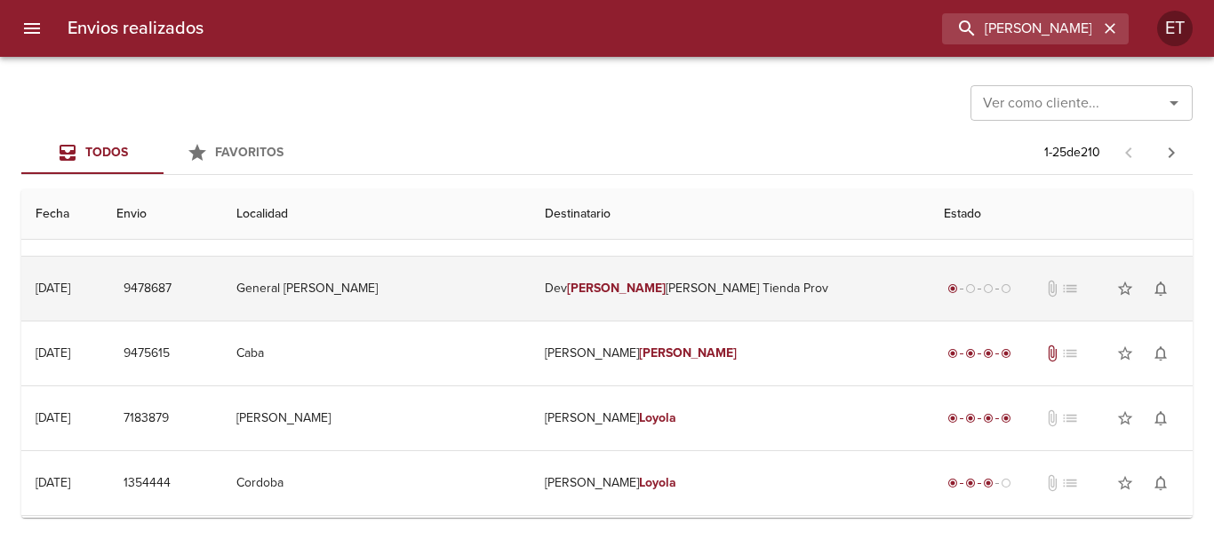
click at [674, 284] on td "Dev [PERSON_NAME] Prov" at bounding box center [729, 289] width 399 height 64
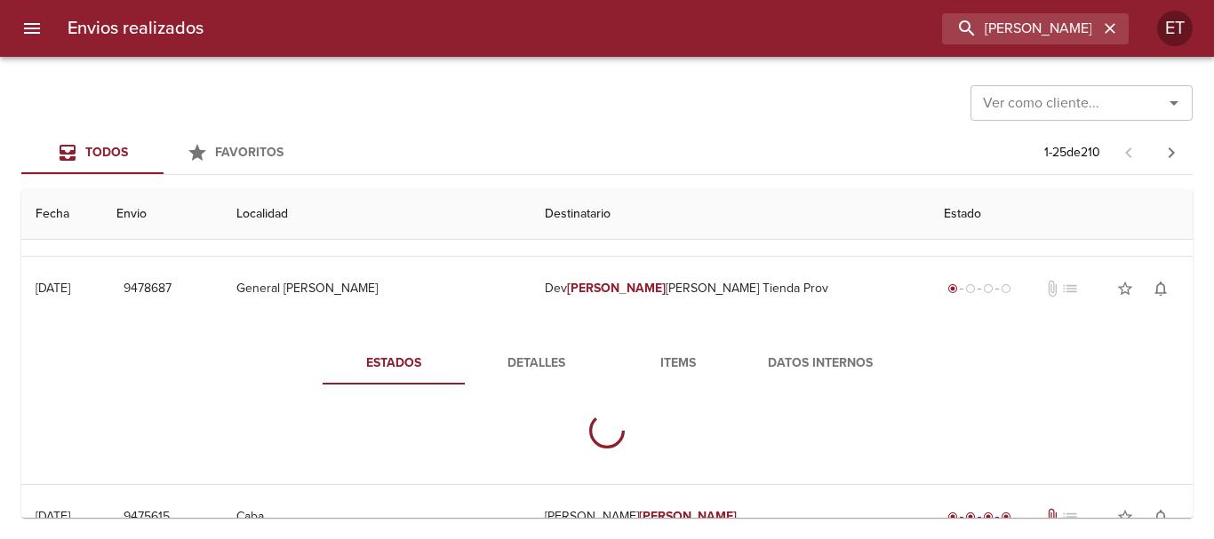
scroll to position [240, 0]
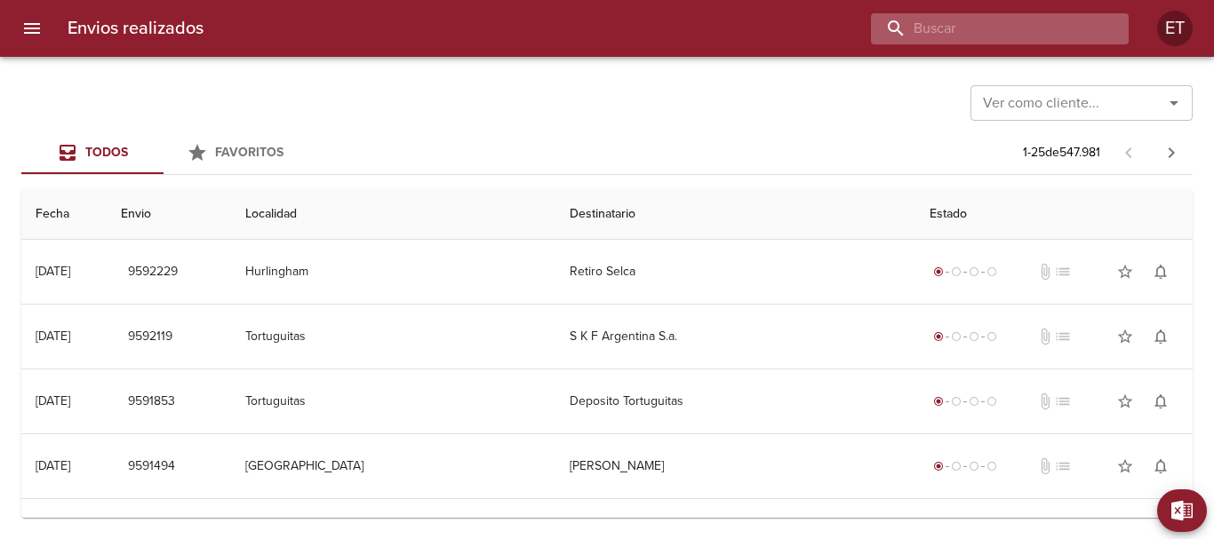
click at [1071, 35] on input "buscar" at bounding box center [984, 28] width 227 height 31
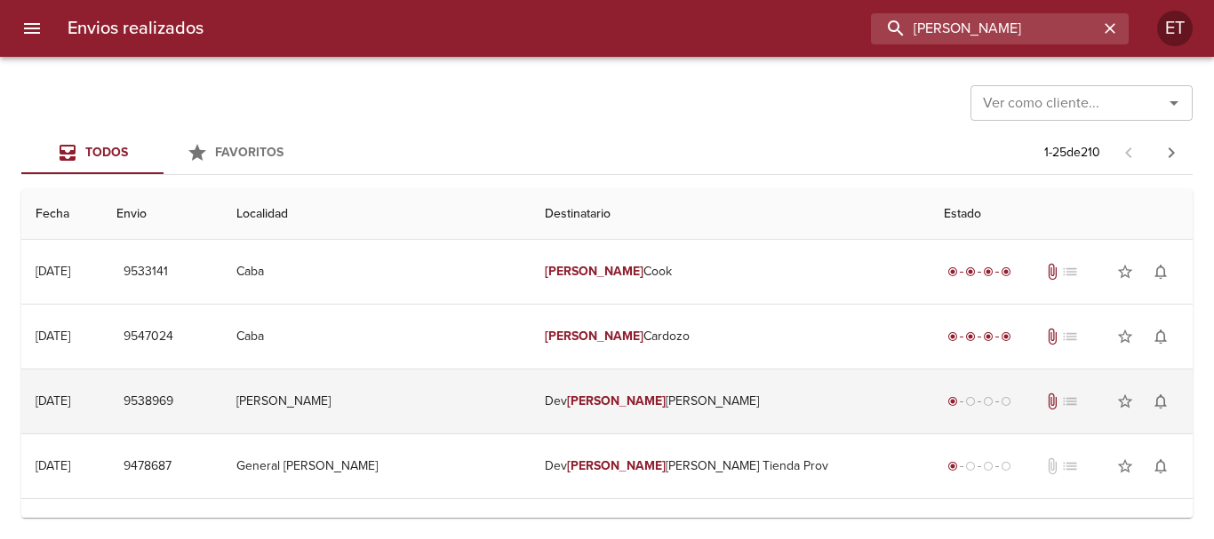
scroll to position [89, 0]
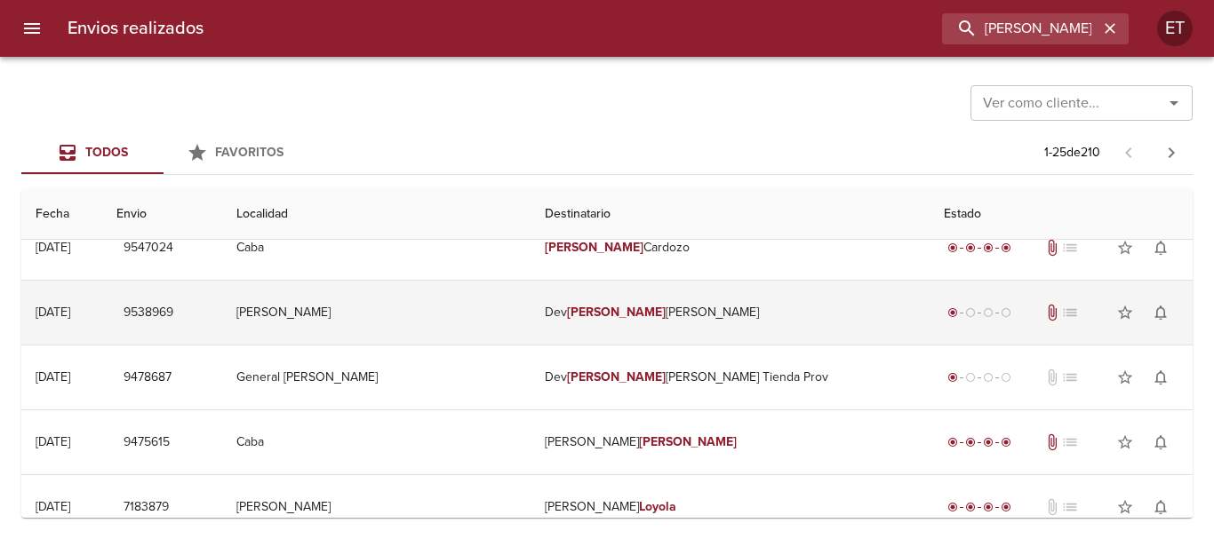
click at [689, 343] on td "Dev [PERSON_NAME] [PERSON_NAME]" at bounding box center [729, 313] width 399 height 64
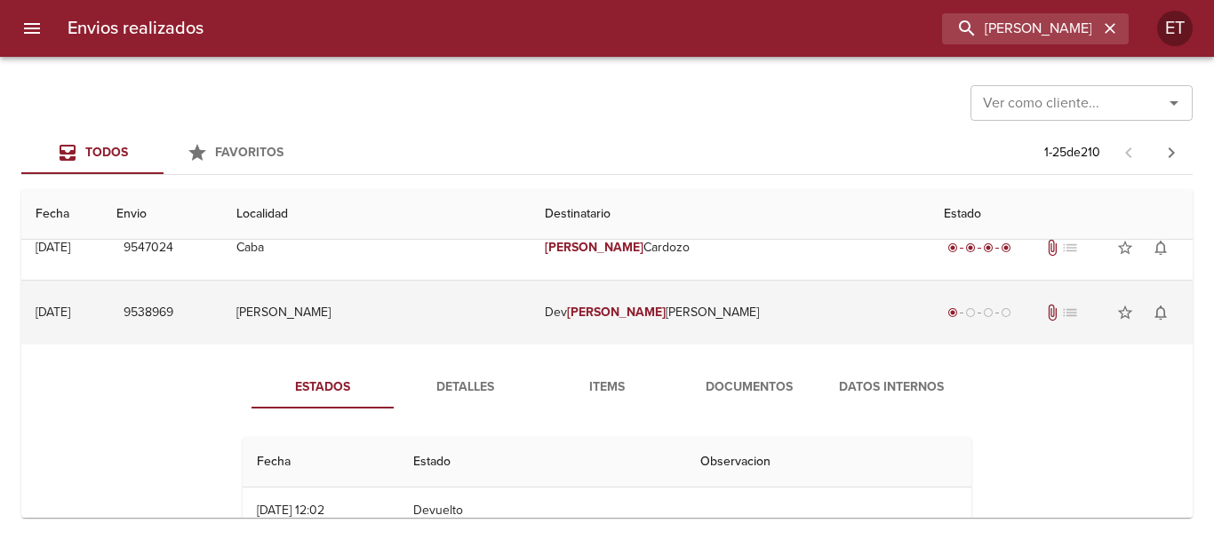
click at [682, 332] on td "Dev [PERSON_NAME] [PERSON_NAME]" at bounding box center [729, 313] width 399 height 64
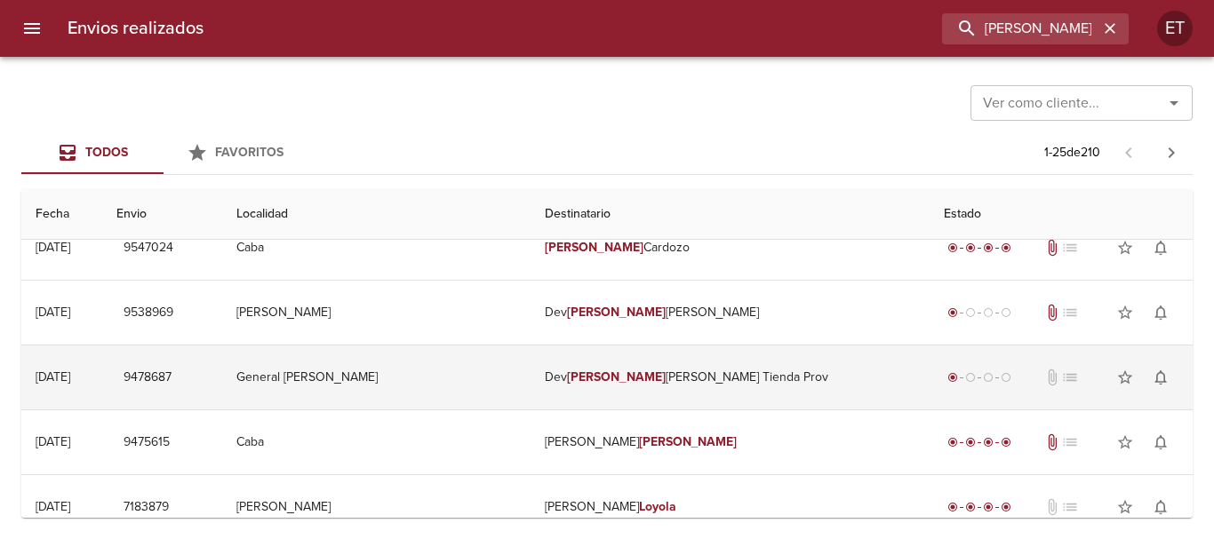
click at [685, 369] on td "Dev [PERSON_NAME] Prov" at bounding box center [729, 378] width 399 height 64
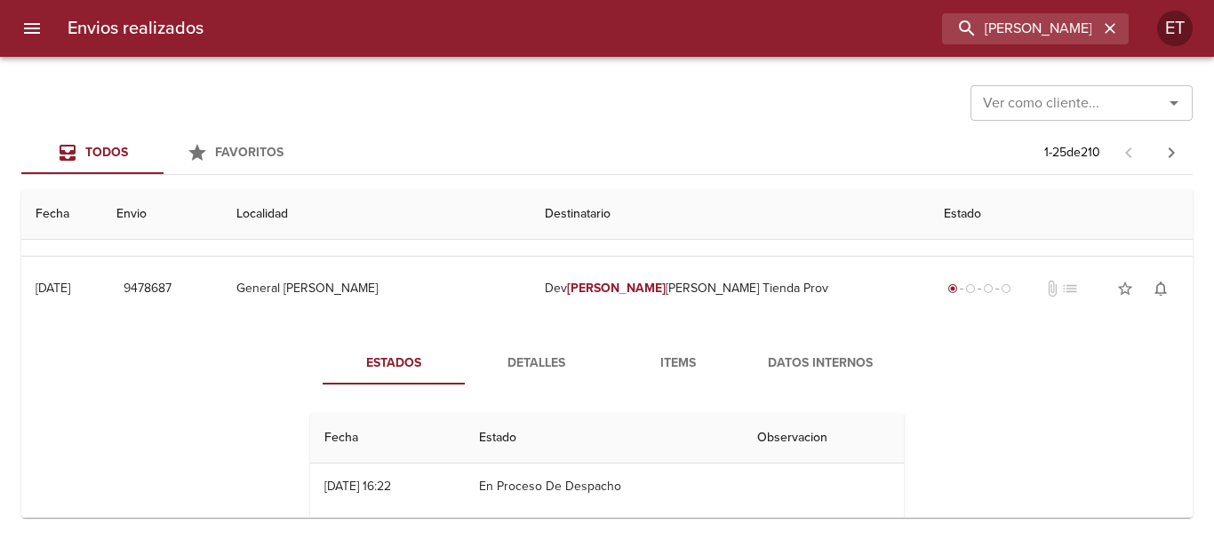
click at [555, 353] on span "Detalles" at bounding box center [535, 364] width 121 height 22
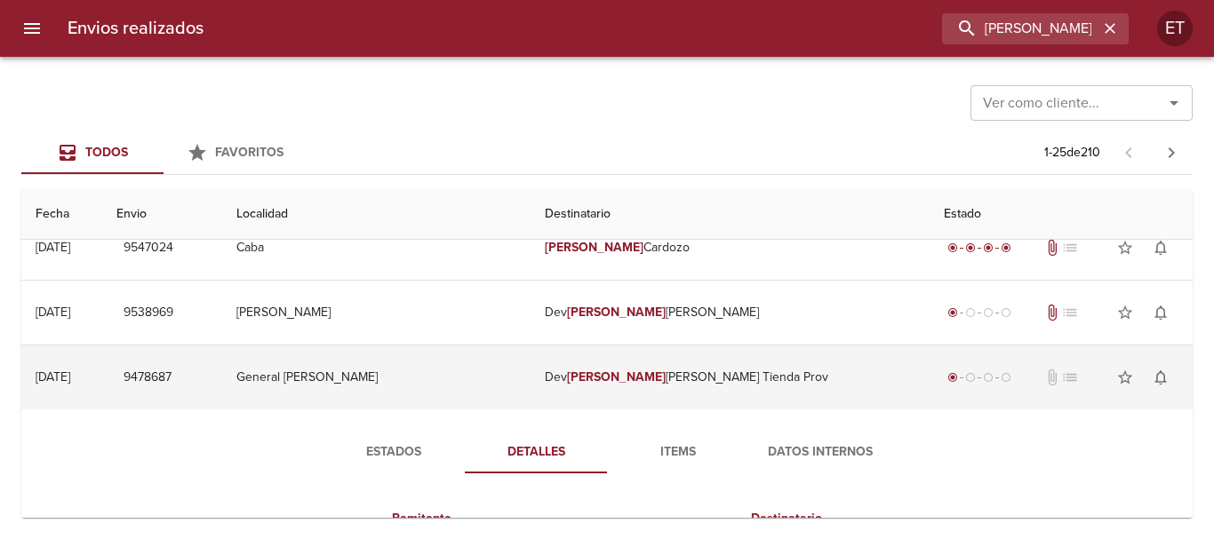
click at [634, 401] on td "Dev [PERSON_NAME] Prov" at bounding box center [729, 378] width 399 height 64
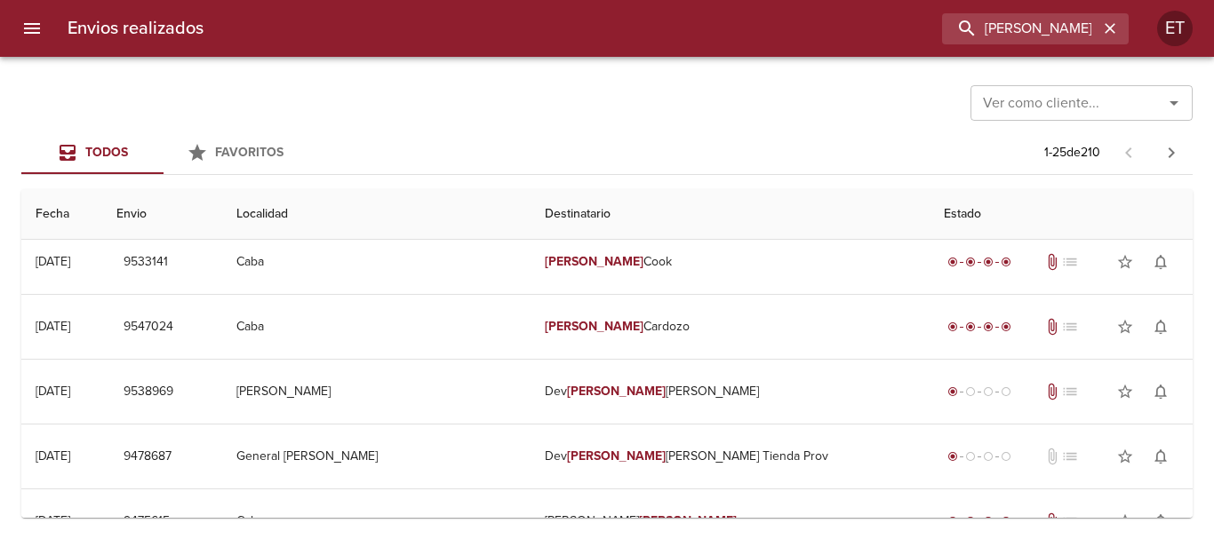
scroll to position [0, 0]
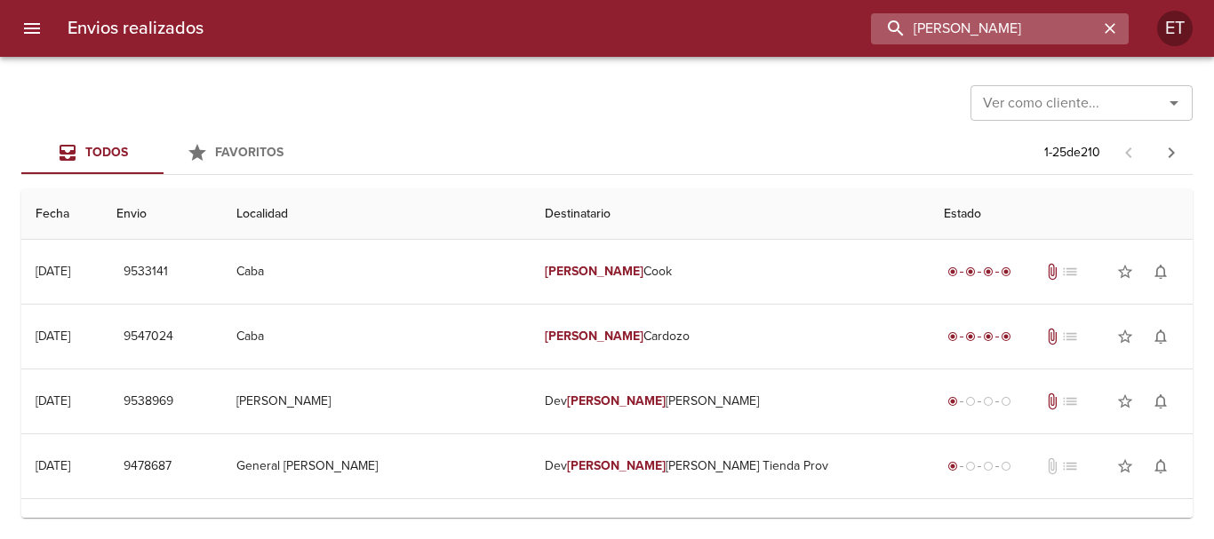
click at [1065, 26] on input "[PERSON_NAME]" at bounding box center [984, 28] width 227 height 31
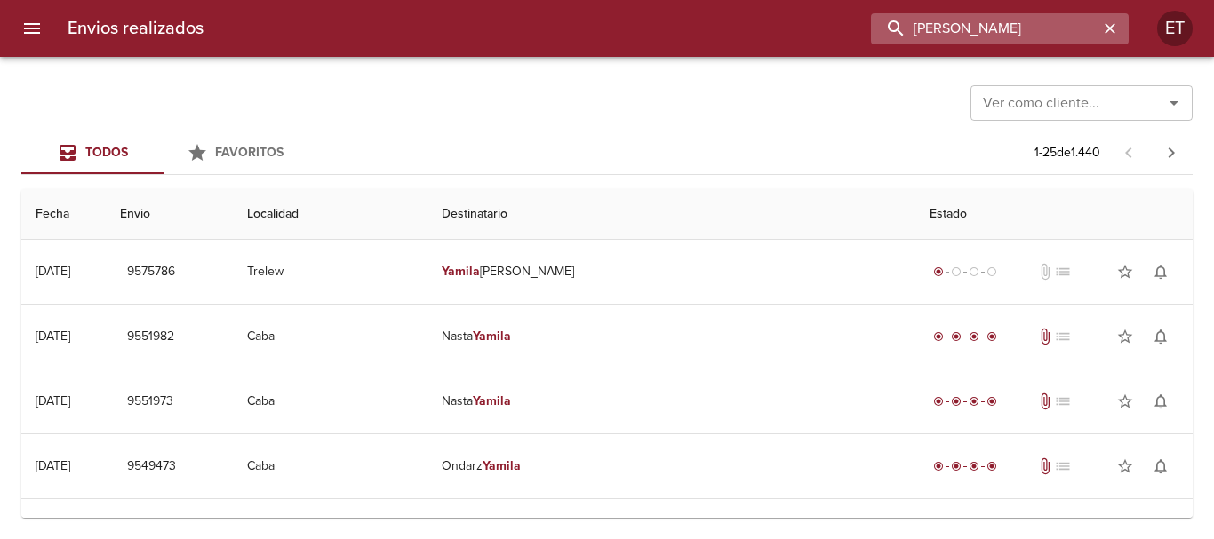
click at [1000, 27] on input "[PERSON_NAME]" at bounding box center [984, 28] width 227 height 31
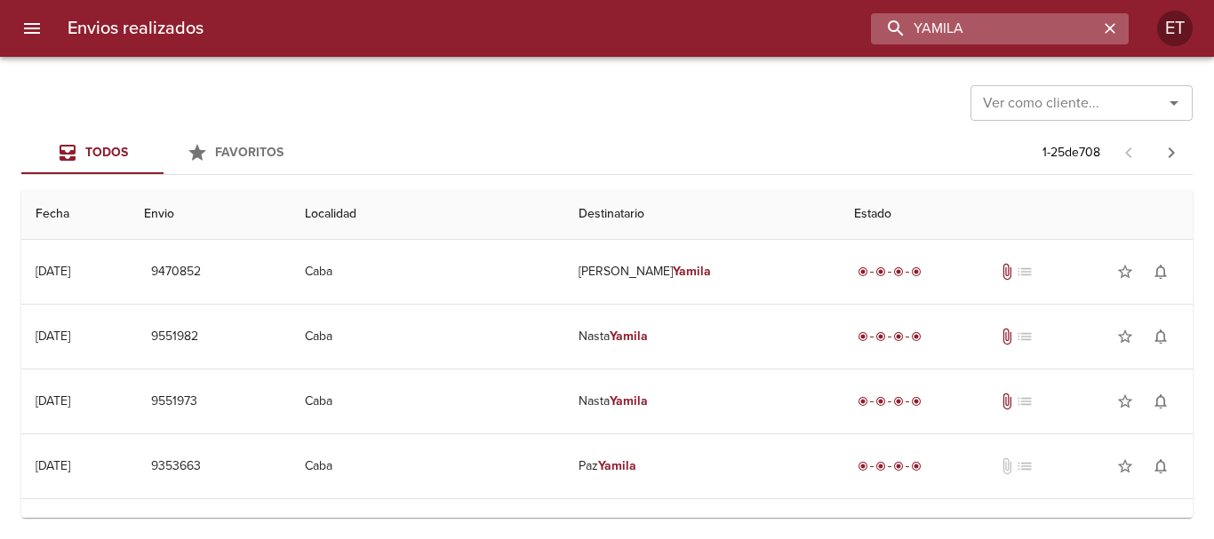
click at [918, 22] on input "YAMILA" at bounding box center [984, 28] width 227 height 31
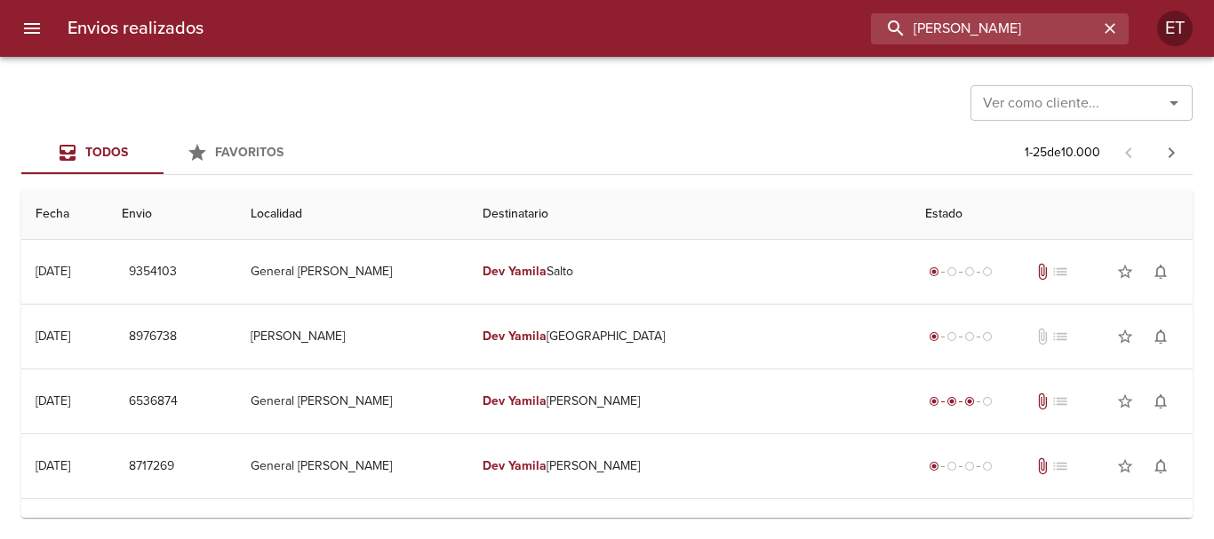
drag, startPoint x: 1019, startPoint y: 23, endPoint x: 656, endPoint y: 10, distance: 363.7
click at [657, 10] on div "Envios realizados [PERSON_NAME] ET" at bounding box center [607, 28] width 1214 height 57
paste input "EDWINLEER"
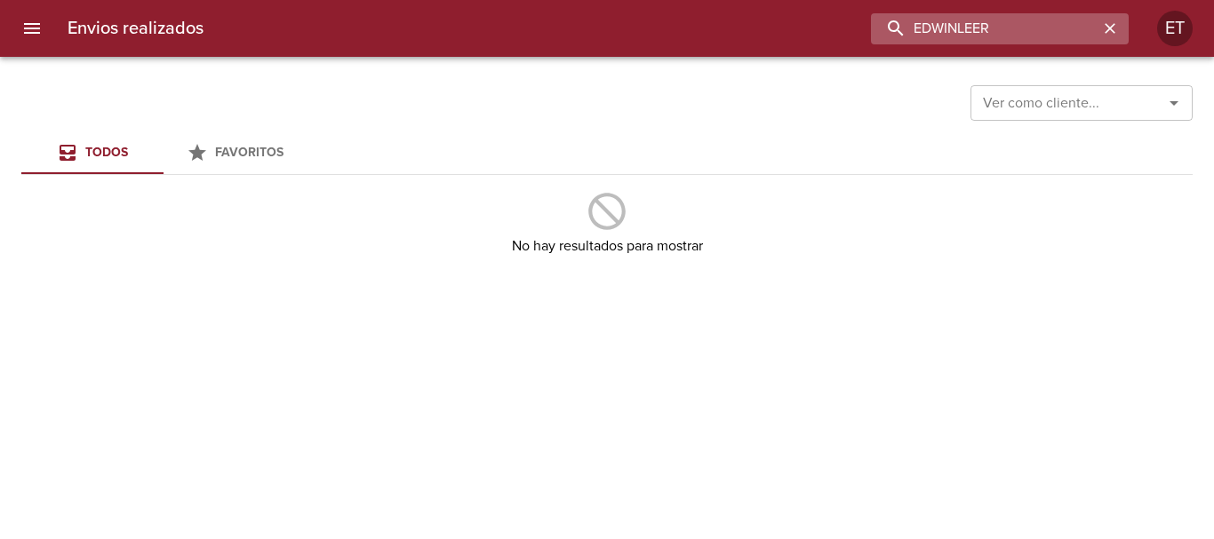
click at [1044, 42] on input "EDWINLEER" at bounding box center [984, 28] width 227 height 31
drag, startPoint x: 1042, startPoint y: 41, endPoint x: 711, endPoint y: 7, distance: 333.1
click at [711, 7] on div "Envios realizados [PERSON_NAME] ET" at bounding box center [607, 28] width 1214 height 57
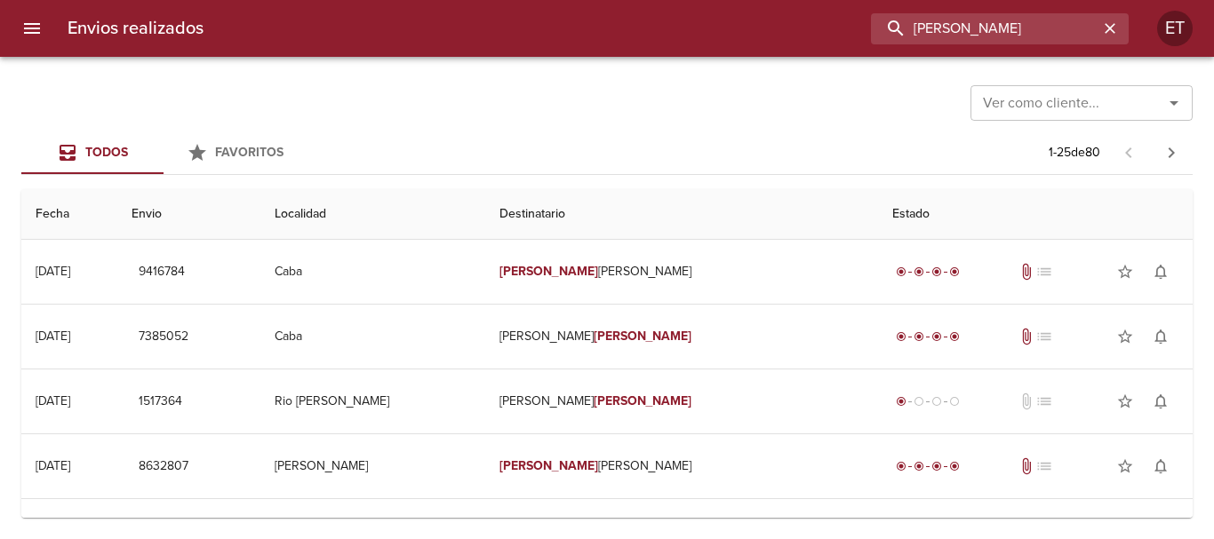
drag, startPoint x: 1022, startPoint y: 34, endPoint x: 598, endPoint y: -41, distance: 430.3
click at [598, 0] on html "Envios realizados [PERSON_NAME] ET Ver como cliente... Ver como cliente... Todo…" at bounding box center [607, 0] width 1214 height 0
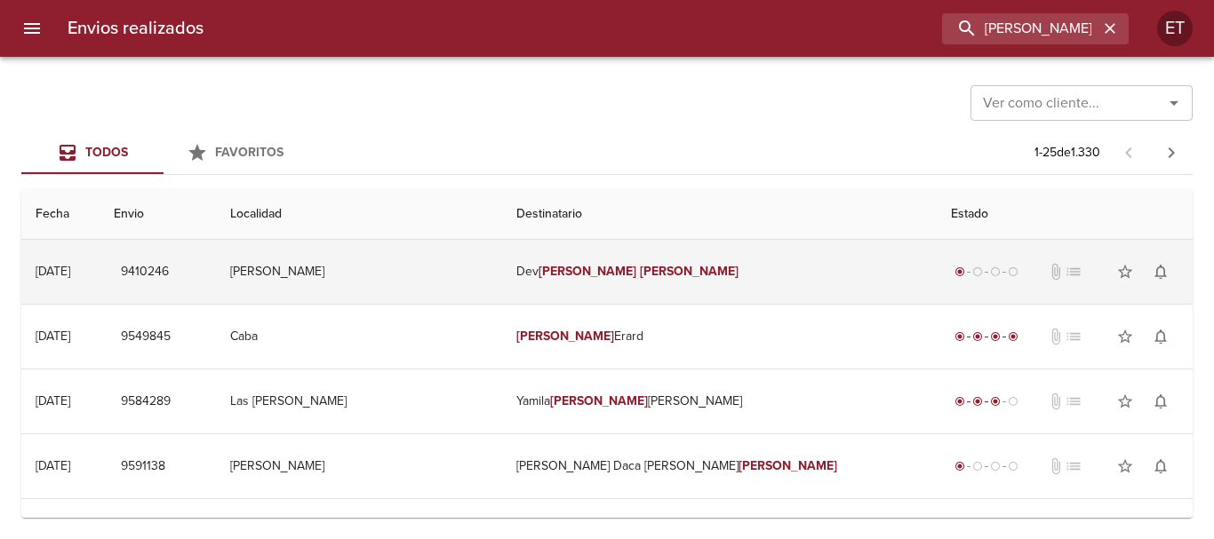
click at [621, 267] on em "[PERSON_NAME]" at bounding box center [587, 271] width 99 height 15
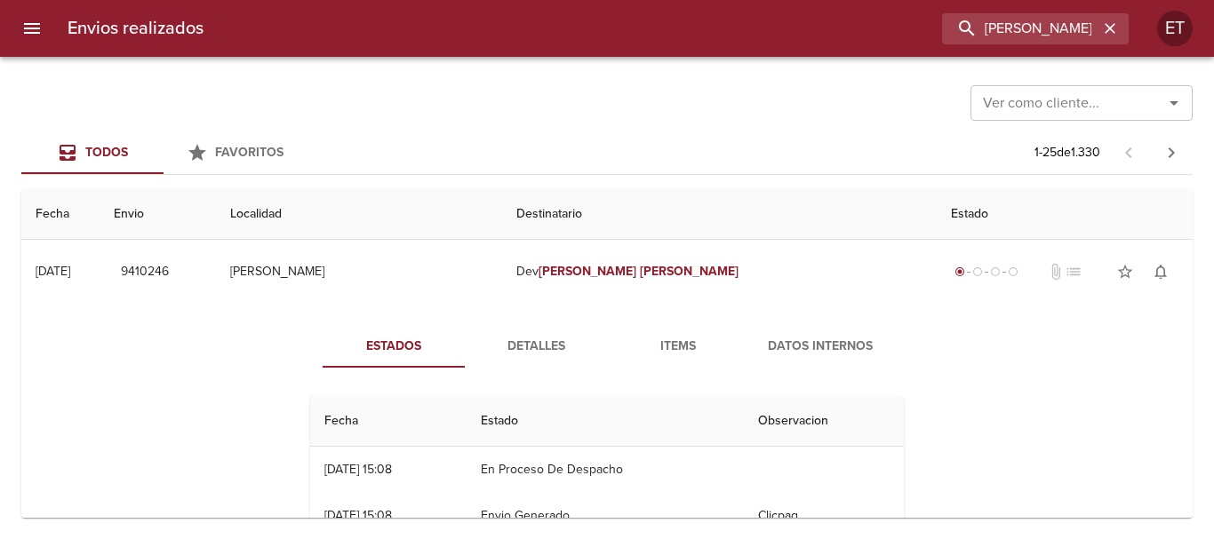
click at [526, 365] on button "Detalles" at bounding box center [536, 346] width 142 height 43
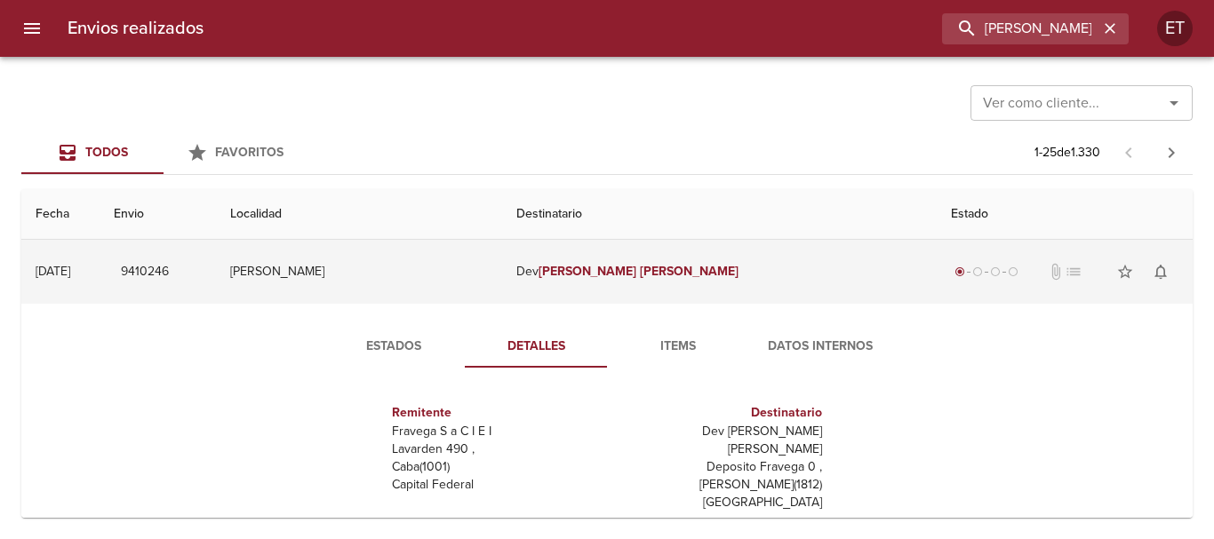
click at [794, 265] on td "Dev [PERSON_NAME] [PERSON_NAME]" at bounding box center [719, 272] width 434 height 64
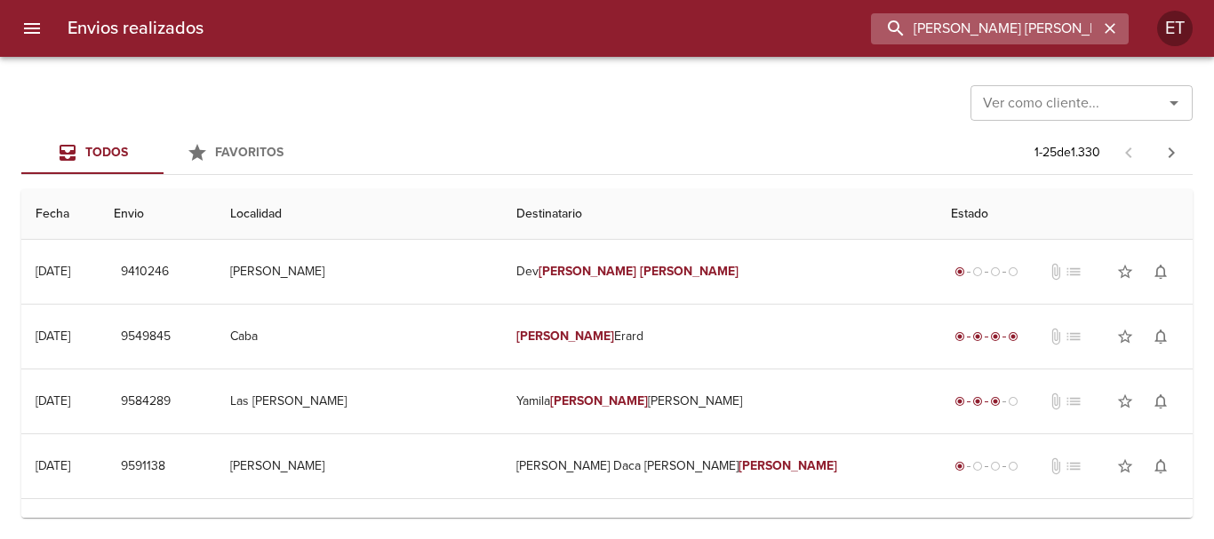
click at [1068, 15] on input "[PERSON_NAME] [PERSON_NAME]" at bounding box center [984, 28] width 227 height 31
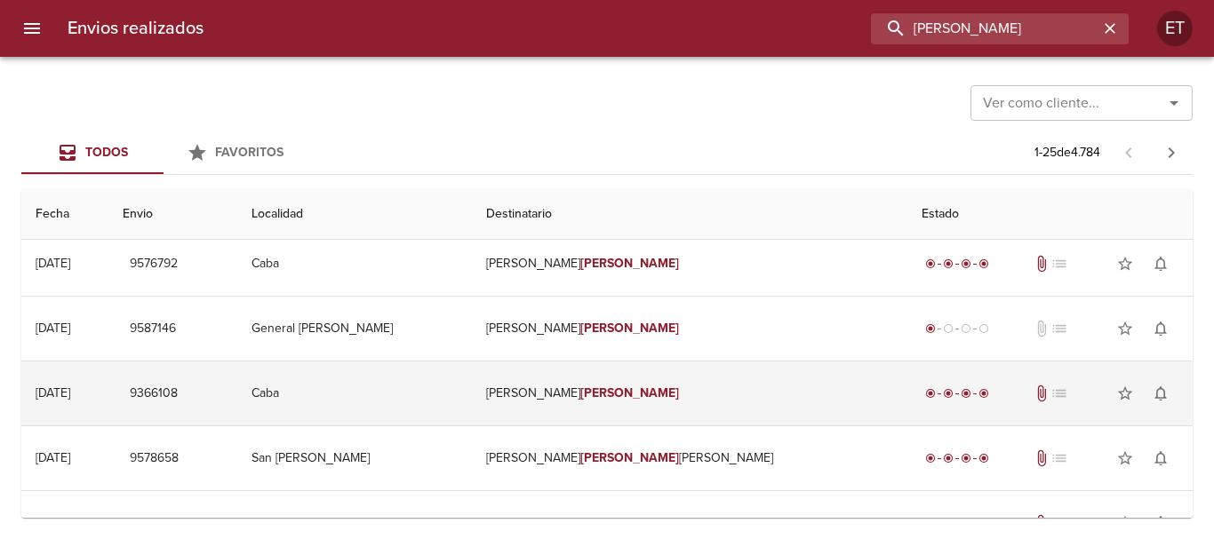
scroll to position [444, 0]
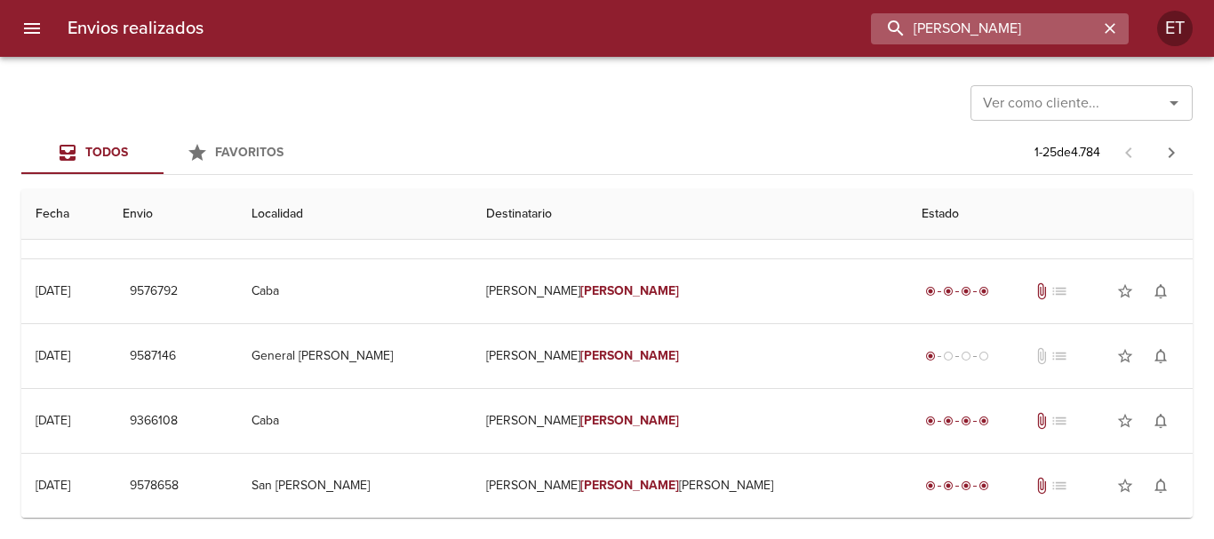
click at [948, 27] on input "[PERSON_NAME]" at bounding box center [984, 28] width 227 height 31
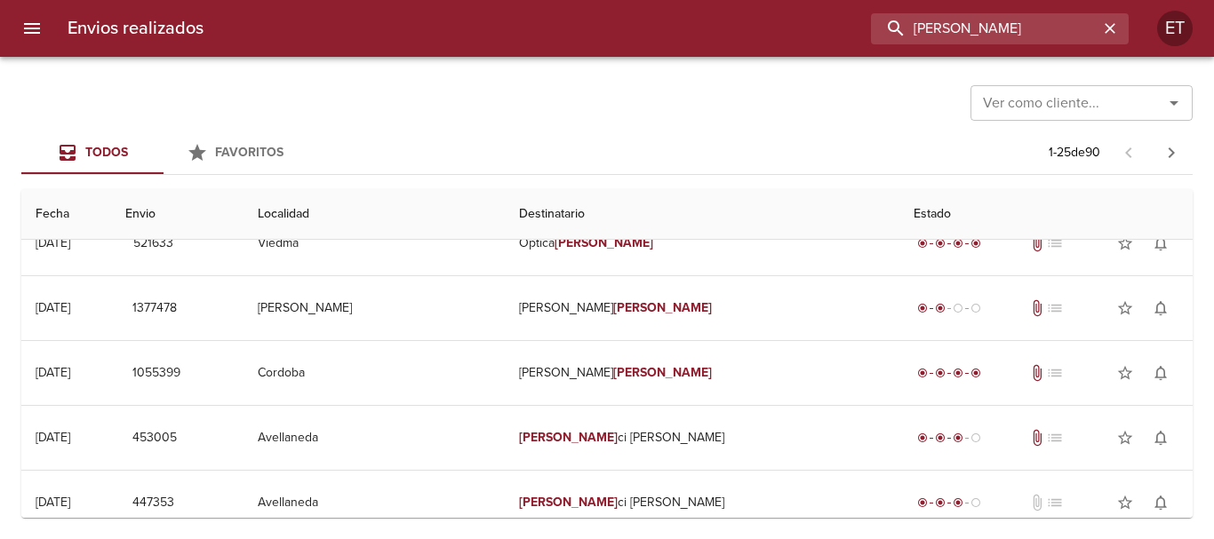
scroll to position [622, 0]
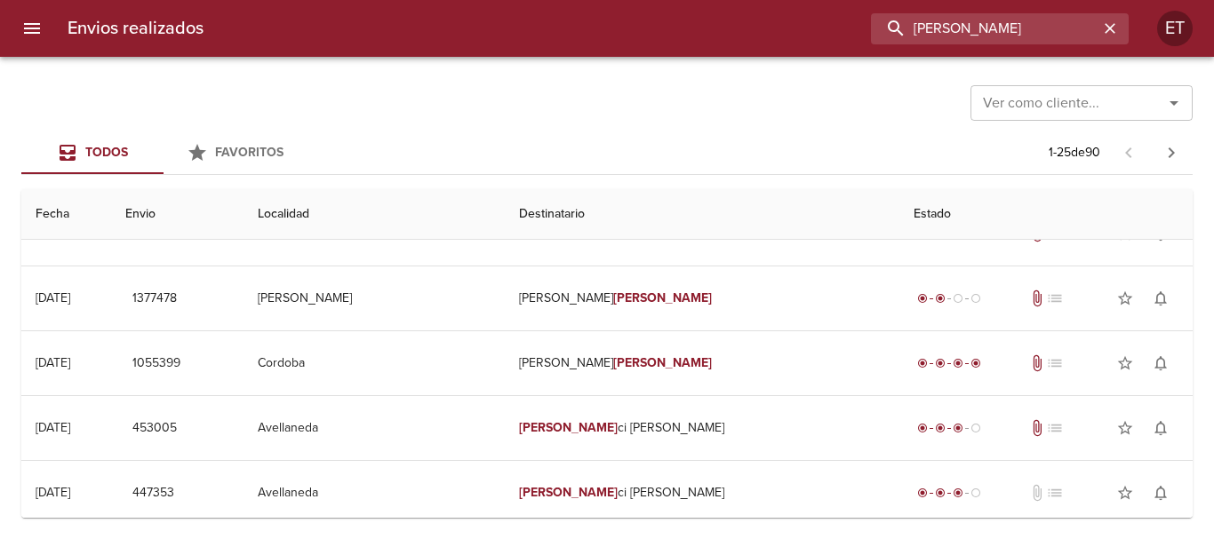
drag, startPoint x: 950, startPoint y: 42, endPoint x: 744, endPoint y: -33, distance: 219.2
click at [744, 0] on html "Envios realizados [PERSON_NAME] ET Ver como cliente... Ver como cliente... Todo…" at bounding box center [607, 0] width 1214 height 0
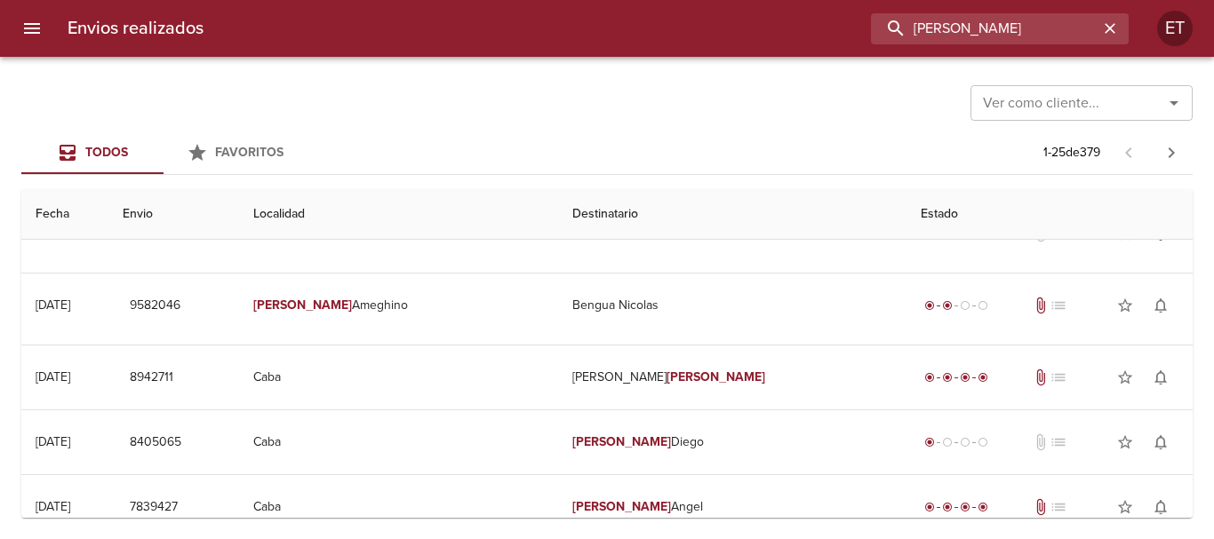
scroll to position [0, 0]
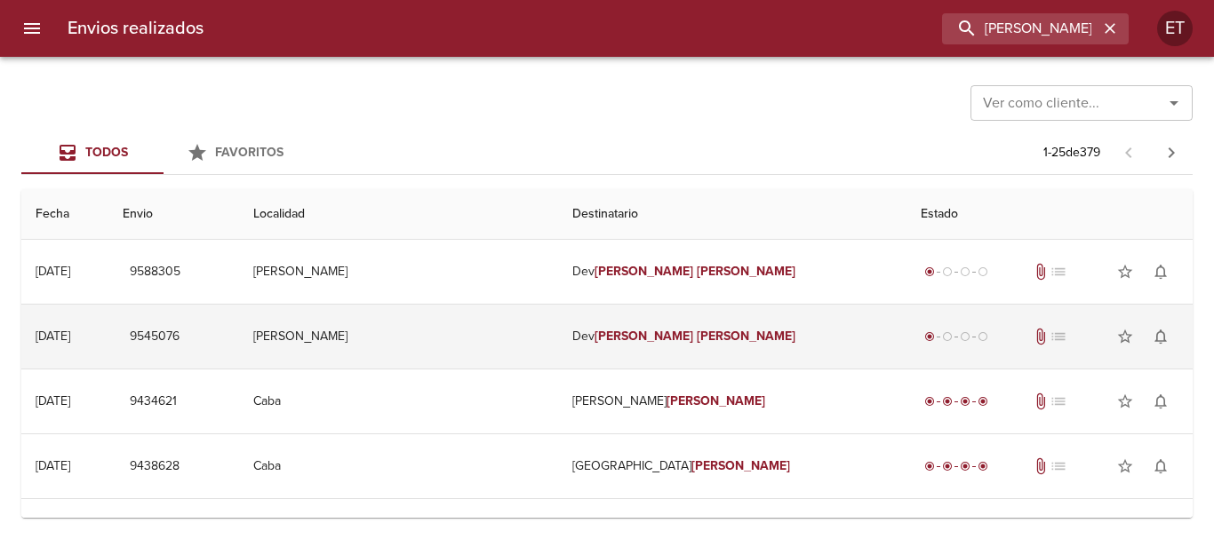
click at [728, 357] on td "[PERSON_NAME]" at bounding box center [732, 337] width 348 height 64
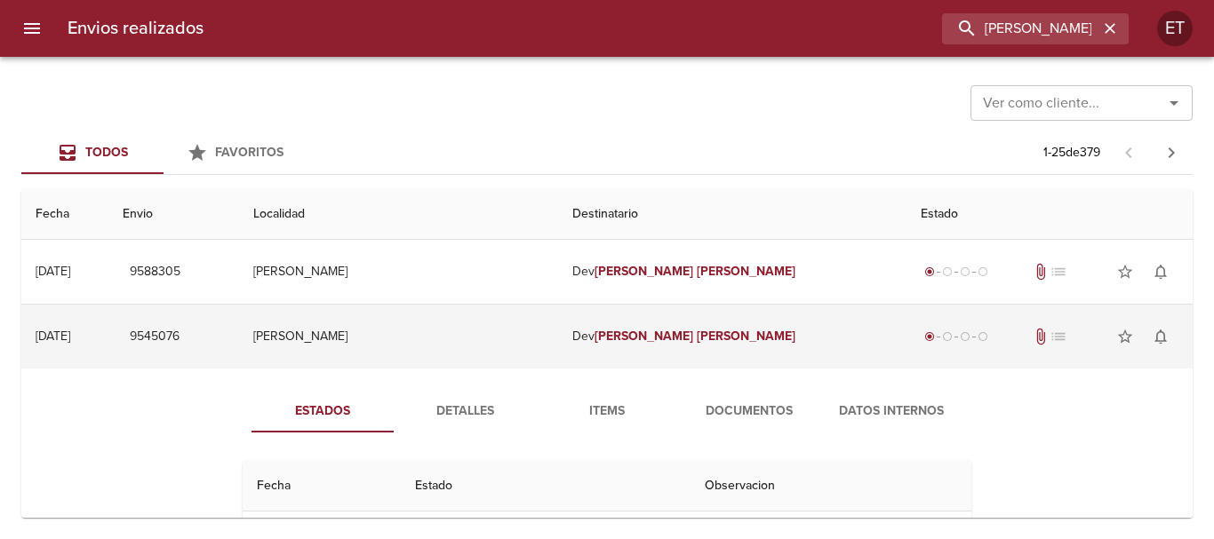
click at [728, 357] on td "[PERSON_NAME]" at bounding box center [732, 337] width 348 height 64
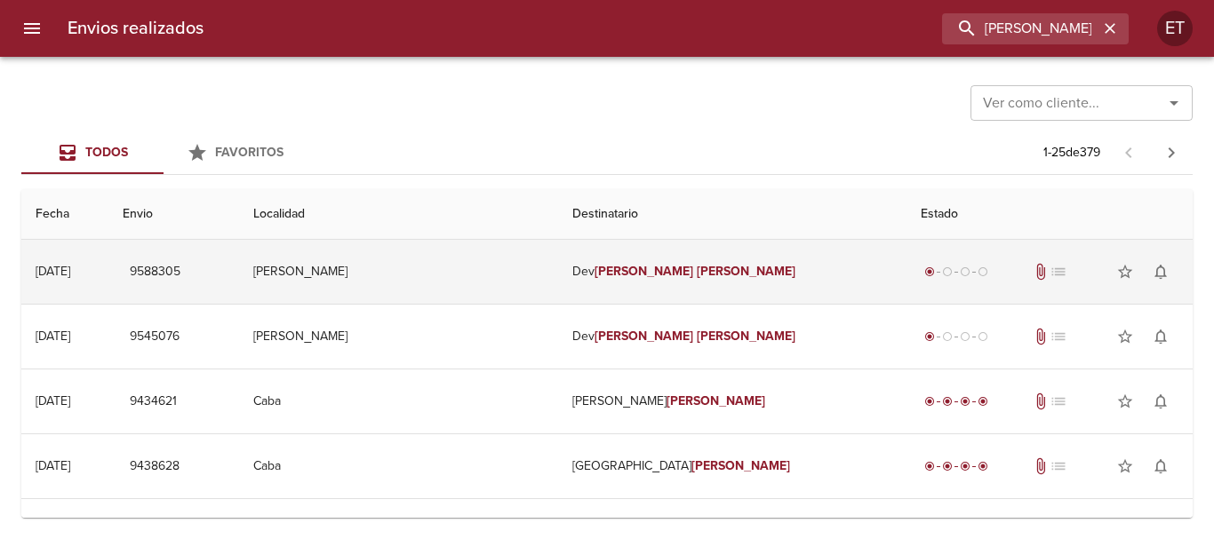
click at [701, 255] on td "[PERSON_NAME]" at bounding box center [732, 272] width 348 height 64
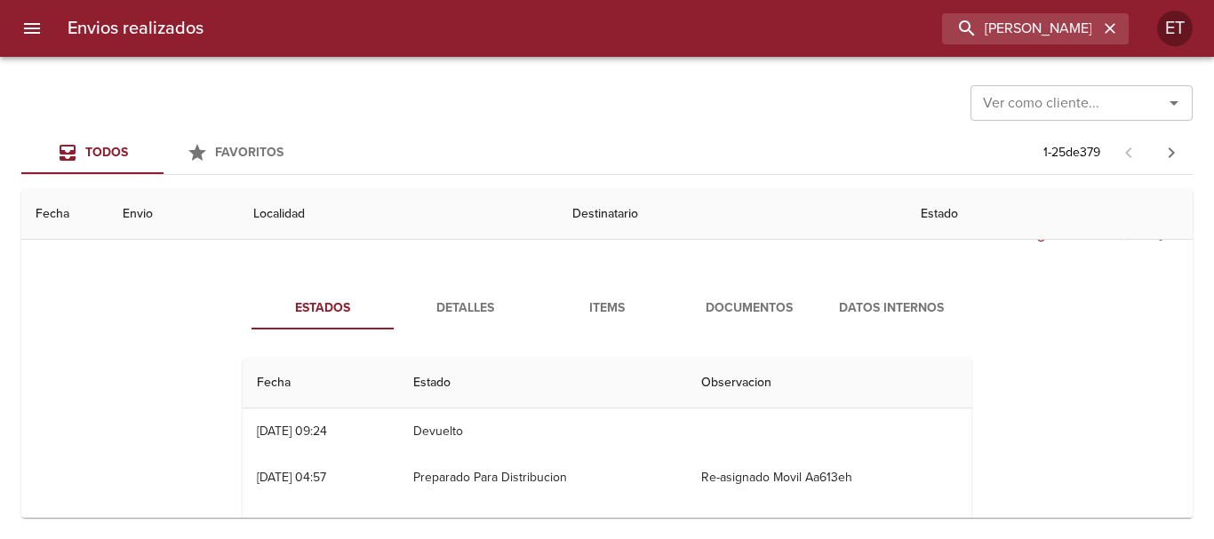
scroll to position [89, 0]
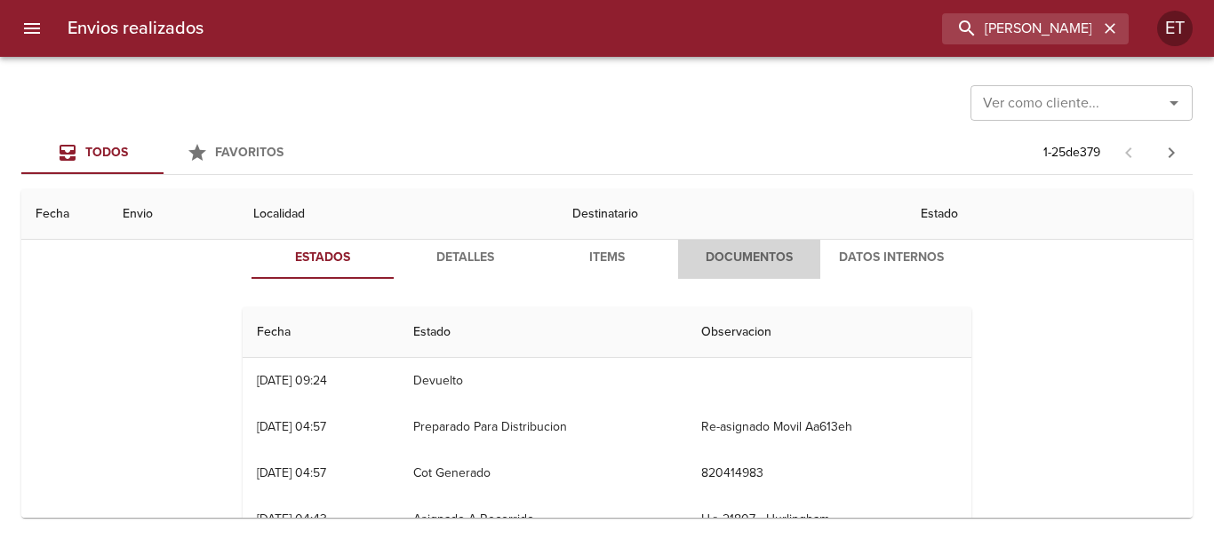
click at [712, 264] on span "Documentos" at bounding box center [749, 258] width 121 height 22
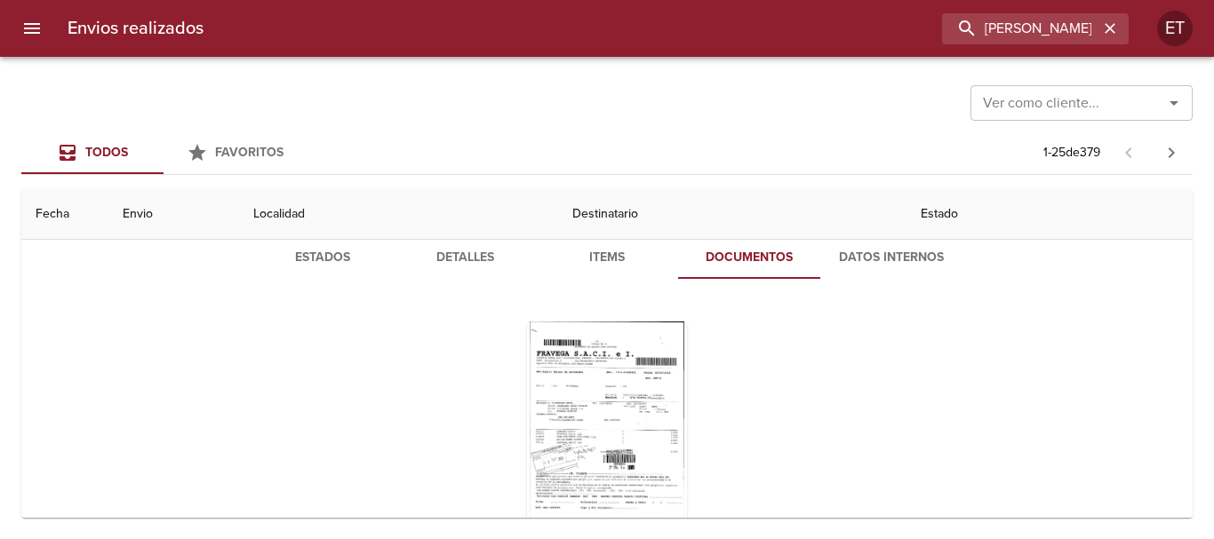
scroll to position [178, 0]
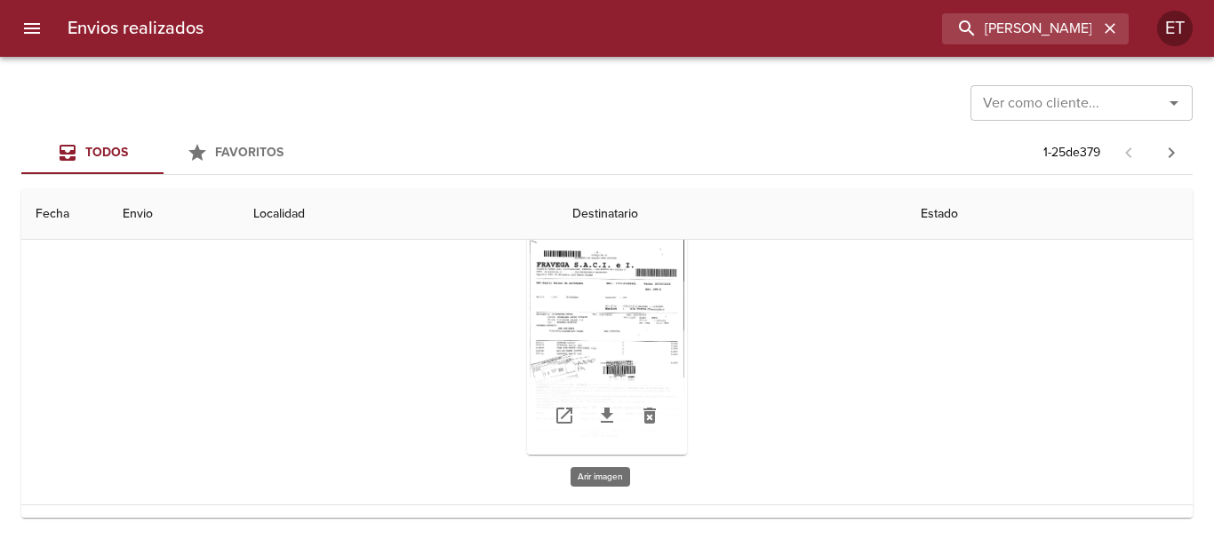
click at [662, 303] on div "Tabla de envíos del cliente" at bounding box center [607, 344] width 160 height 222
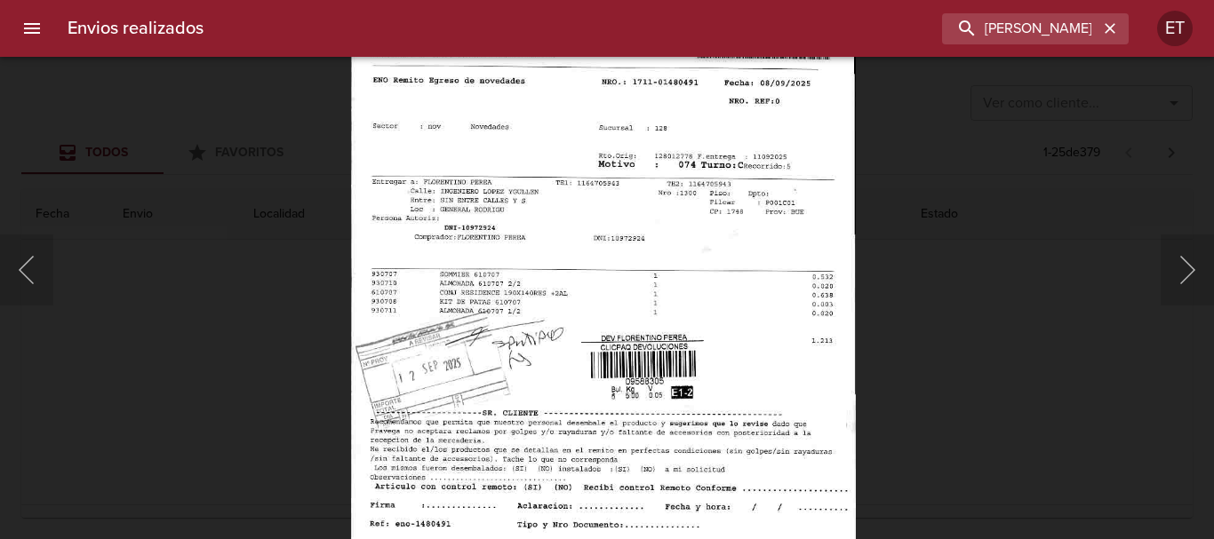
click at [971, 339] on div "Lightbox" at bounding box center [607, 269] width 1214 height 539
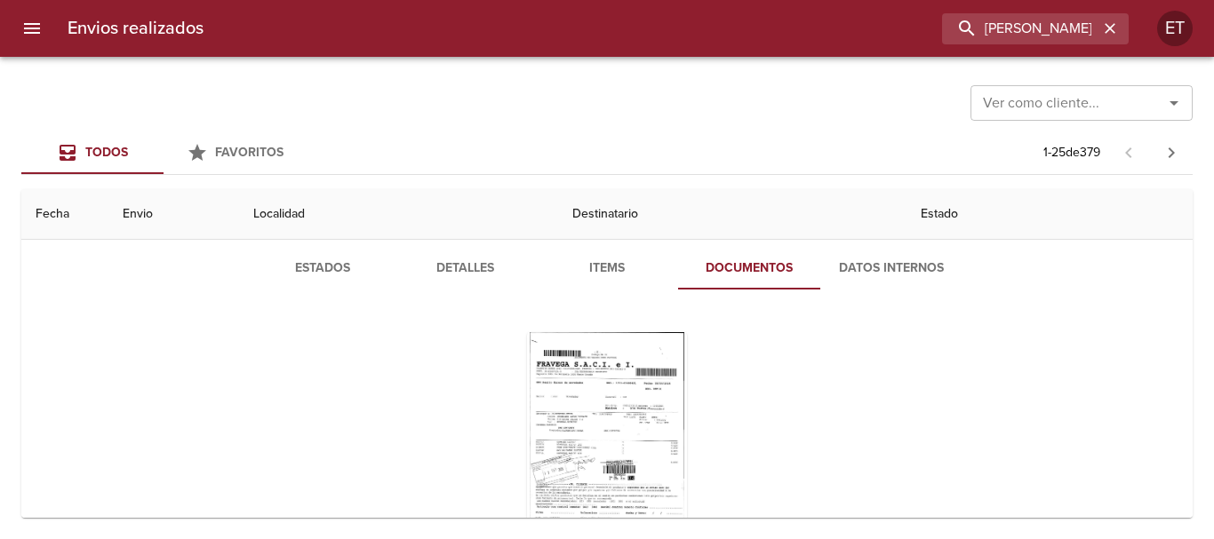
scroll to position [0, 0]
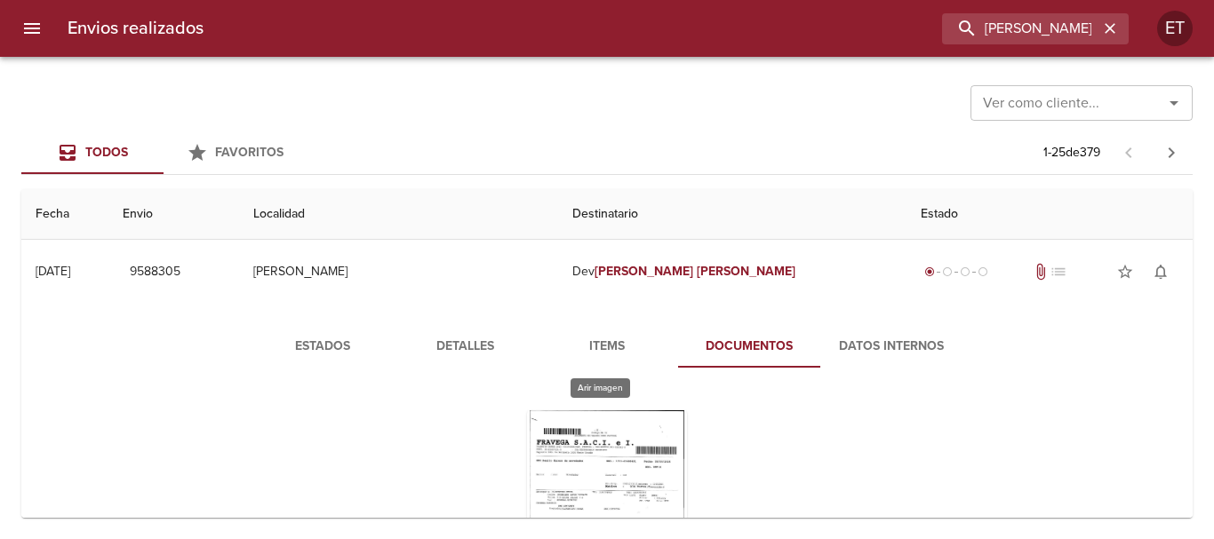
click at [628, 449] on div "Tabla de envíos del cliente" at bounding box center [607, 521] width 160 height 222
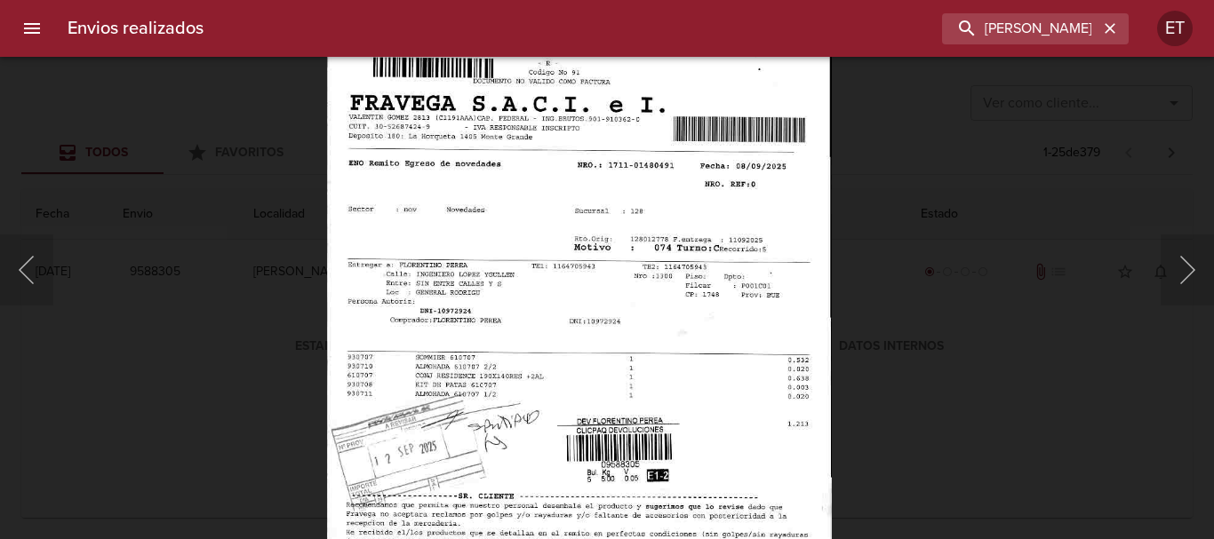
click at [630, 323] on img "Lightbox" at bounding box center [579, 361] width 505 height 727
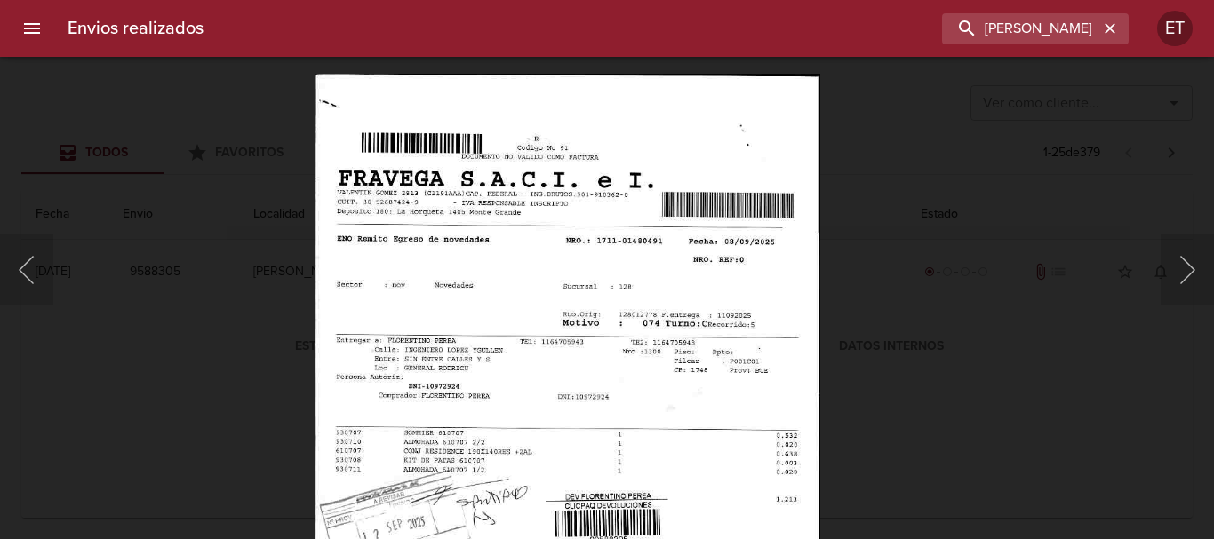
click at [955, 406] on div "Lightbox" at bounding box center [607, 269] width 1214 height 539
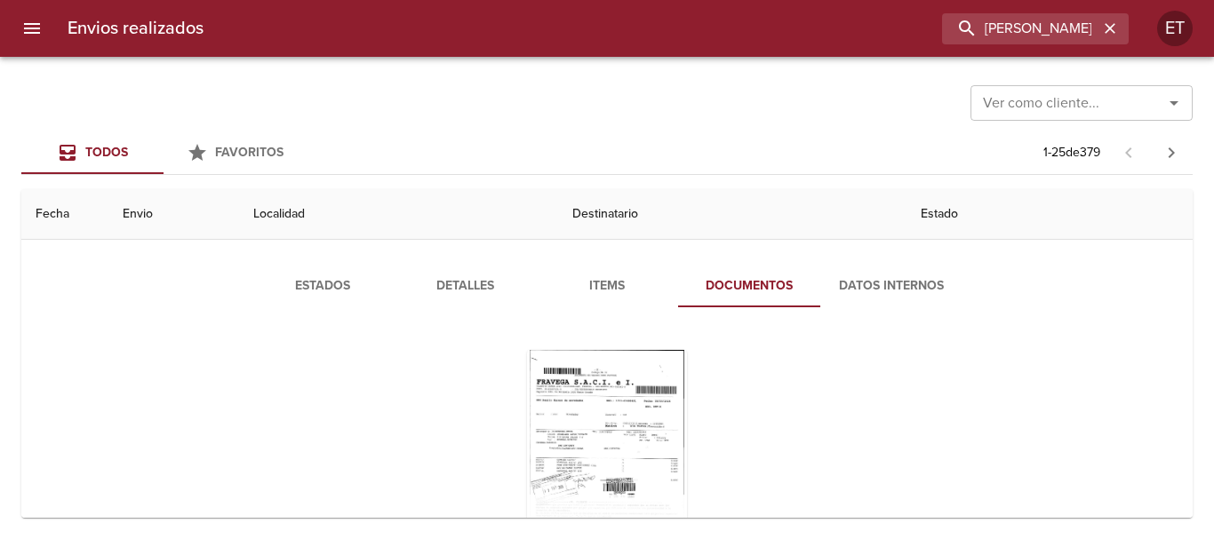
scroll to position [89, 0]
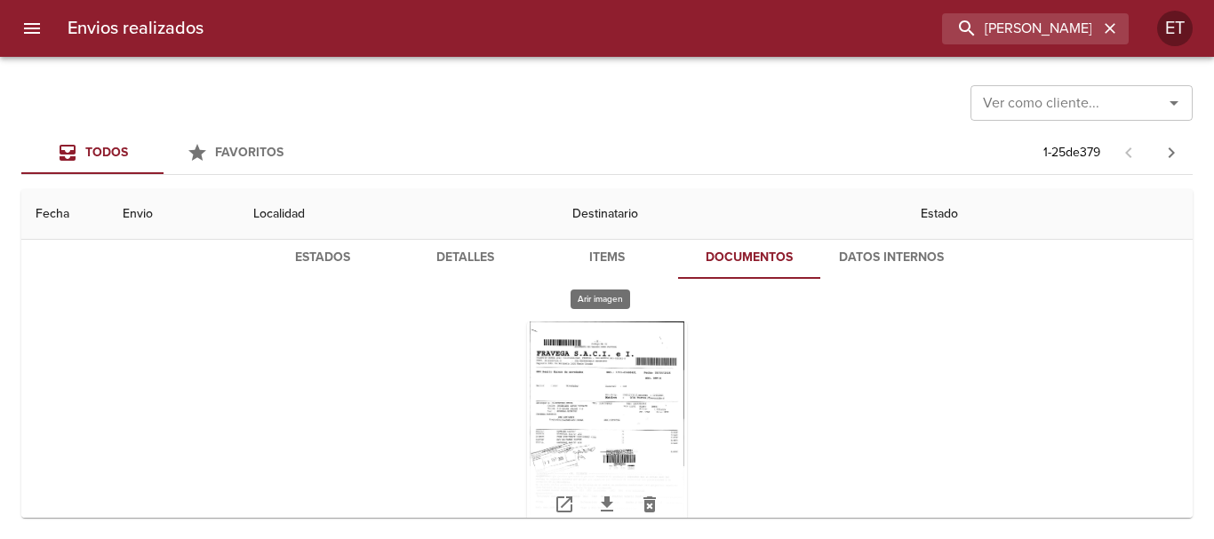
click at [586, 375] on div "Tabla de envíos del cliente" at bounding box center [607, 433] width 160 height 222
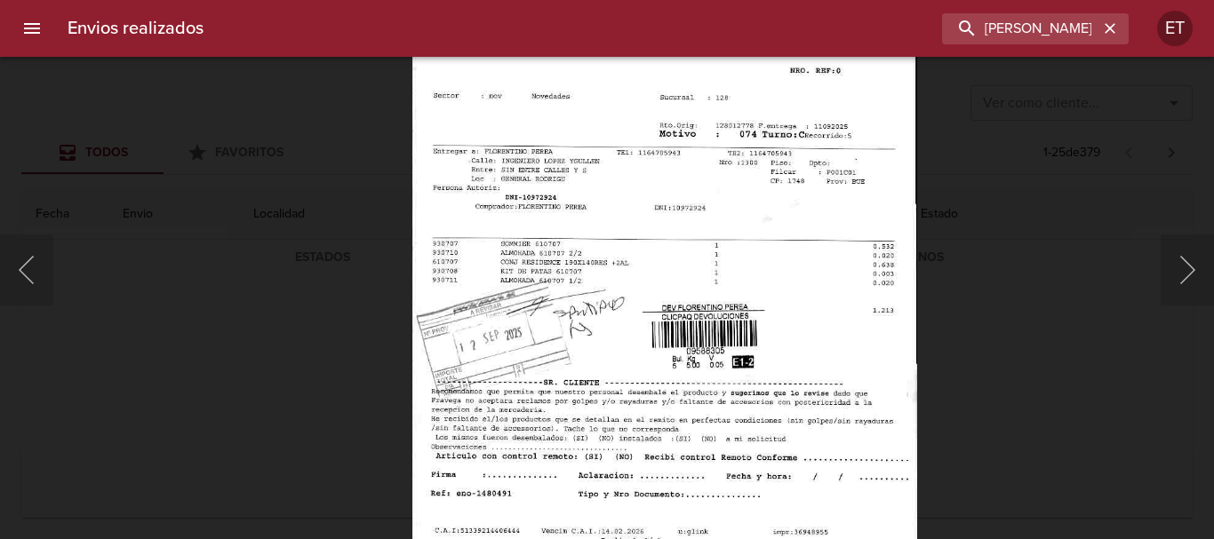
click at [675, 395] on img "Lightbox" at bounding box center [664, 247] width 505 height 727
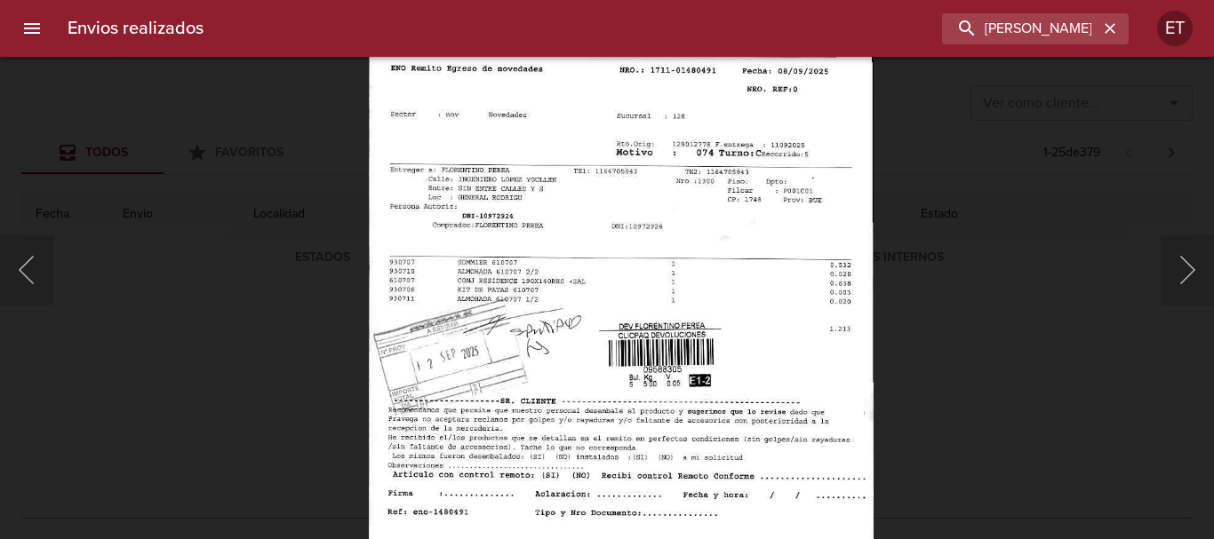
click at [593, 228] on img "Lightbox" at bounding box center [621, 266] width 505 height 727
click at [1007, 354] on div "Lightbox" at bounding box center [607, 269] width 1214 height 539
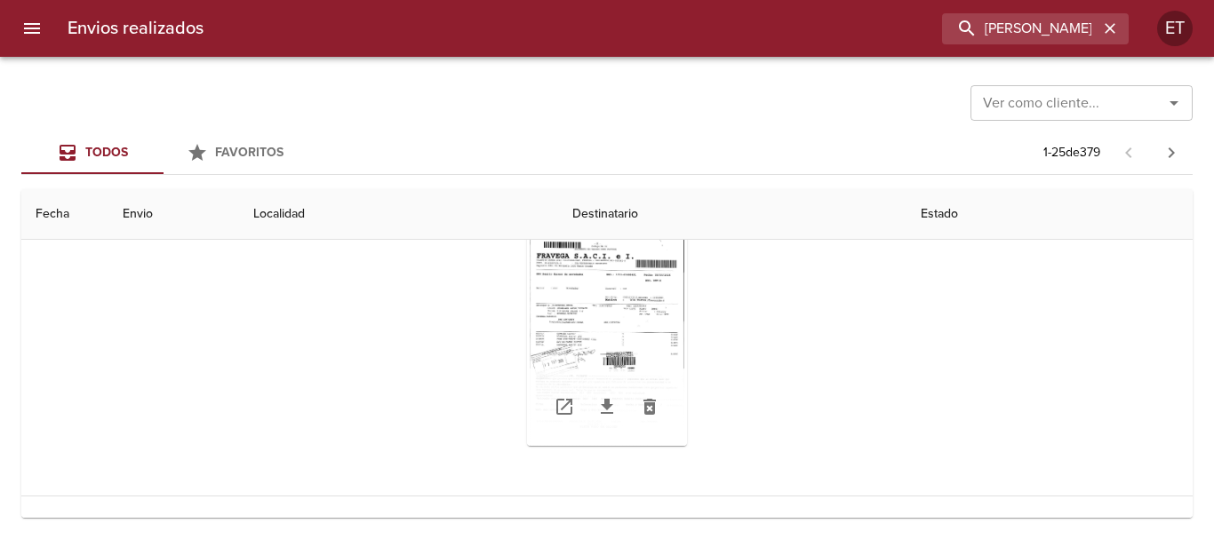
scroll to position [267, 0]
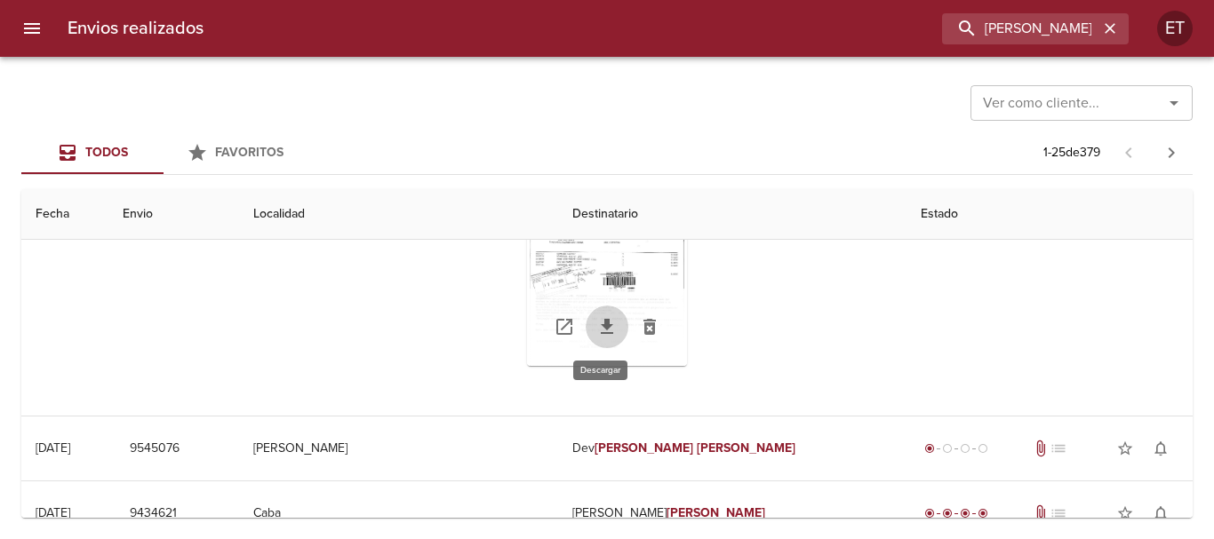
click at [602, 332] on icon "Tabla de envíos del cliente" at bounding box center [606, 326] width 21 height 21
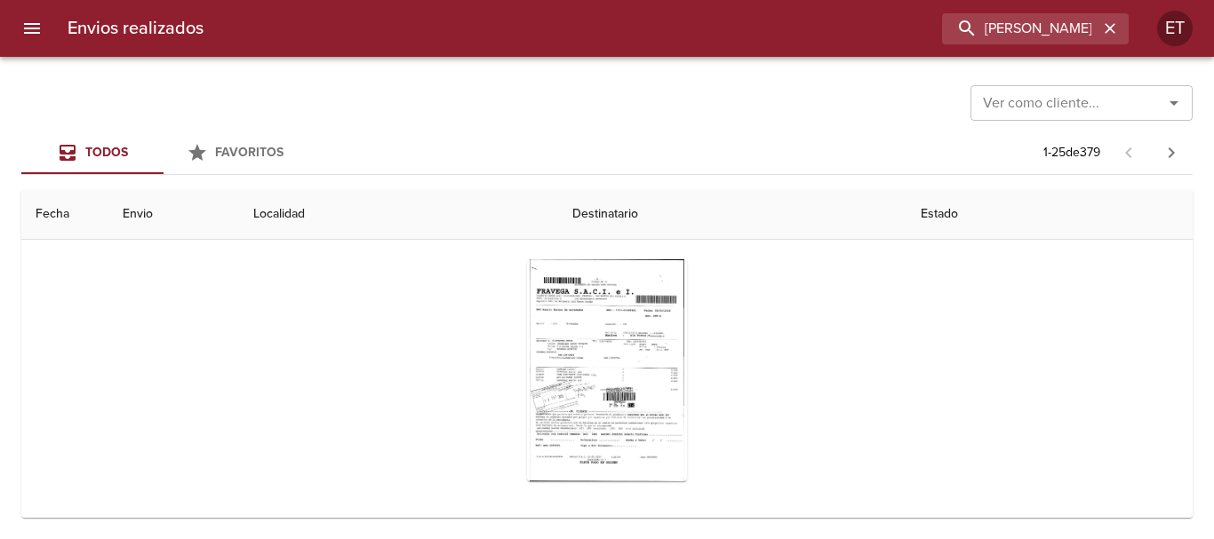
scroll to position [0, 0]
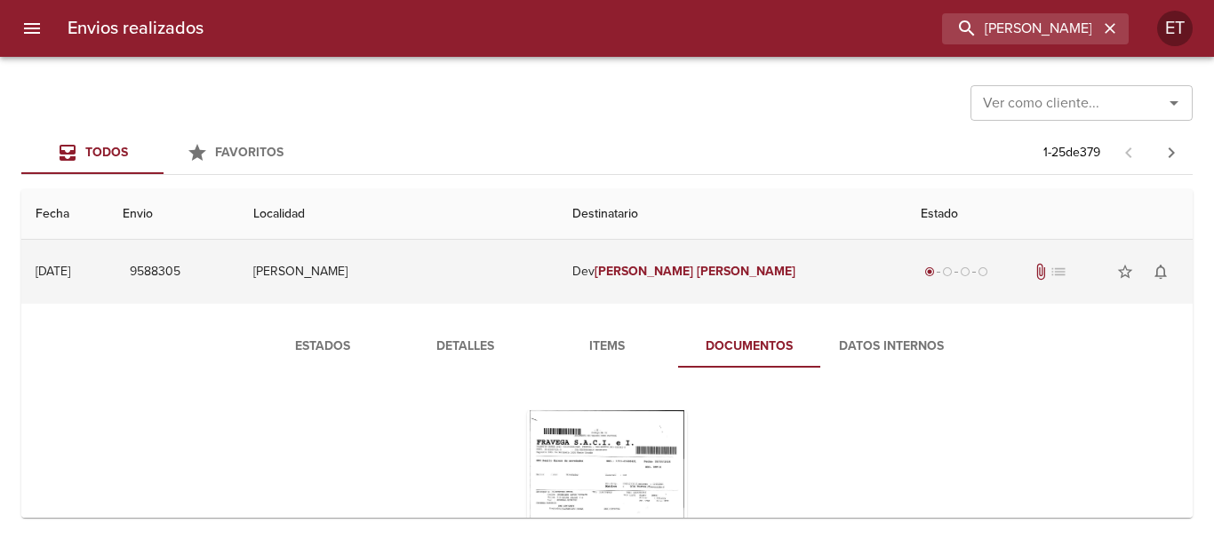
click at [717, 277] on em "[PERSON_NAME]" at bounding box center [746, 271] width 99 height 15
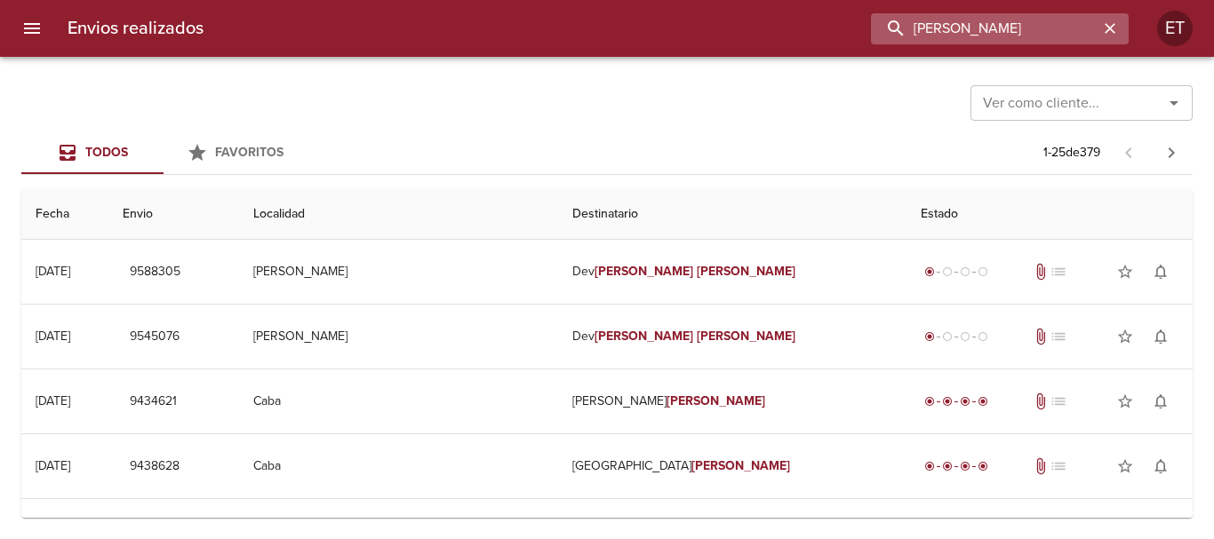
click at [1072, 13] on input "[PERSON_NAME]" at bounding box center [984, 28] width 227 height 31
type input "[PERSON_NAME]"
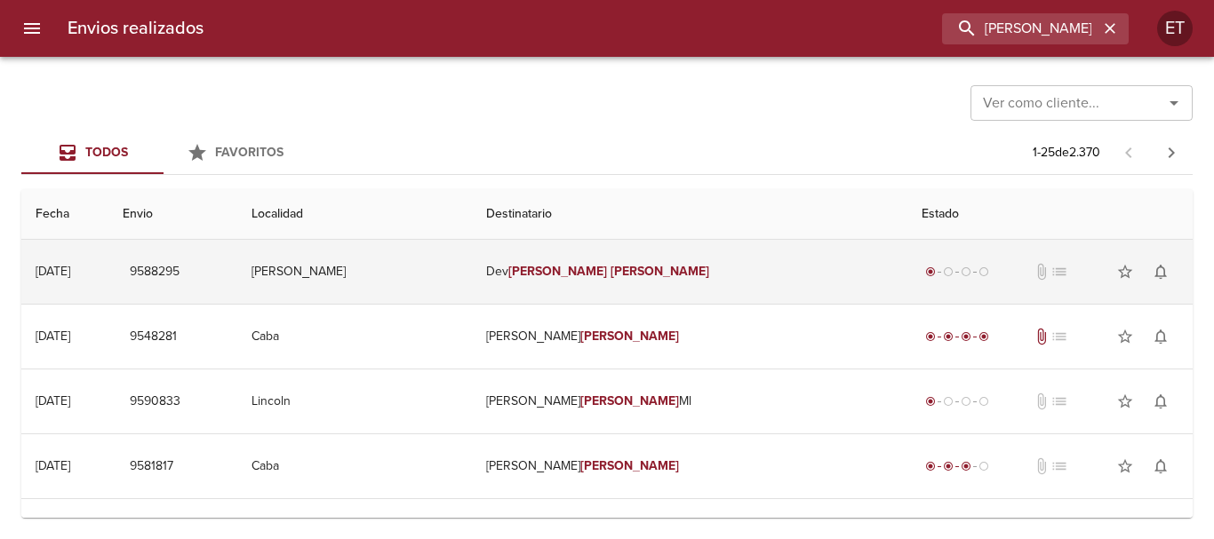
click at [738, 287] on td "Dev [PERSON_NAME]" at bounding box center [689, 272] width 435 height 64
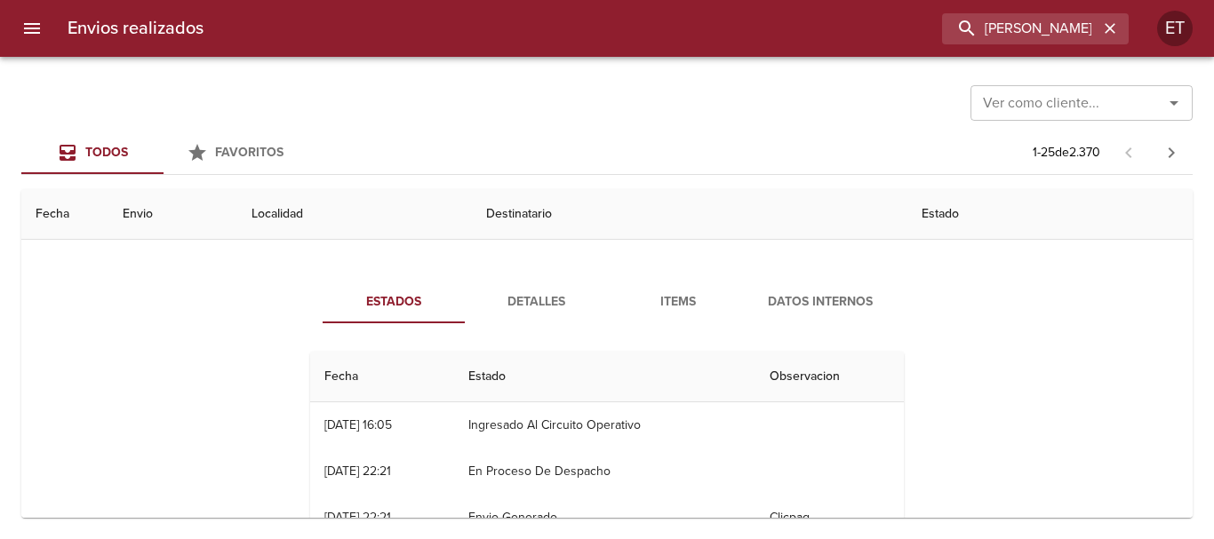
scroll to position [89, 0]
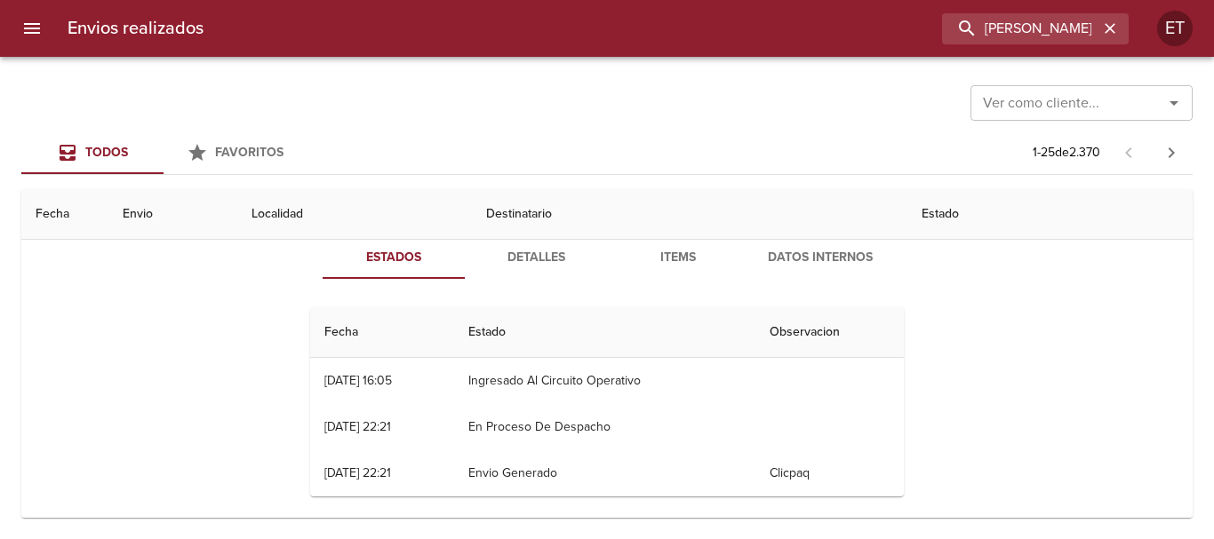
click at [664, 263] on span "Items" at bounding box center [678, 258] width 121 height 22
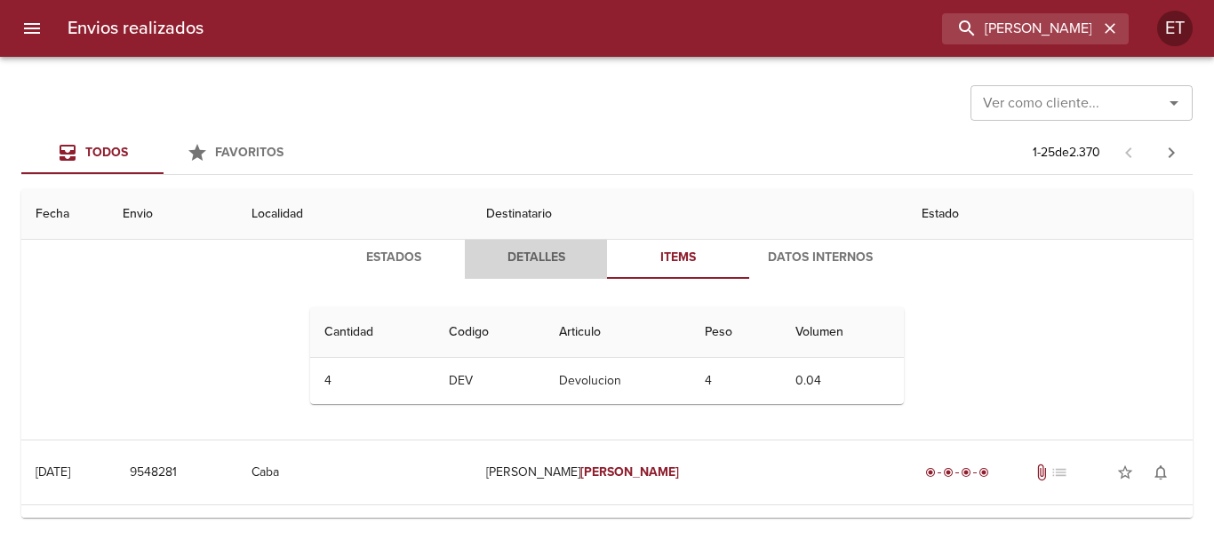
click at [538, 276] on button "Detalles" at bounding box center [536, 257] width 142 height 43
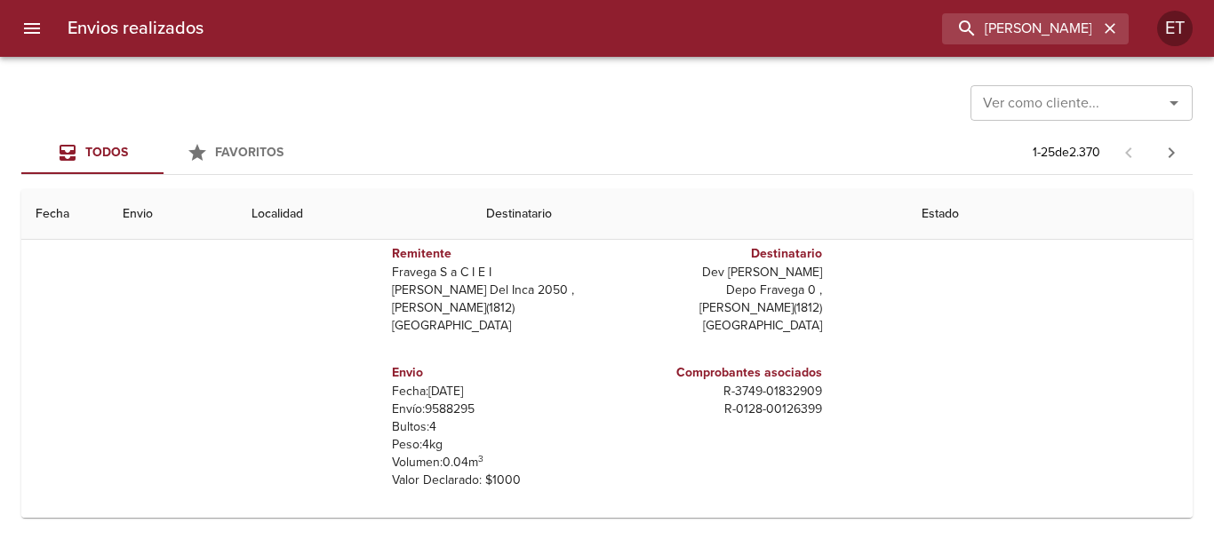
scroll to position [0, 0]
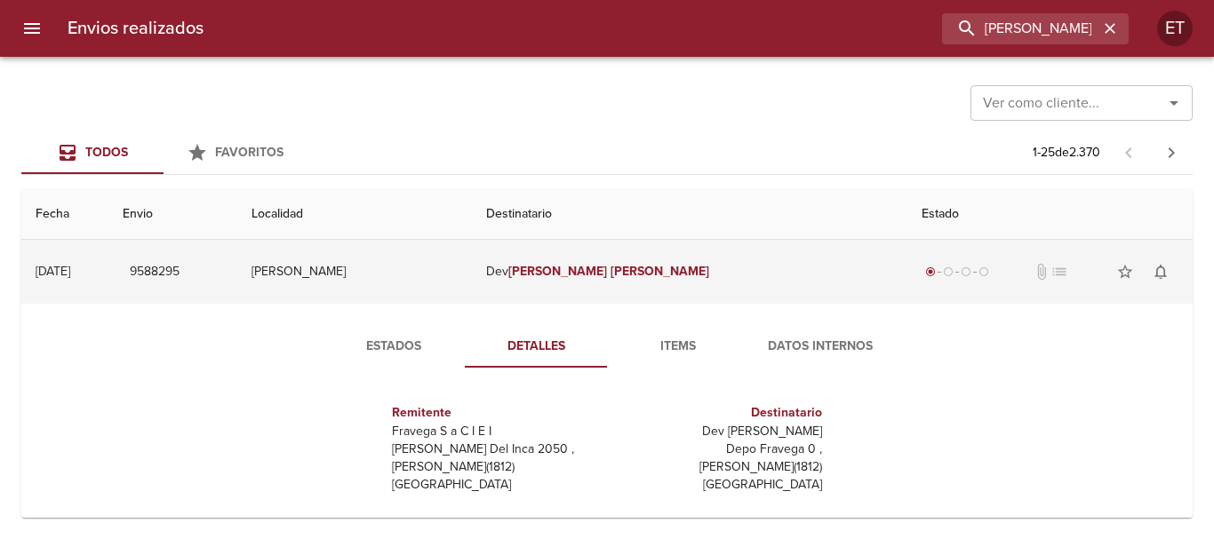
click at [835, 250] on td "Dev [PERSON_NAME]" at bounding box center [689, 272] width 435 height 64
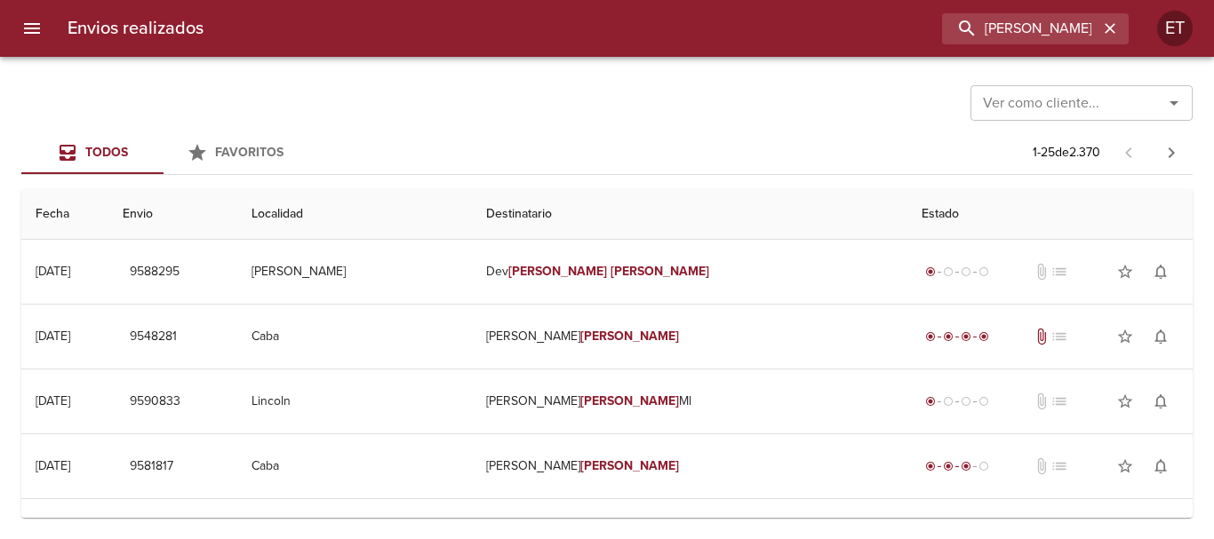
click at [671, 147] on div "Todos Favoritos 1 - 25 de 2.370" at bounding box center [606, 153] width 1171 height 43
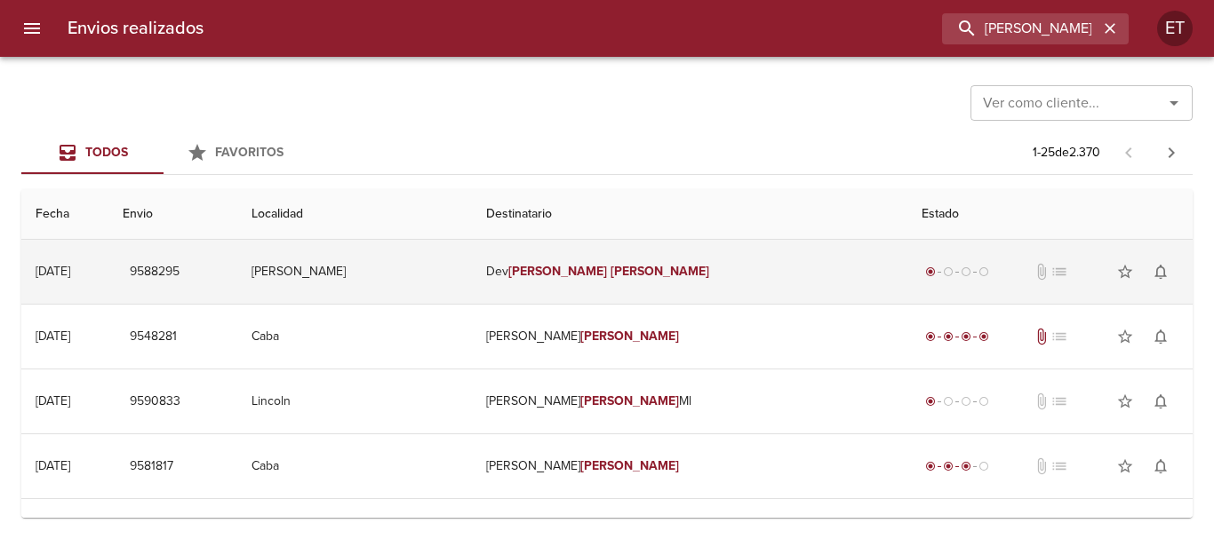
click at [715, 261] on td "Dev [PERSON_NAME]" at bounding box center [689, 272] width 435 height 64
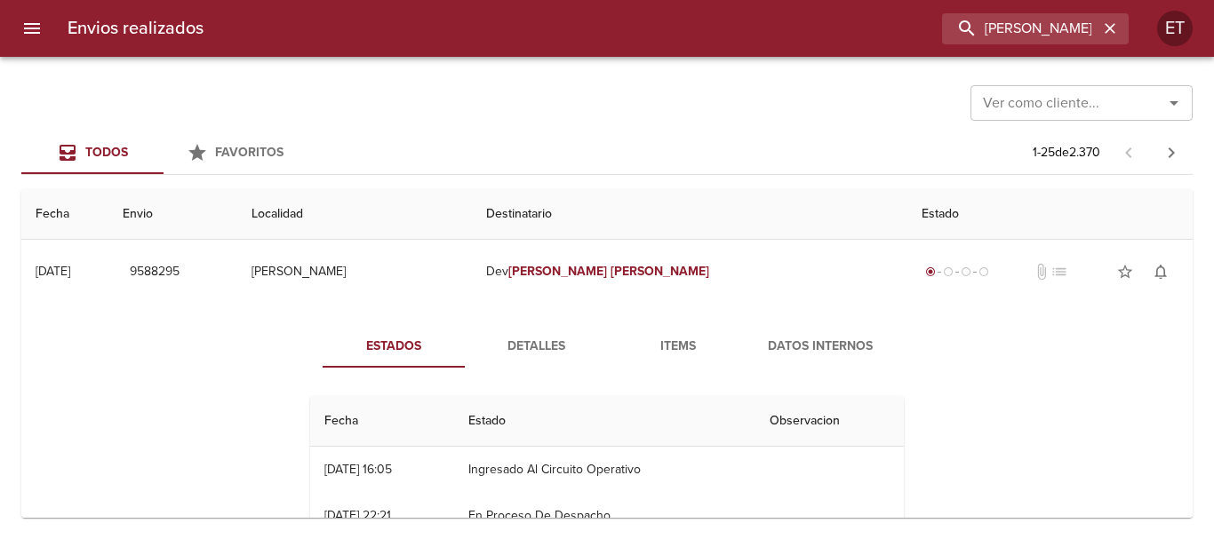
click at [690, 350] on span "Items" at bounding box center [678, 347] width 121 height 22
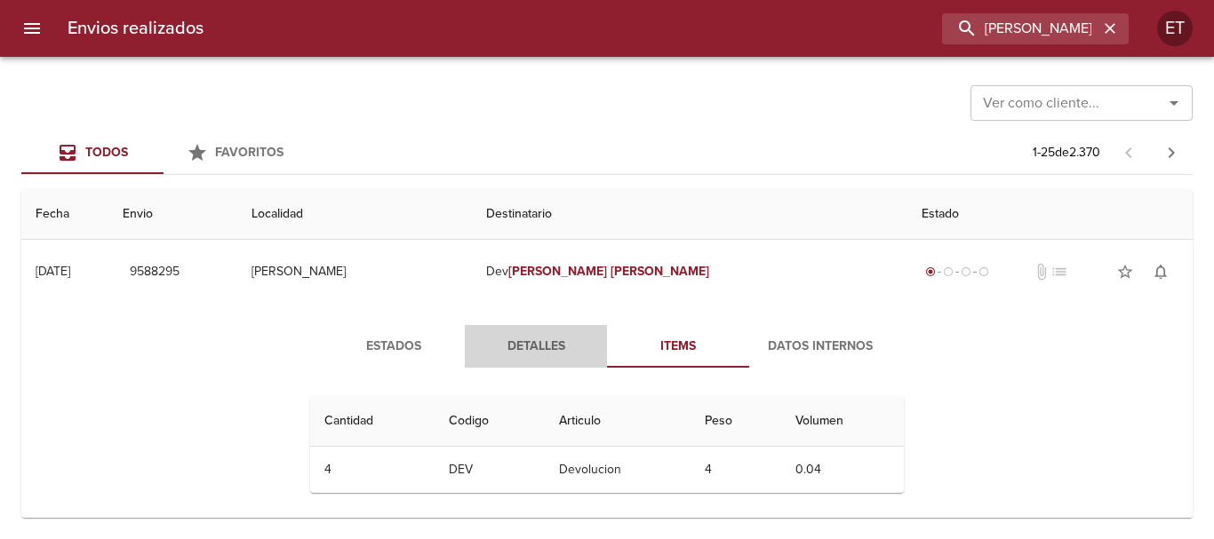
click at [546, 359] on button "Detalles" at bounding box center [536, 346] width 142 height 43
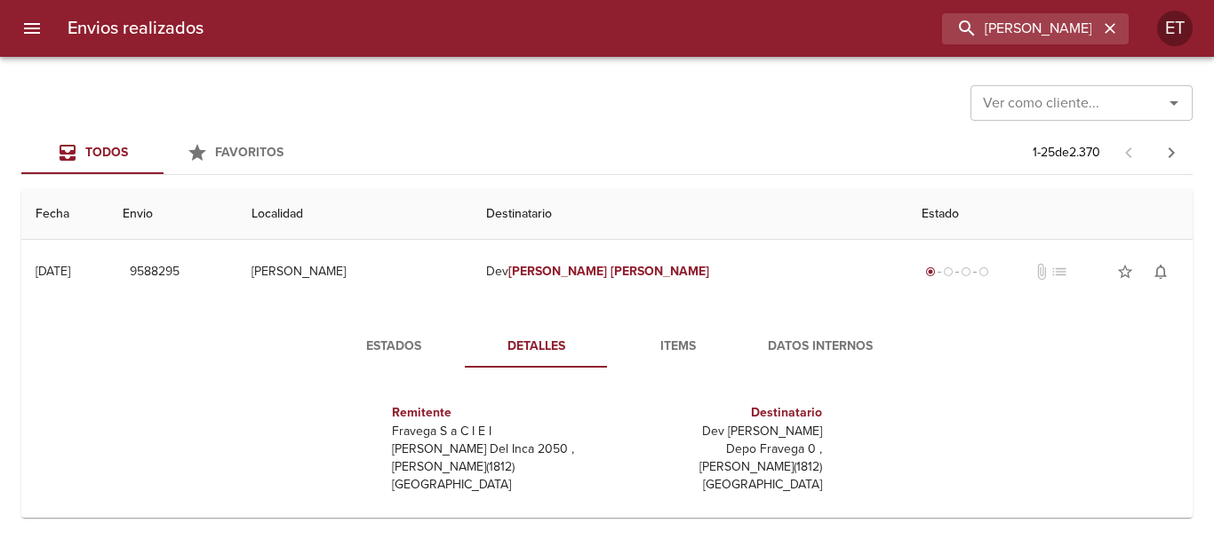
drag, startPoint x: 353, startPoint y: 323, endPoint x: 489, endPoint y: 339, distance: 136.9
click at [360, 323] on div "Estados Detalles Items Datos Internos Remitente Fravega S a C I E I [PERSON_NAM…" at bounding box center [607, 531] width 1143 height 455
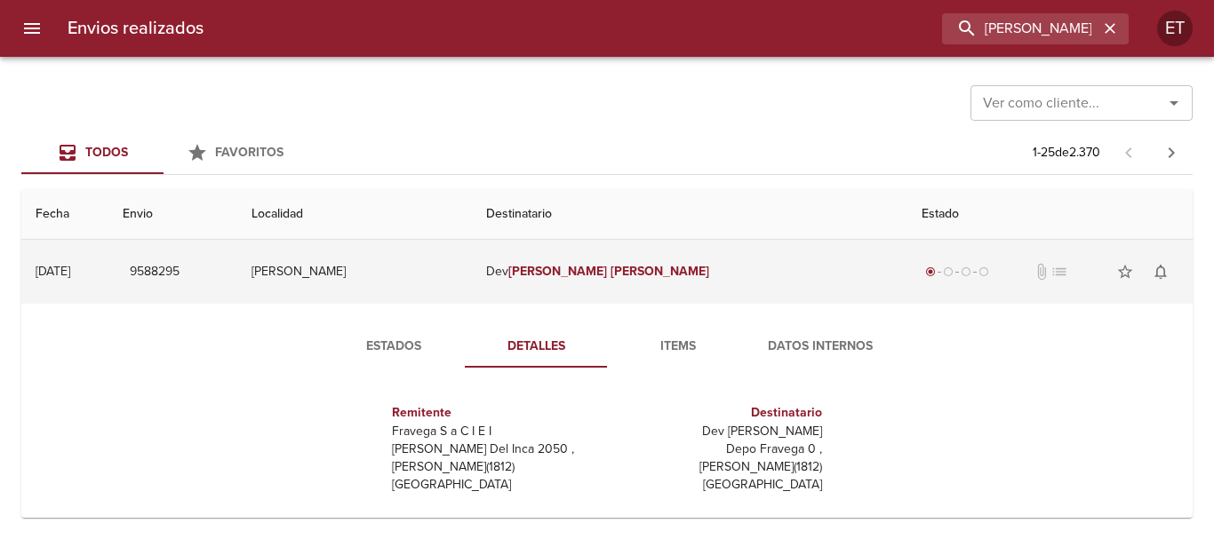
click at [621, 285] on td "Dev [PERSON_NAME]" at bounding box center [689, 272] width 435 height 64
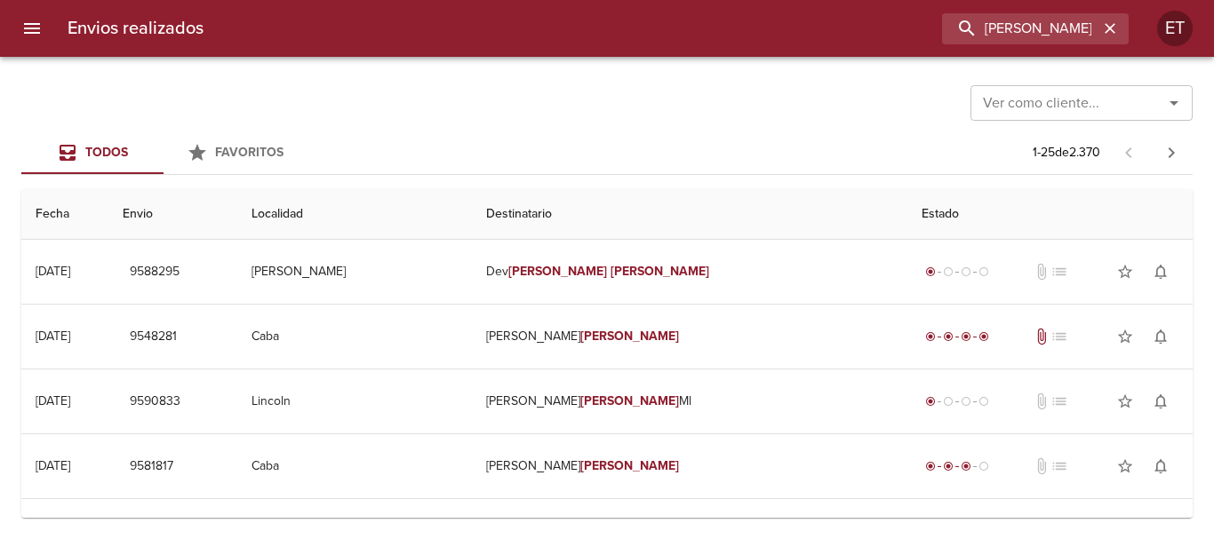
drag, startPoint x: 753, startPoint y: 50, endPoint x: 1027, endPoint y: 82, distance: 275.5
click at [761, 54] on div "Envios realizados [PERSON_NAME] ET" at bounding box center [607, 28] width 1214 height 57
click at [1116, 21] on icon "button" at bounding box center [1110, 29] width 18 height 18
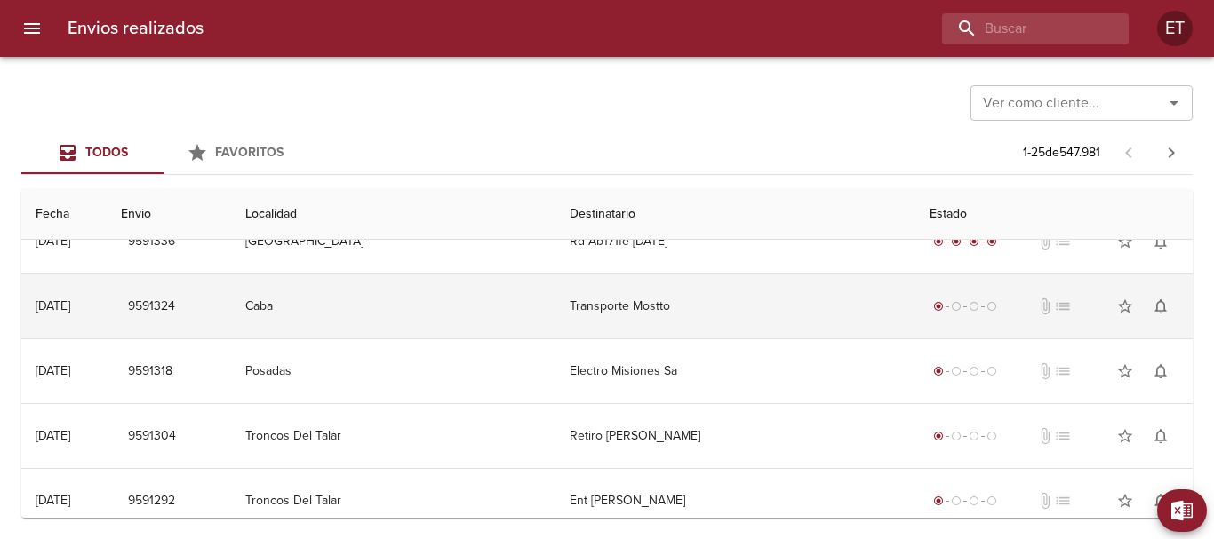
scroll to position [899, 0]
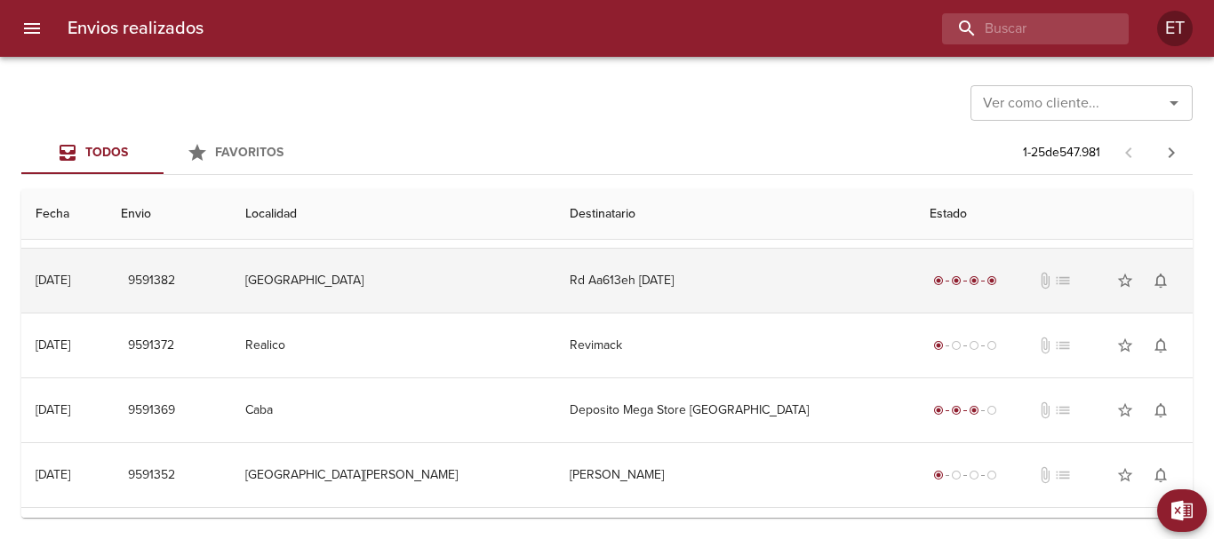
click at [664, 300] on td "Rd Aa613eh [DATE]" at bounding box center [735, 281] width 360 height 64
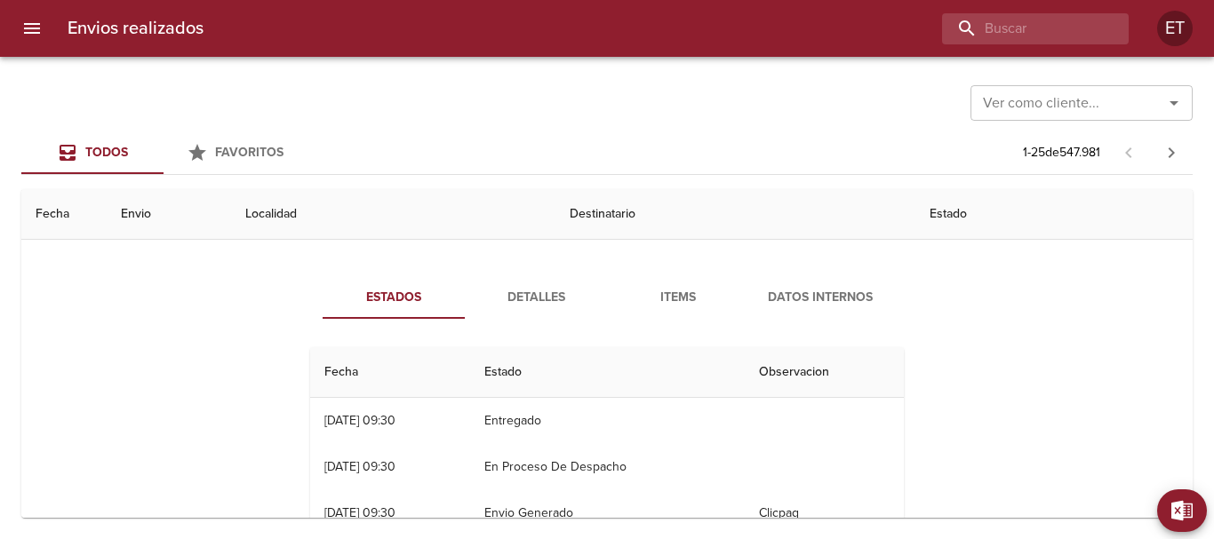
scroll to position [988, 0]
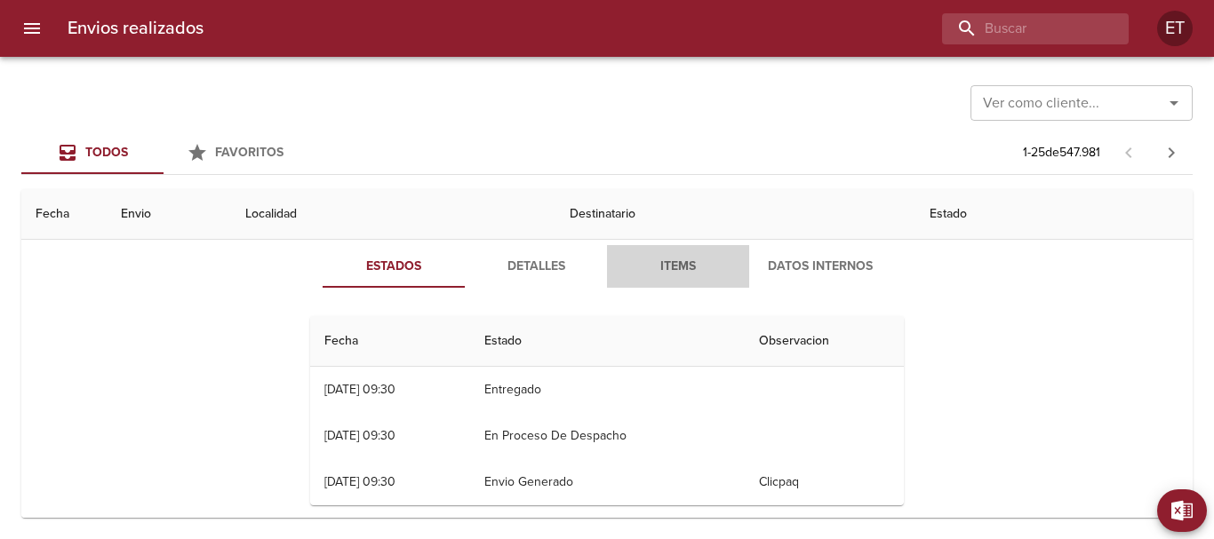
click at [671, 272] on span "Items" at bounding box center [678, 267] width 121 height 22
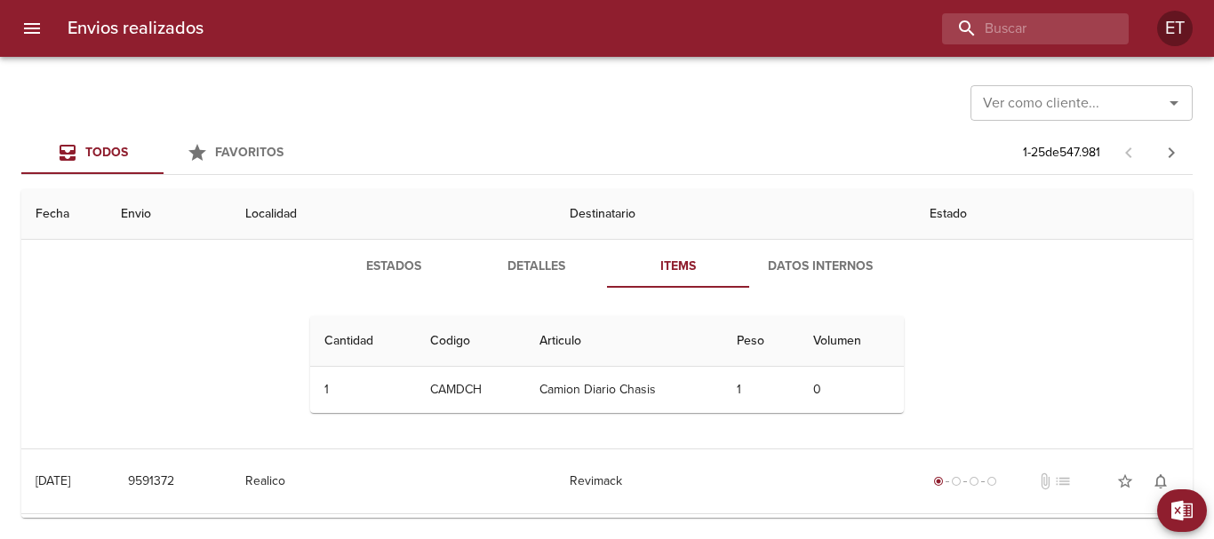
click at [523, 250] on button "Detalles" at bounding box center [536, 266] width 142 height 43
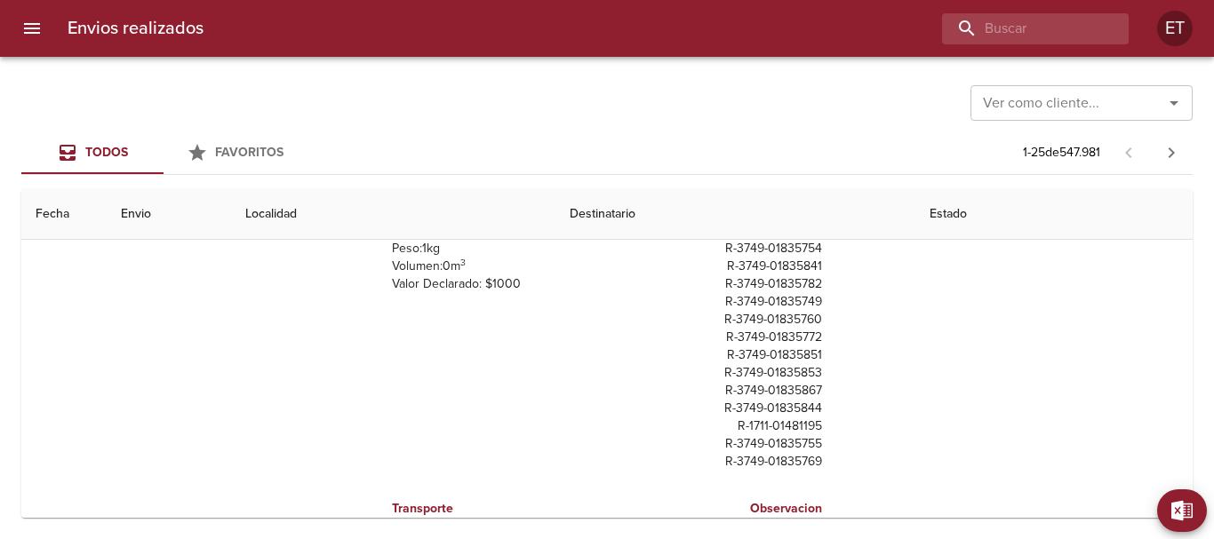
scroll to position [98, 0]
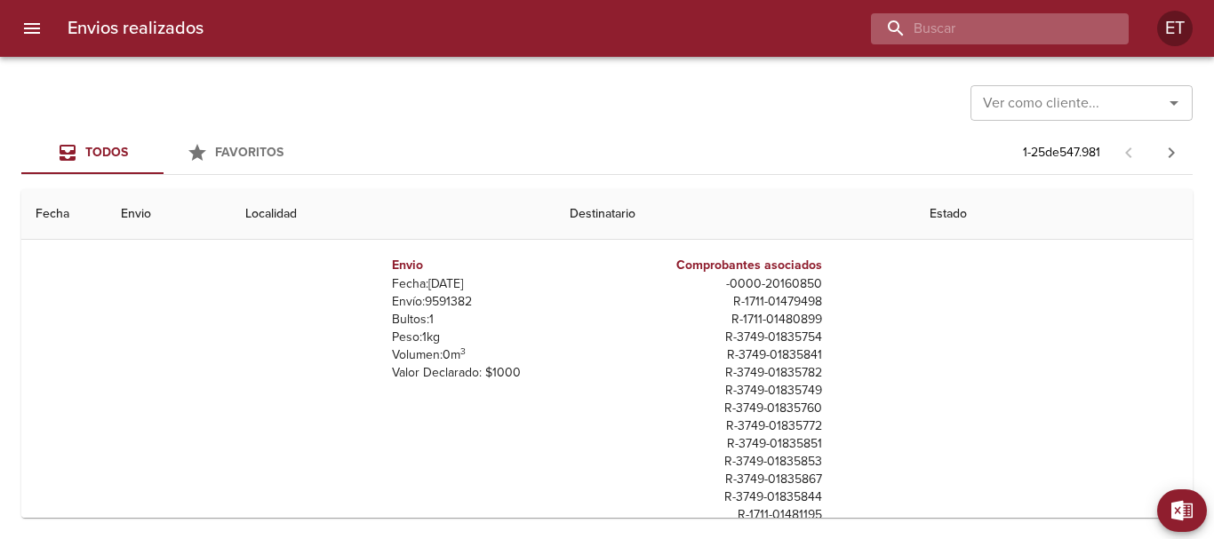
click at [1056, 42] on input "buscar" at bounding box center [984, 28] width 227 height 31
paste input "hgj105"
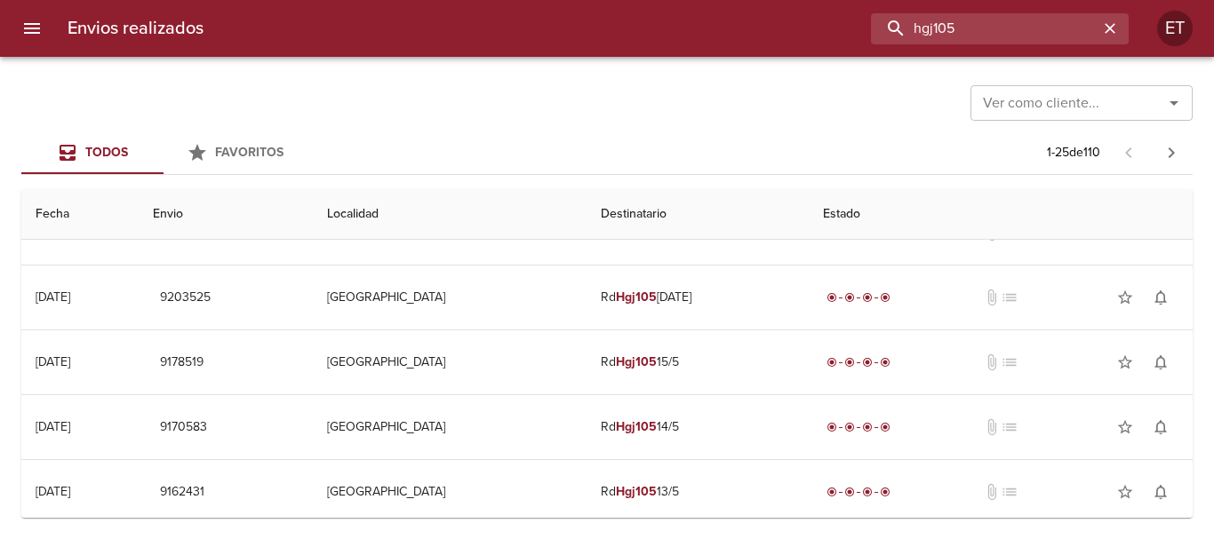
scroll to position [0, 0]
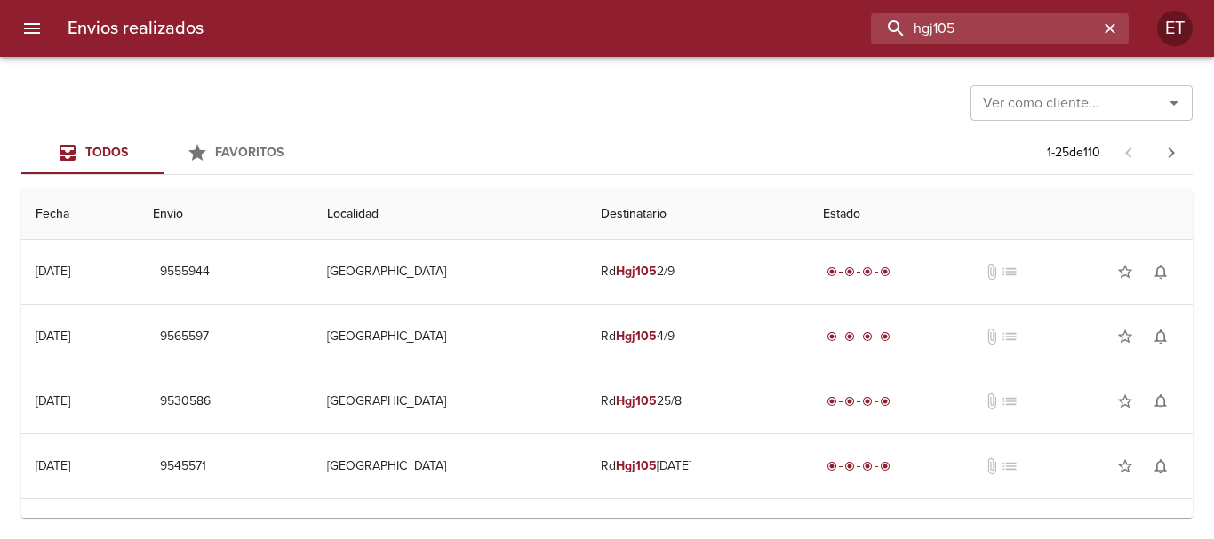
drag, startPoint x: 983, startPoint y: 33, endPoint x: 711, endPoint y: -2, distance: 274.1
click at [711, 0] on html "Envios realizados hgj105 ET Ver como cliente... Ver como cliente... Todos Favor…" at bounding box center [607, 0] width 1214 height 0
paste input "ad909ia"
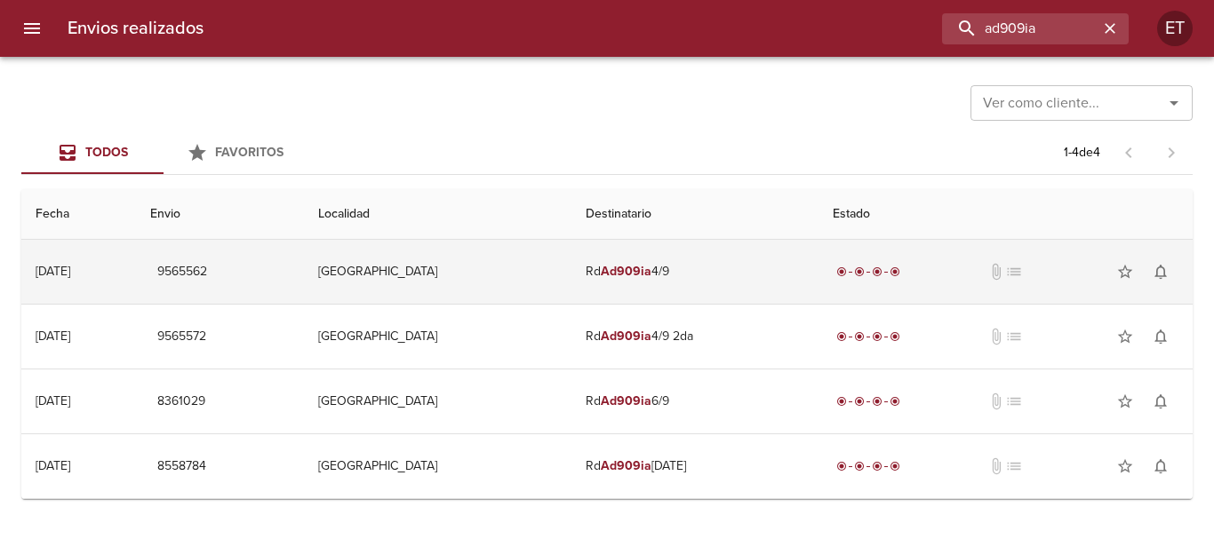
click at [674, 279] on td "Rd Ad909ia 4/9" at bounding box center [694, 272] width 247 height 64
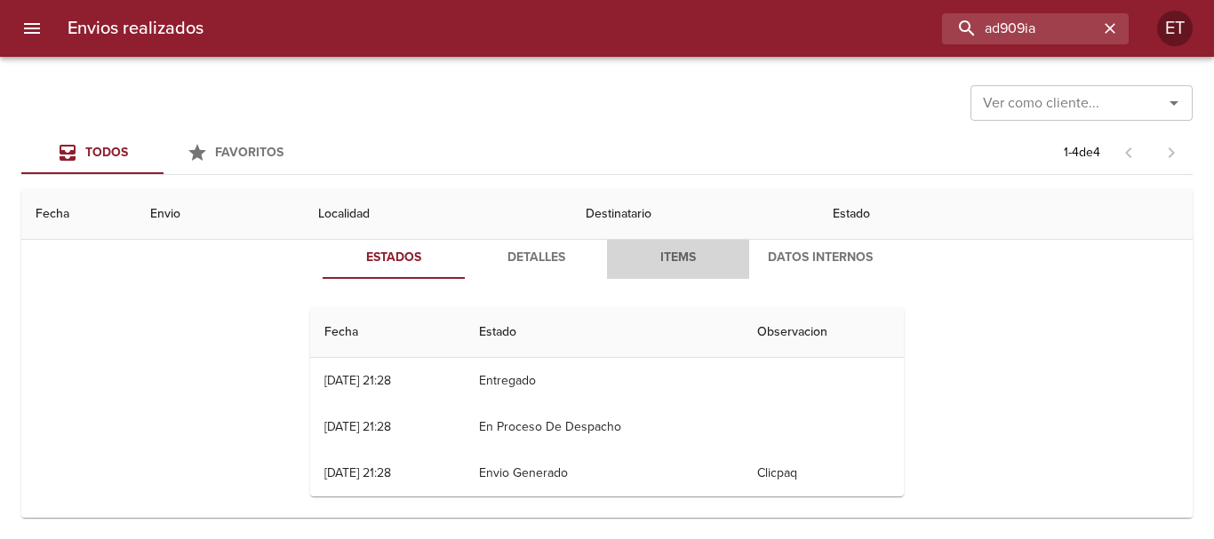
click at [675, 259] on span "Items" at bounding box center [678, 258] width 121 height 22
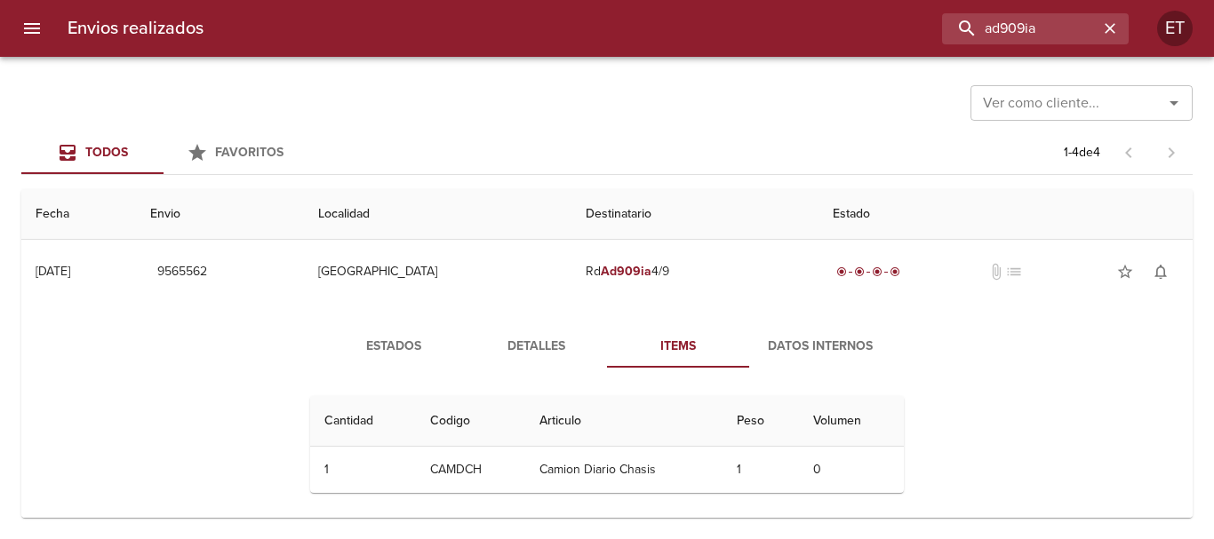
drag, startPoint x: 543, startPoint y: 323, endPoint x: 541, endPoint y: 337, distance: 14.3
click at [541, 337] on div "Estados Detalles Items Datos Internos Cantidad Cant. Codigo Articulo Peso Volum…" at bounding box center [607, 416] width 1143 height 225
click at [543, 339] on span "Detalles" at bounding box center [535, 347] width 121 height 22
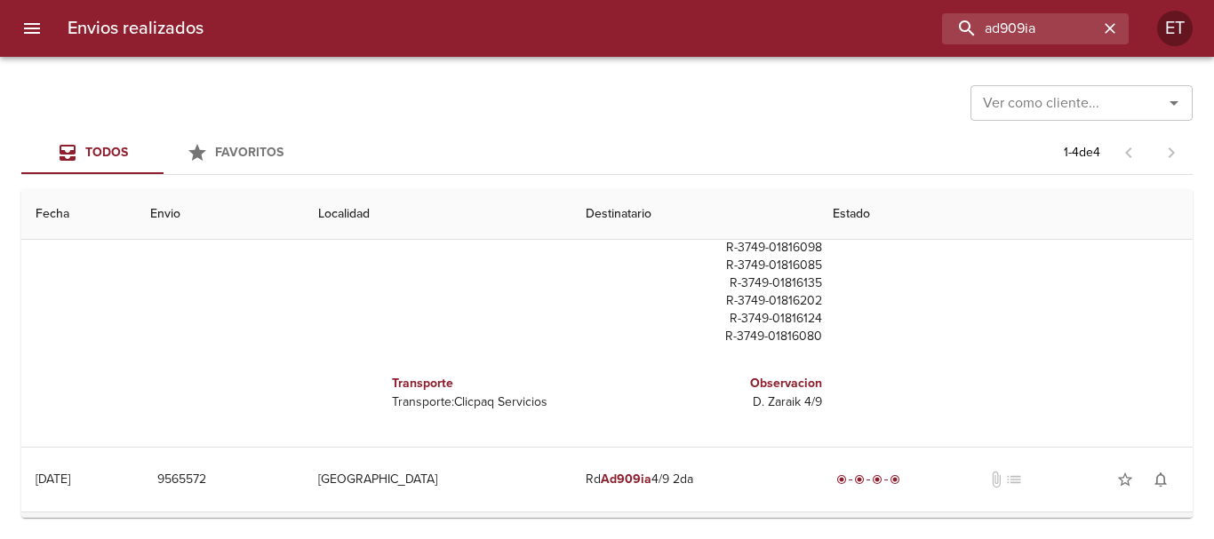
scroll to position [436, 0]
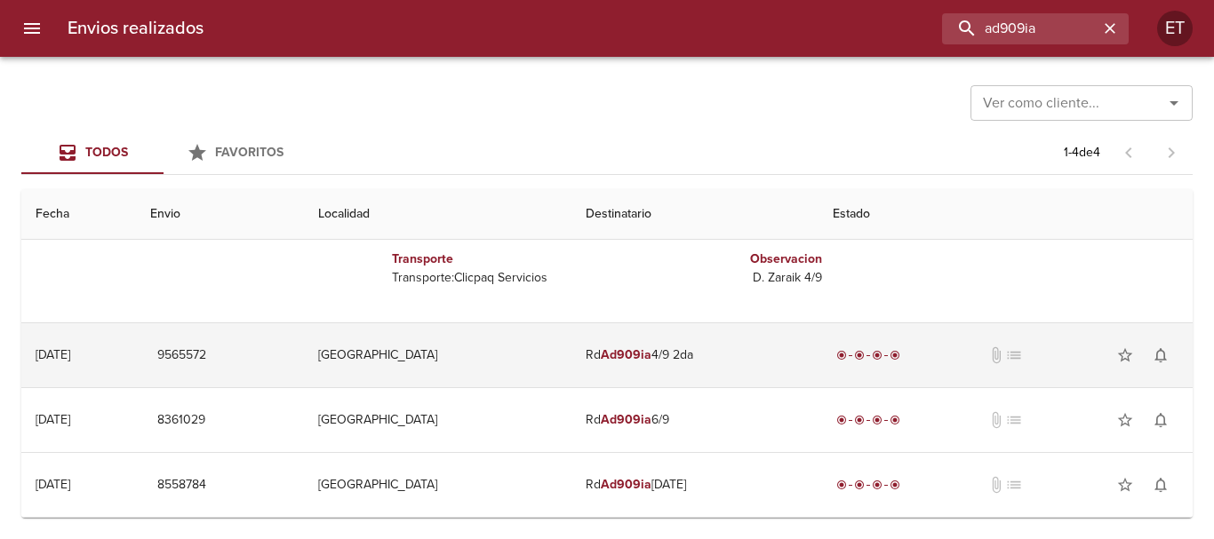
click at [811, 347] on td "Rd Ad909ia 4/9 2da" at bounding box center [694, 355] width 247 height 64
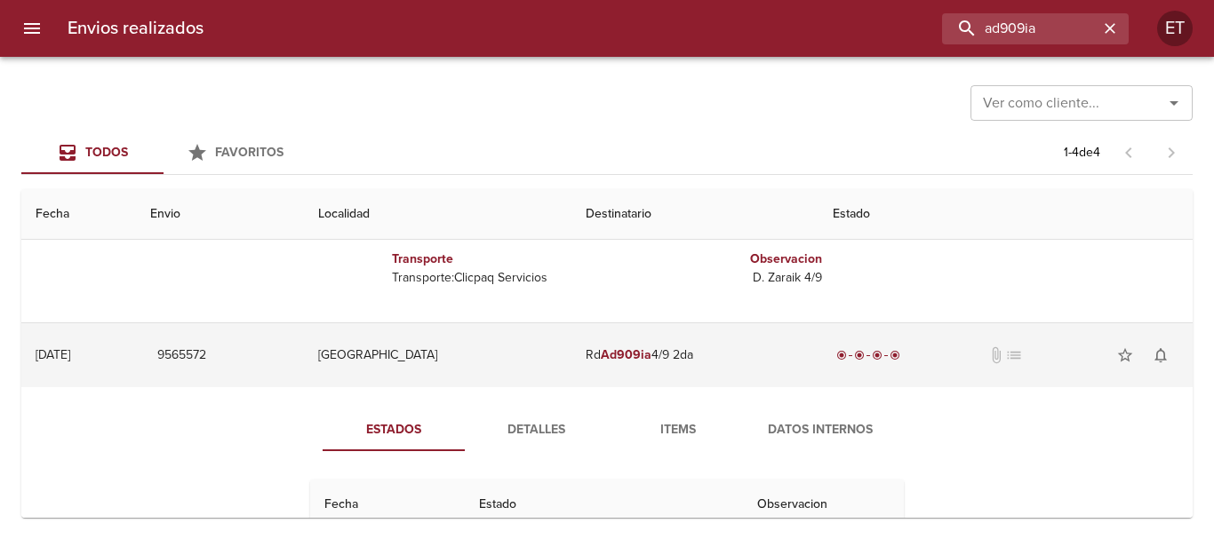
scroll to position [525, 0]
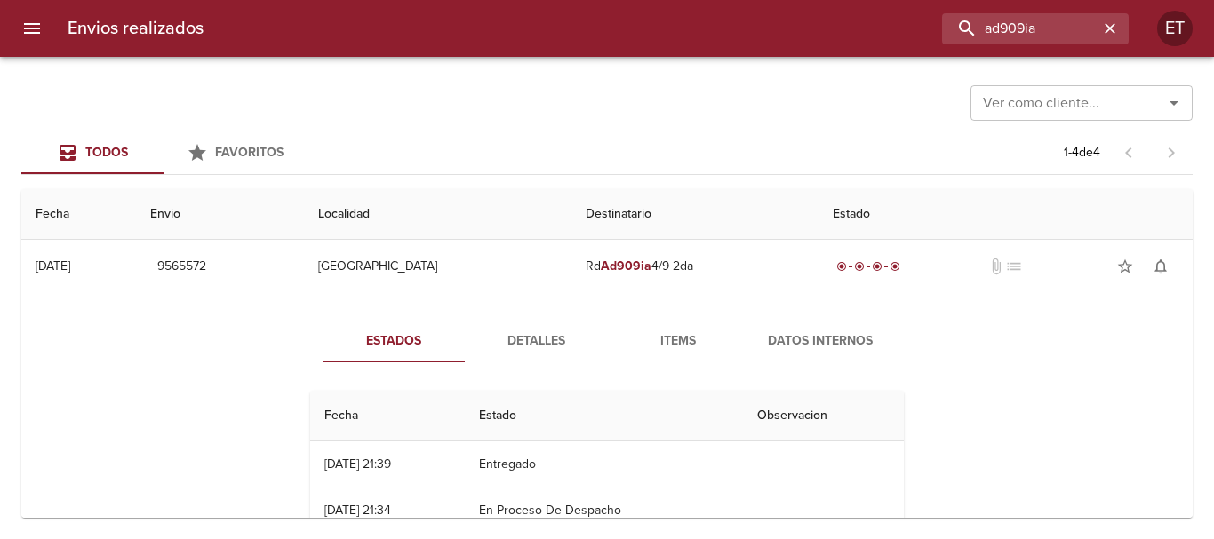
click at [684, 310] on div "Estados Detalles Items Datos Internos Fecha Estado Observacion 04/09 [DATE] 21:…" at bounding box center [607, 457] width 1143 height 317
click at [700, 353] on button "Items" at bounding box center [678, 341] width 142 height 43
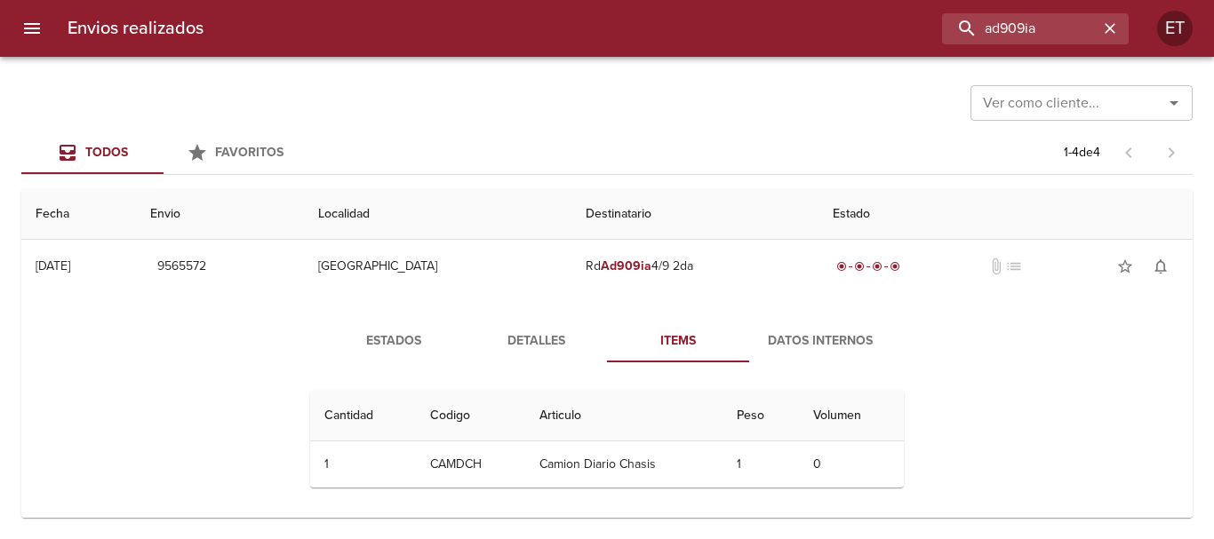
click at [566, 315] on div "Estados Detalles Items Datos Internos Cantidad Cant. Codigo Articulo Peso Volum…" at bounding box center [607, 411] width 1143 height 225
click at [555, 328] on button "Detalles" at bounding box center [536, 341] width 142 height 43
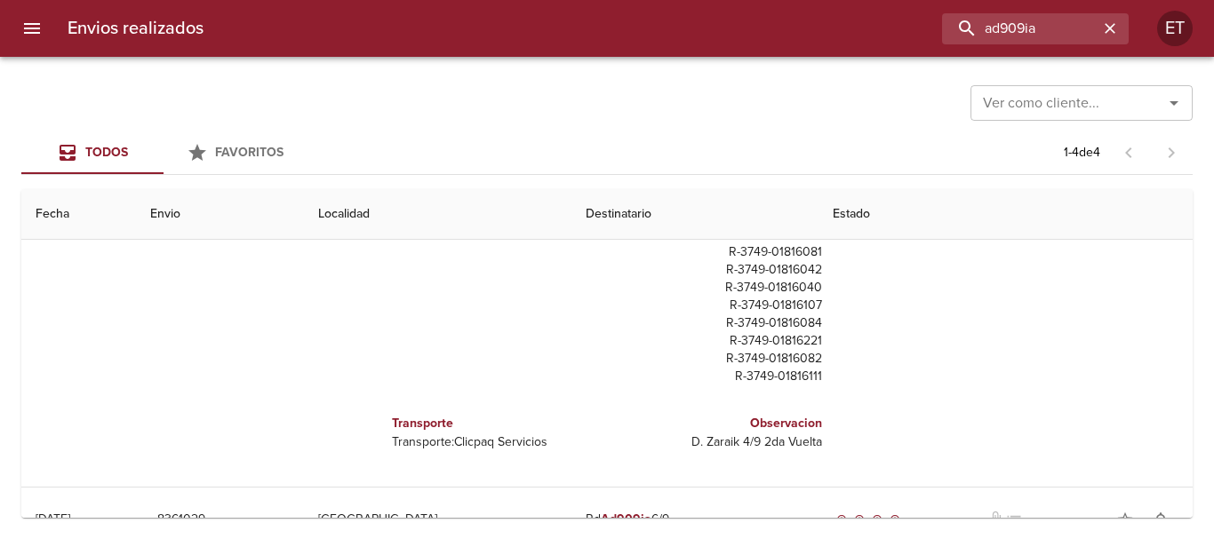
scroll to position [62, 0]
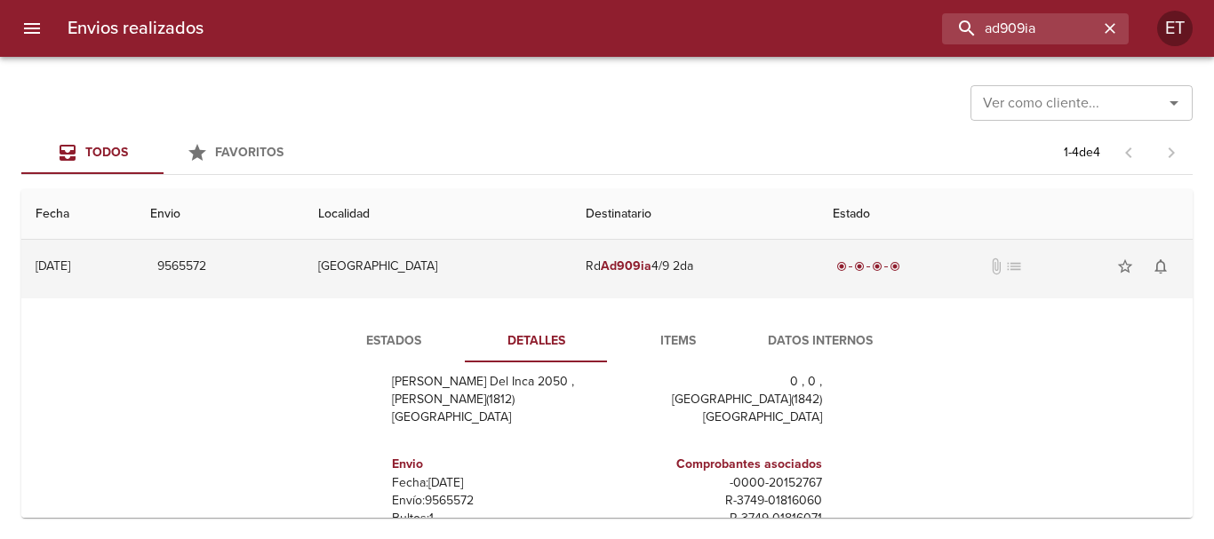
click at [739, 245] on td "Rd Ad909ia 4/9 2da" at bounding box center [694, 267] width 247 height 64
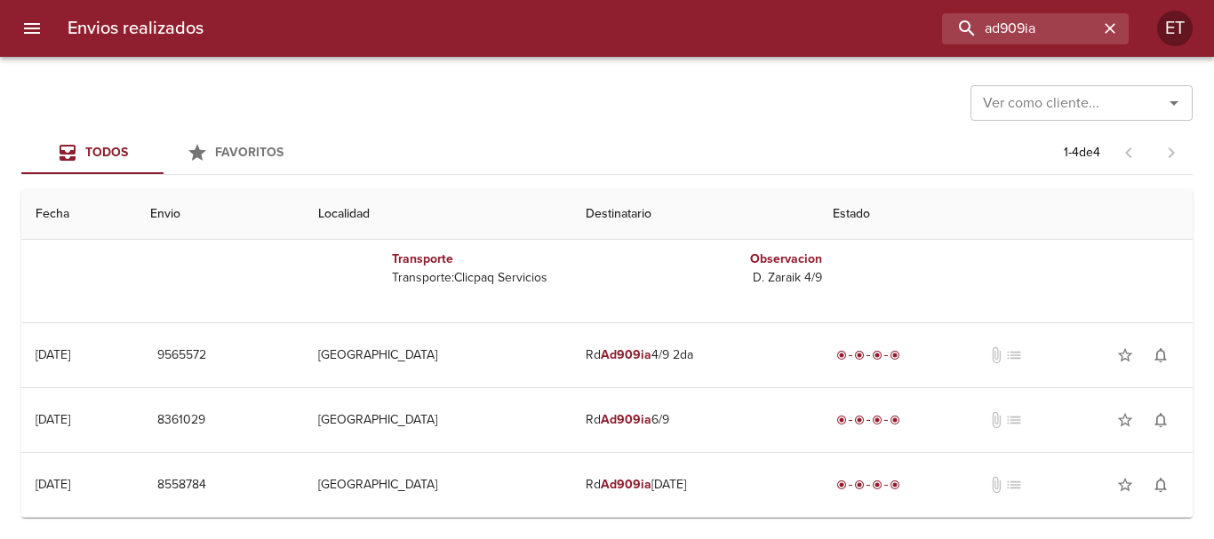
scroll to position [436, 0]
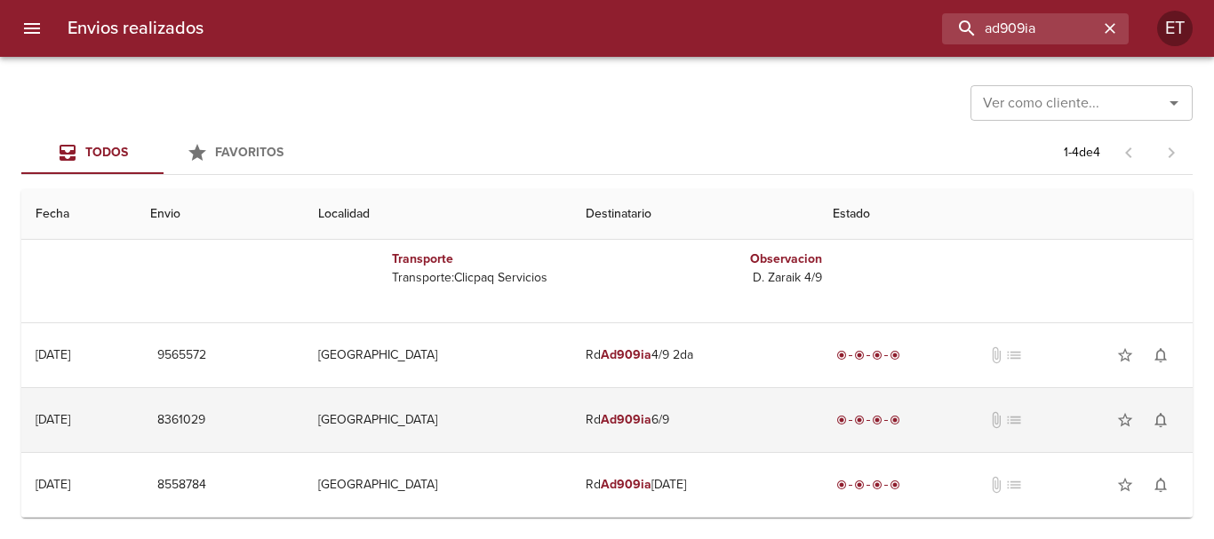
click at [661, 412] on td "Rd Ad909ia 6/9" at bounding box center [694, 420] width 247 height 64
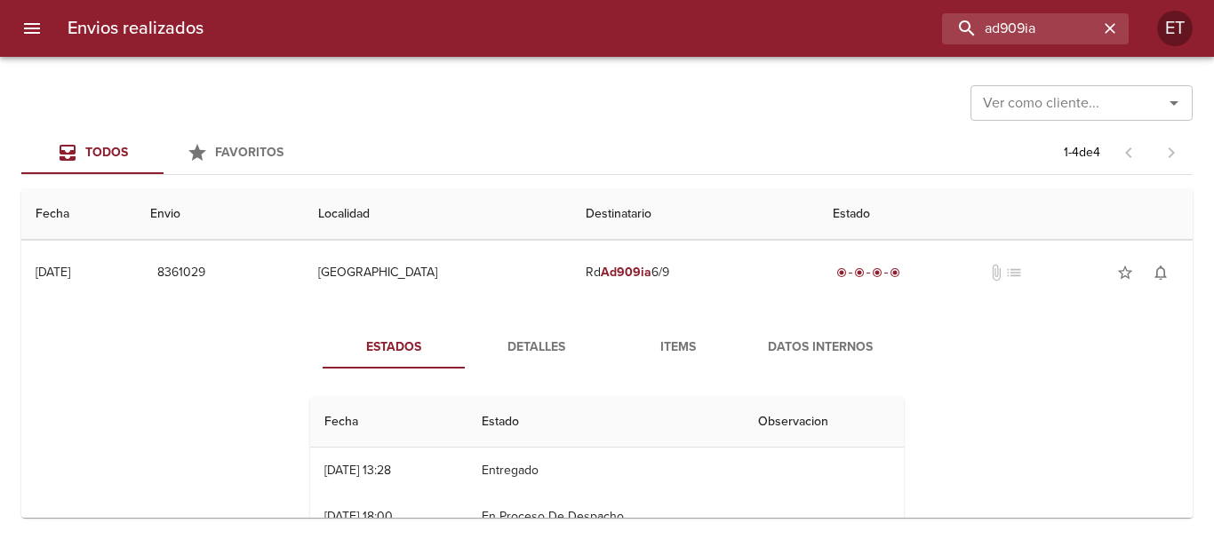
scroll to position [614, 0]
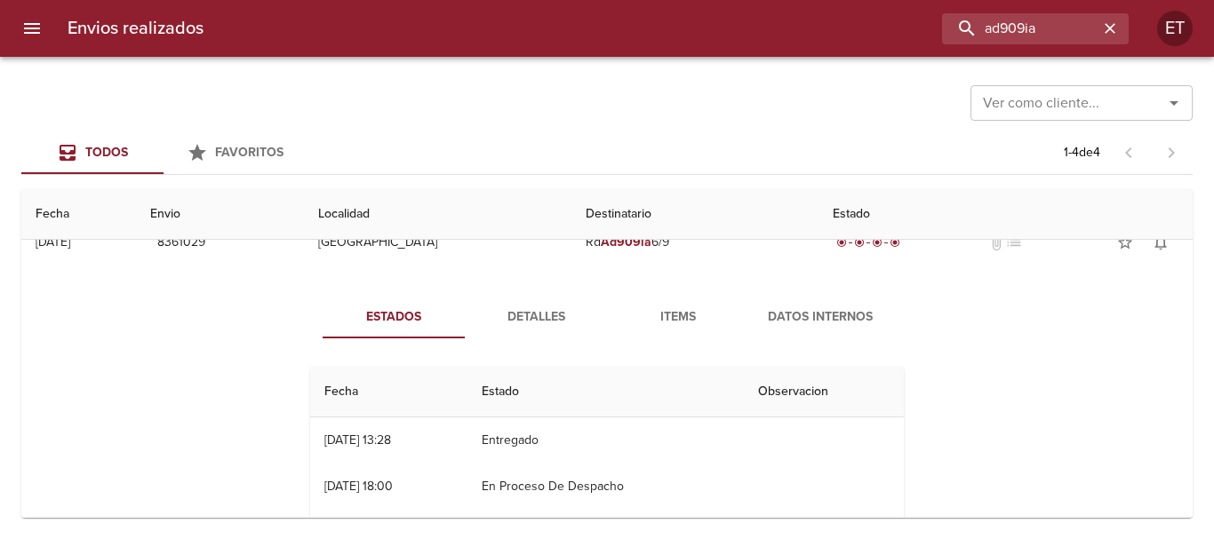
click at [653, 331] on button "Items" at bounding box center [678, 317] width 142 height 43
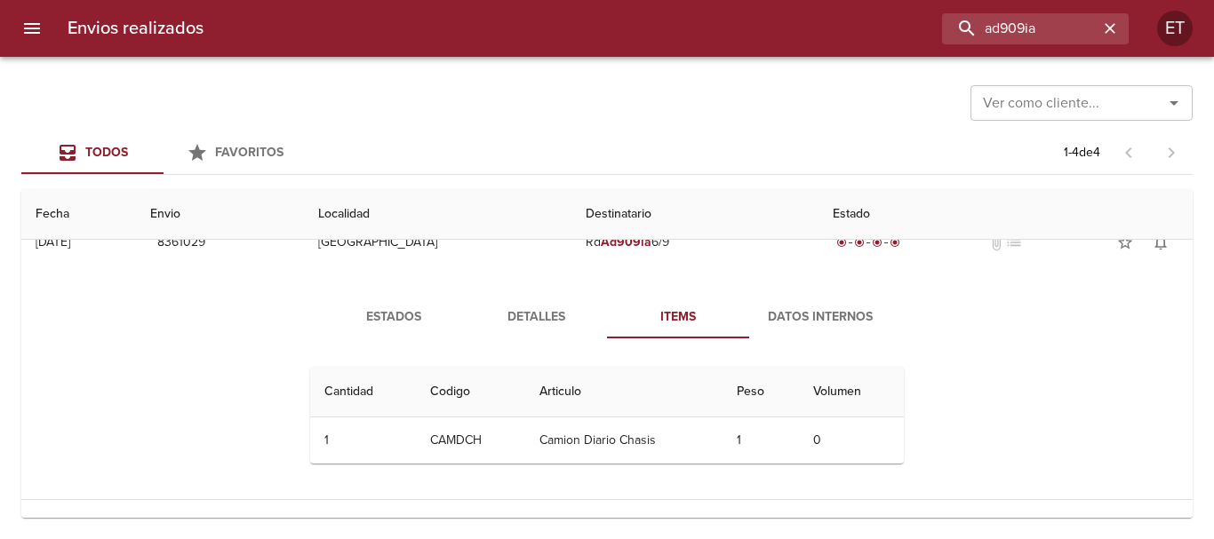
click at [514, 315] on span "Detalles" at bounding box center [535, 318] width 121 height 22
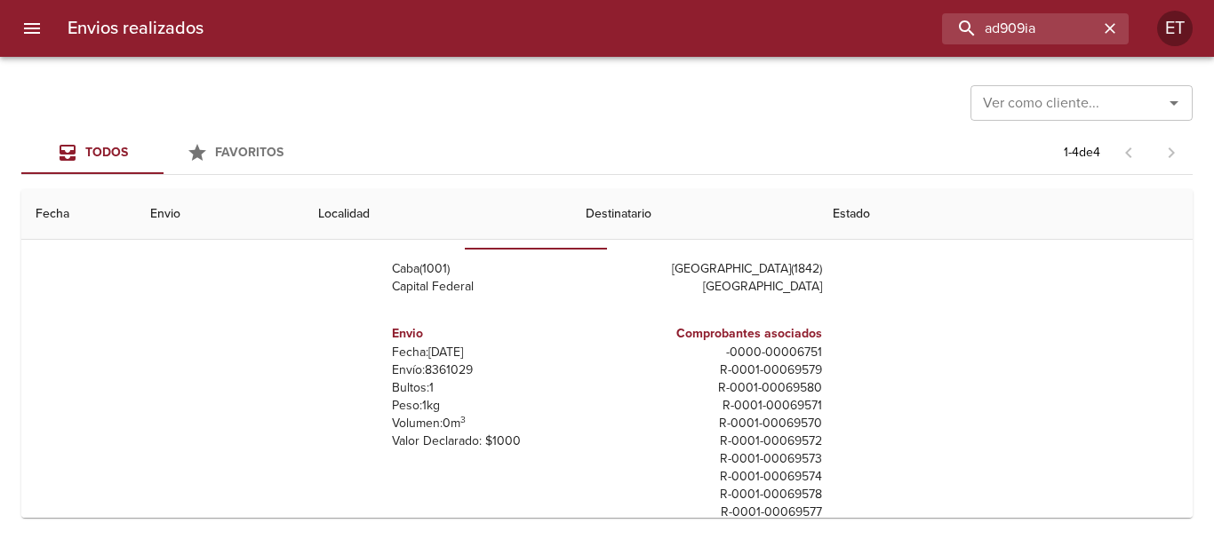
scroll to position [0, 0]
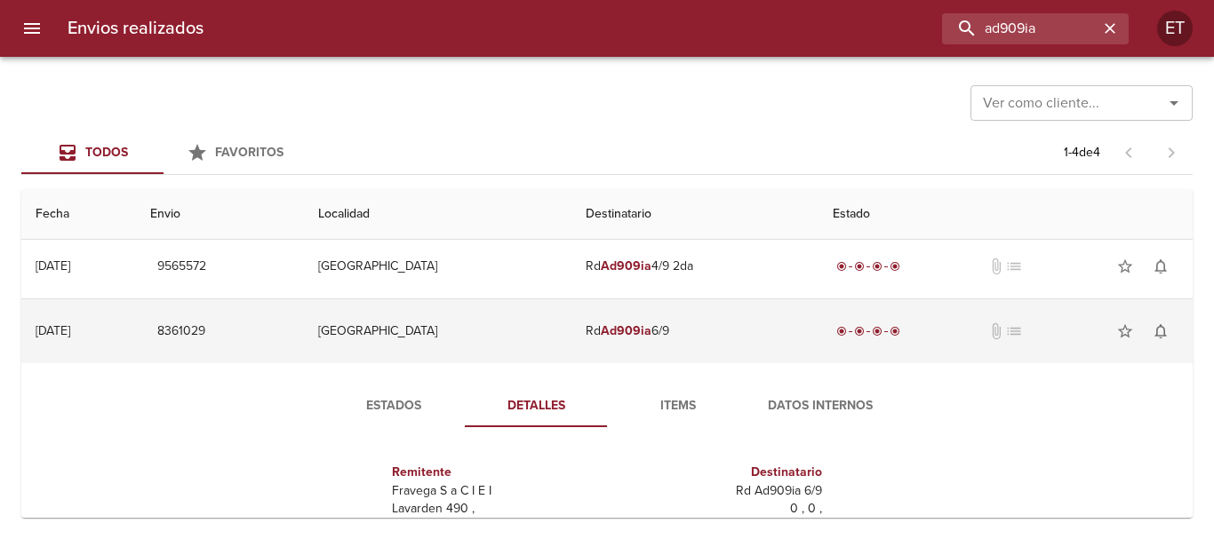
click at [711, 309] on td "Rd Ad909ia 6/9" at bounding box center [694, 331] width 247 height 64
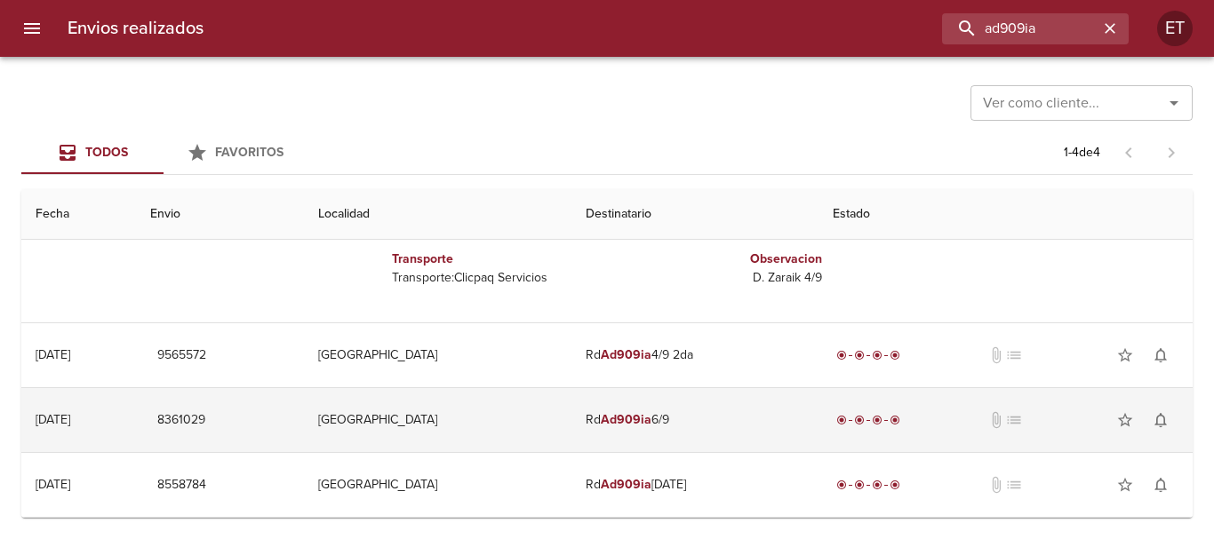
scroll to position [436, 0]
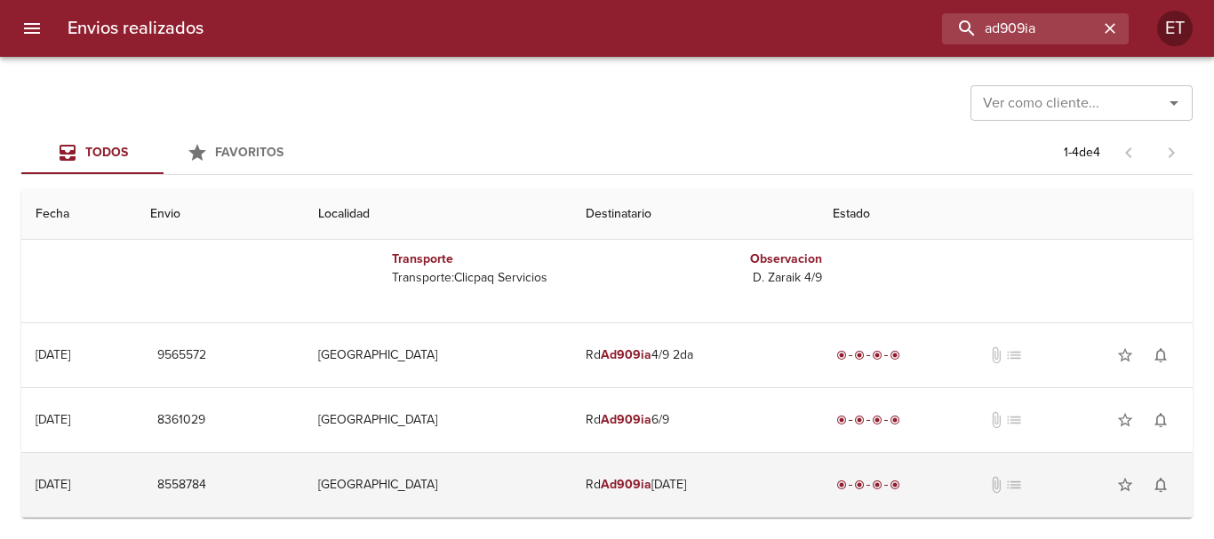
click at [616, 488] on em "Ad909ia" at bounding box center [626, 484] width 51 height 15
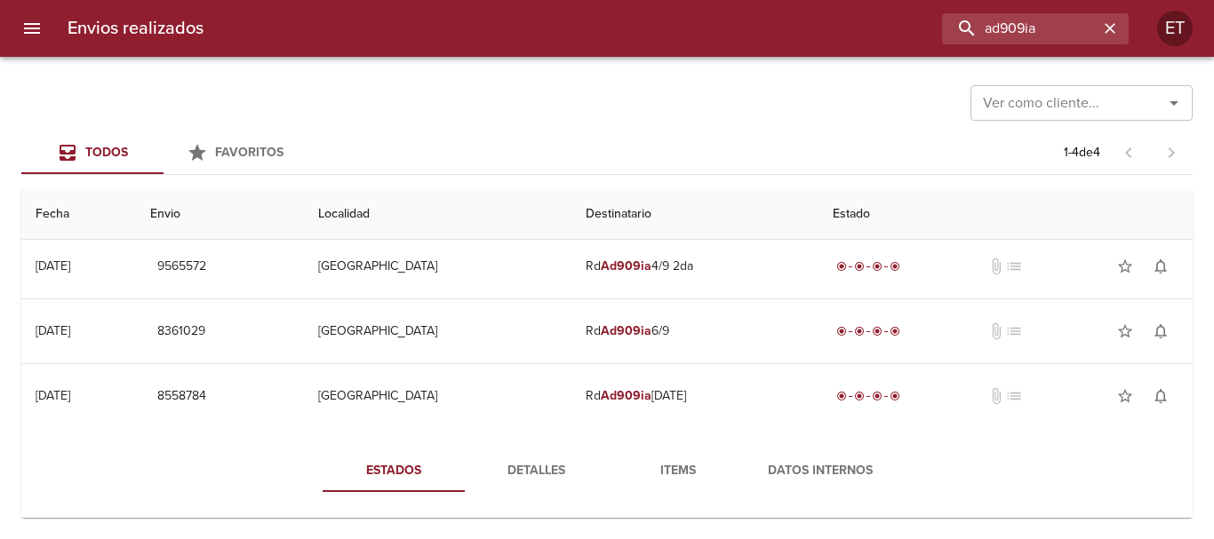
scroll to position [614, 0]
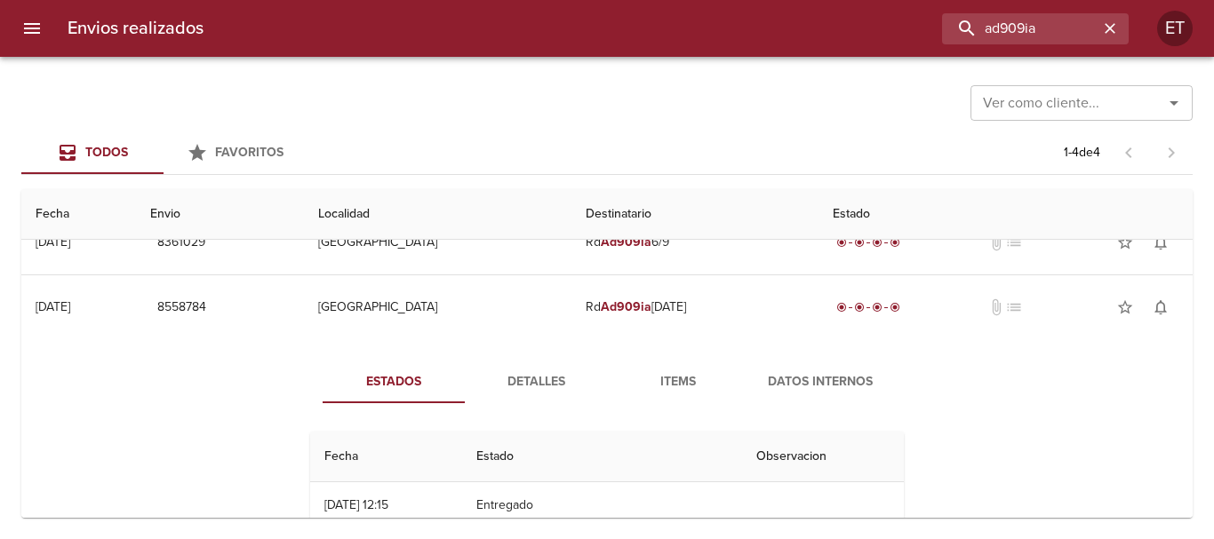
click at [653, 373] on span "Items" at bounding box center [678, 382] width 121 height 22
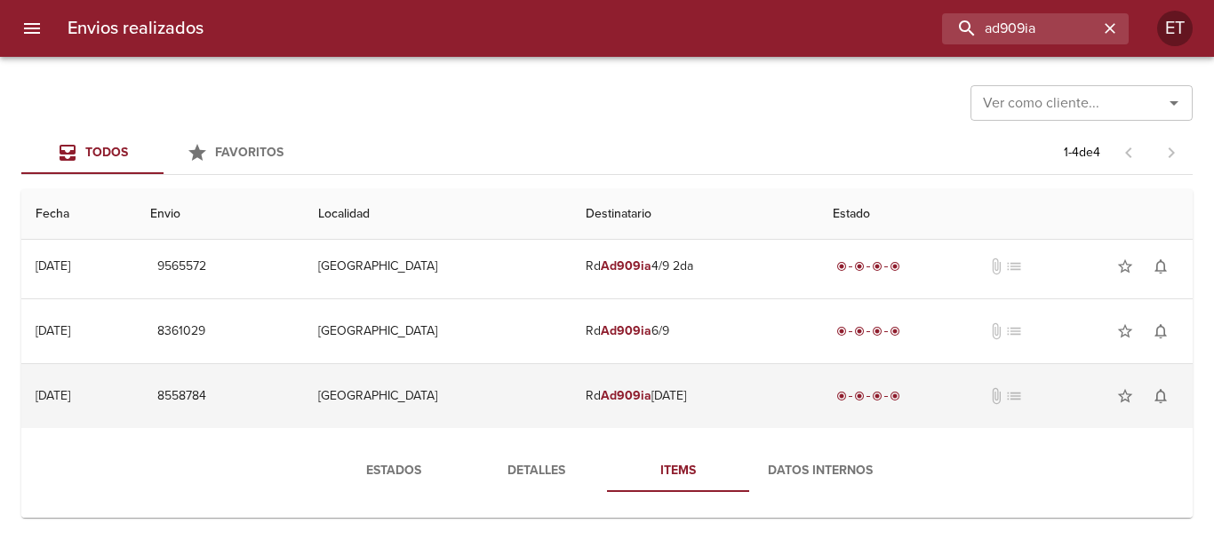
click at [644, 402] on td "Rd Ad909ia [DATE]" at bounding box center [694, 396] width 247 height 64
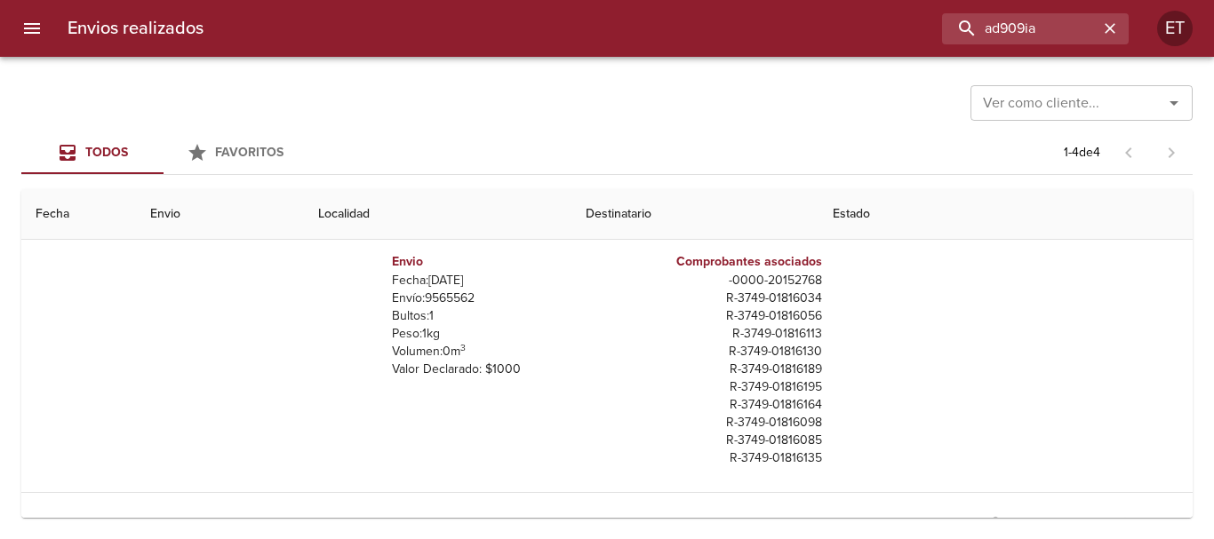
scroll to position [0, 0]
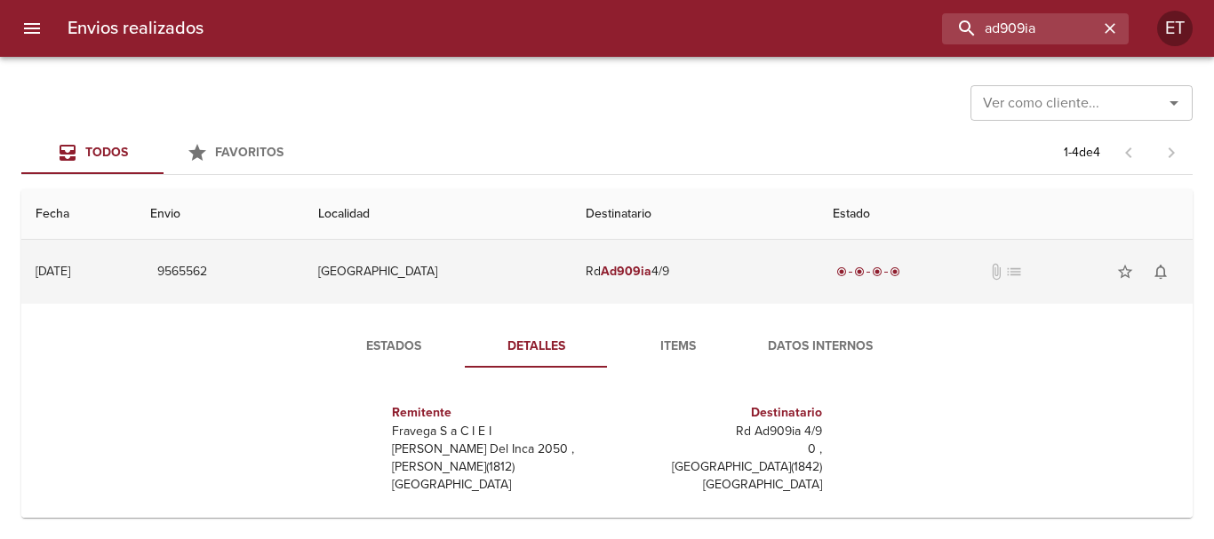
click at [723, 291] on td "Rd Ad909ia 4/9" at bounding box center [694, 272] width 247 height 64
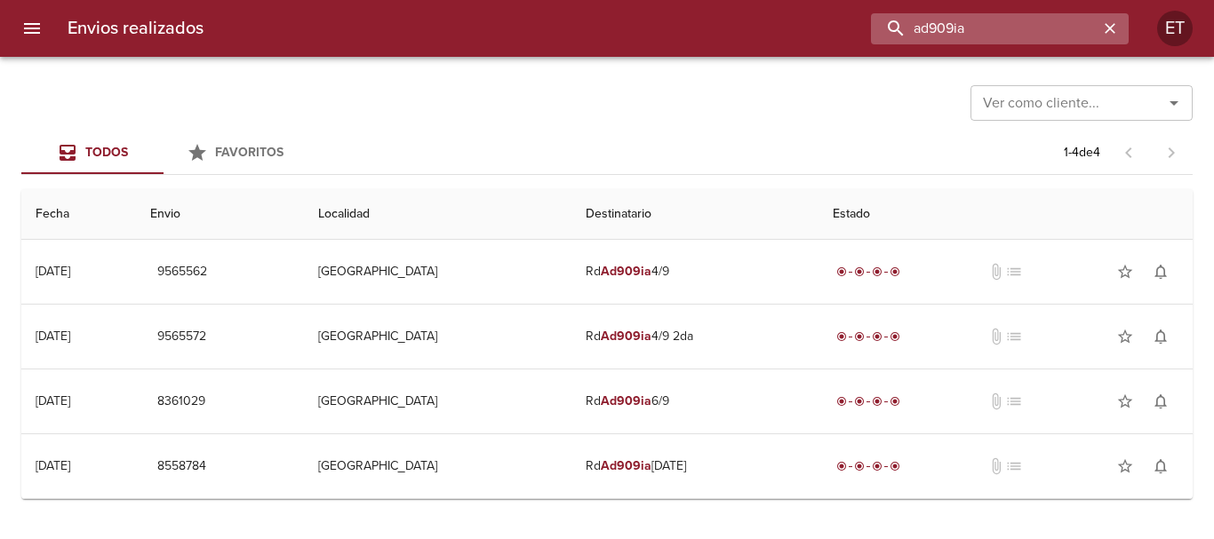
click at [990, 25] on input "ad909ia" at bounding box center [984, 28] width 227 height 31
paste input "a613eh"
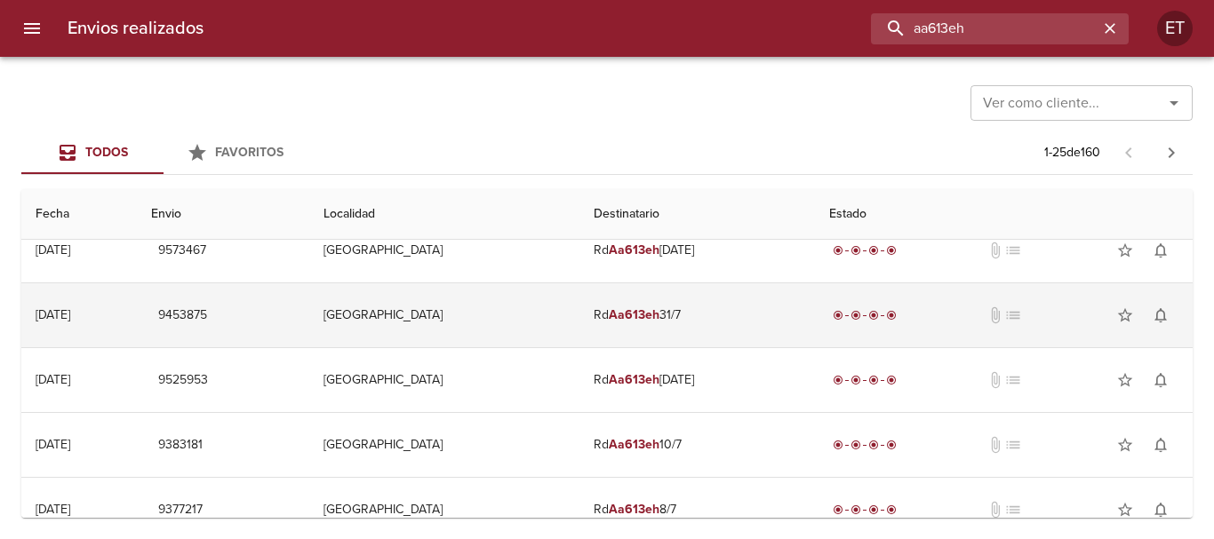
scroll to position [711, 0]
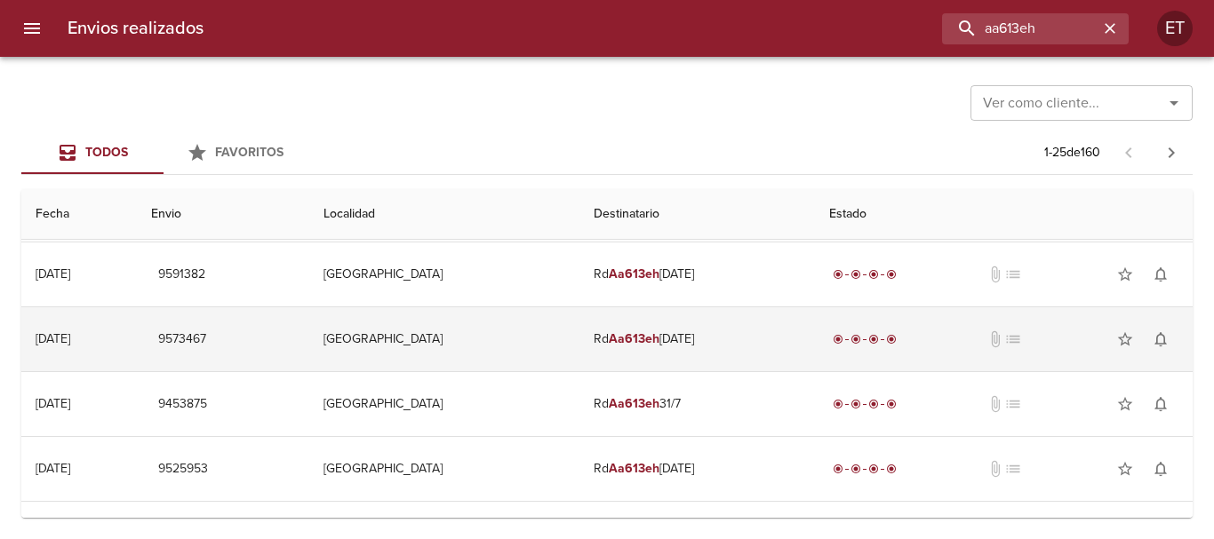
click at [648, 347] on td "Rd Aa613eh [DATE]" at bounding box center [697, 339] width 236 height 64
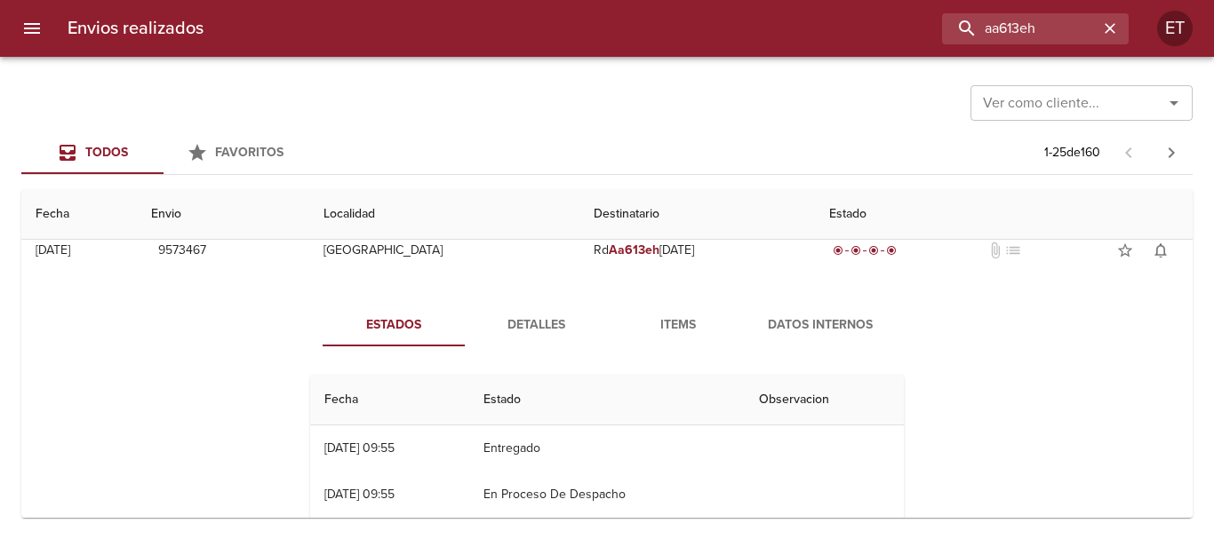
click at [665, 339] on button "Items" at bounding box center [678, 325] width 142 height 43
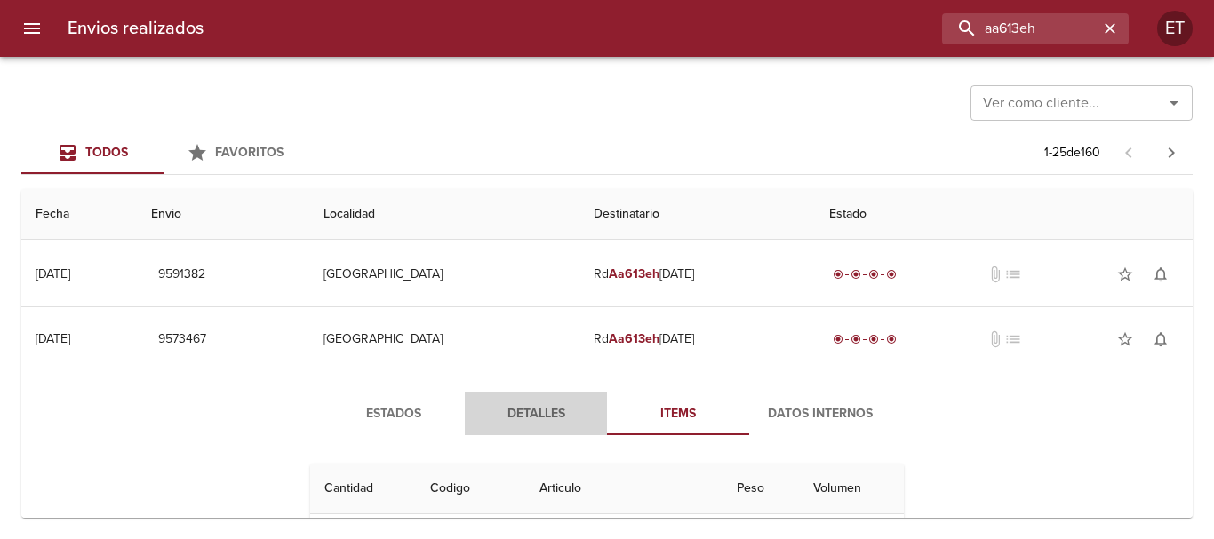
click at [525, 400] on button "Detalles" at bounding box center [536, 414] width 142 height 43
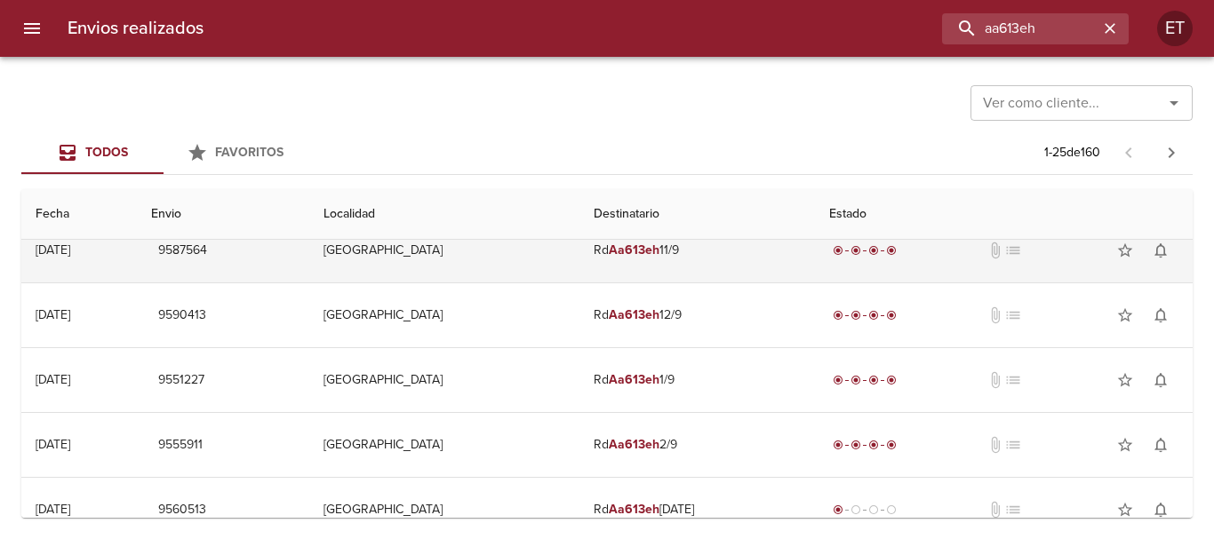
scroll to position [0, 0]
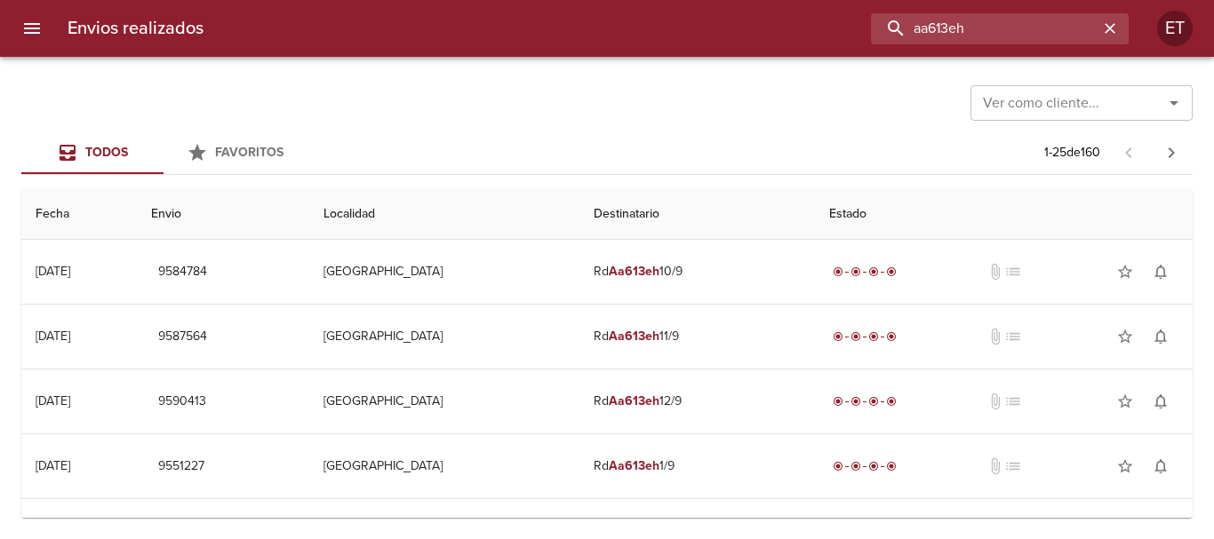
drag, startPoint x: 1047, startPoint y: 31, endPoint x: 737, endPoint y: -52, distance: 321.1
click at [737, 0] on html "Envios realizados aa613eh ET Ver como cliente... Ver como cliente... Todos Favo…" at bounding box center [607, 0] width 1214 height 0
type input "0199"
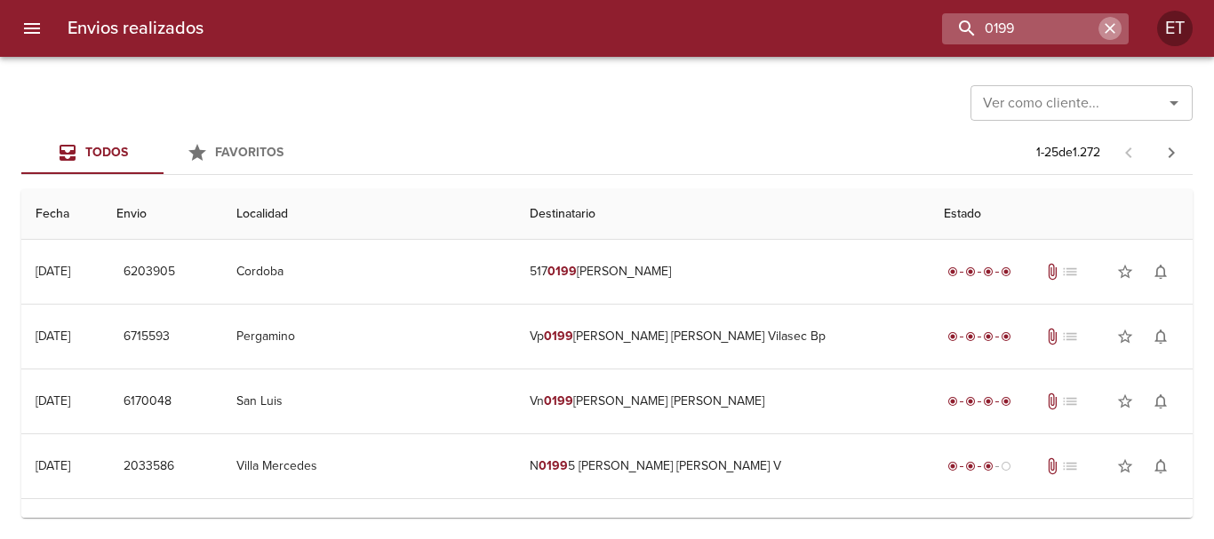
click at [1111, 36] on icon "button" at bounding box center [1110, 29] width 18 height 18
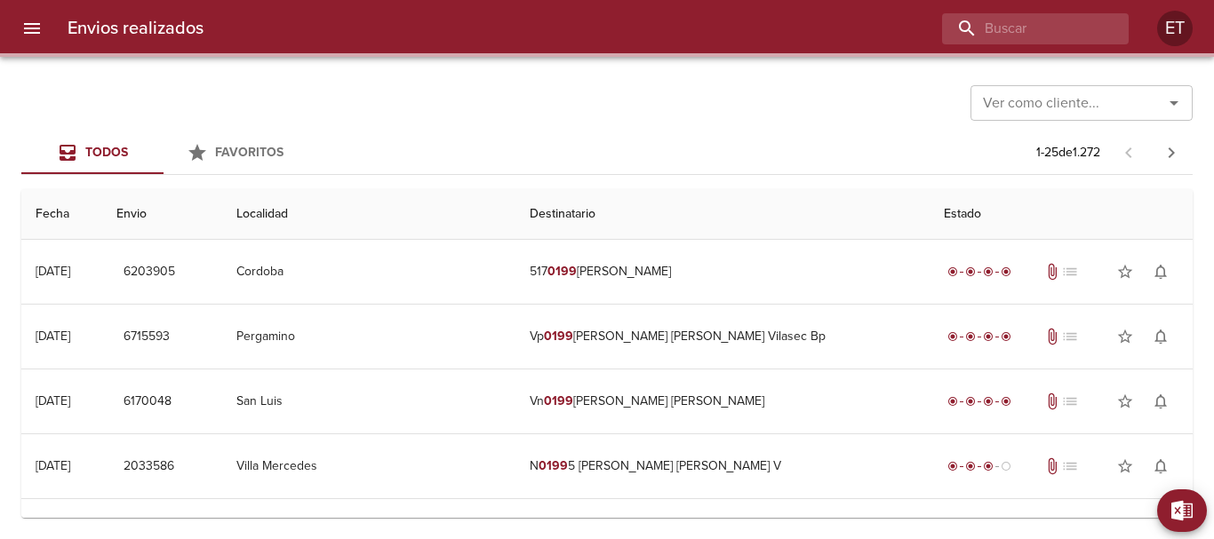
click at [852, 91] on div "Ver como cliente... Ver como cliente..." at bounding box center [606, 101] width 1171 height 46
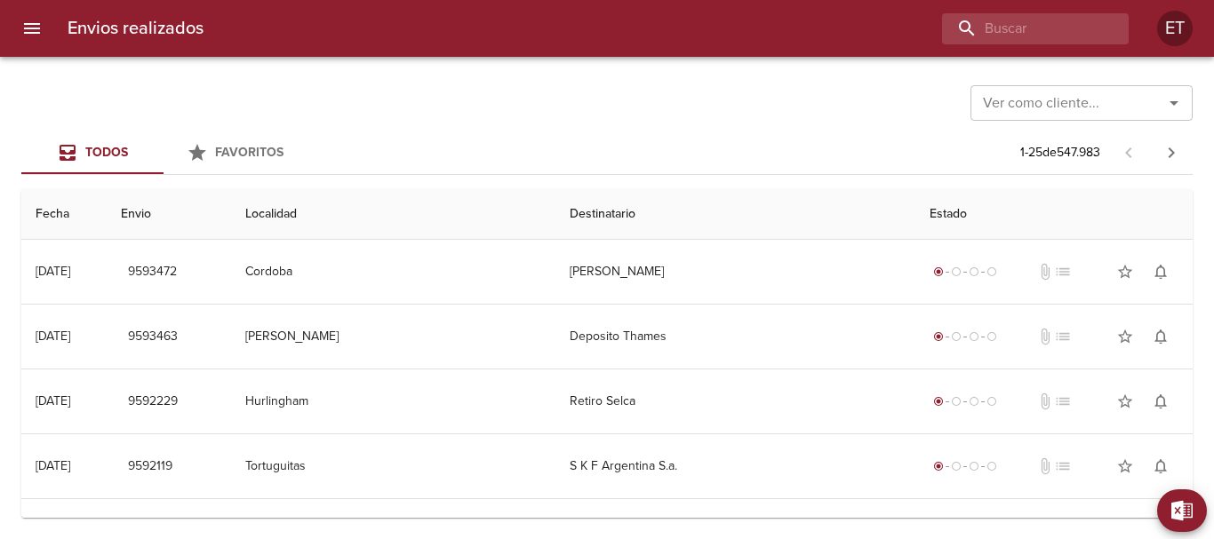
click at [817, 140] on div "Todos Favoritos 1 - 25 de 547.983" at bounding box center [606, 153] width 1171 height 43
